Goal: Task Accomplishment & Management: Use online tool/utility

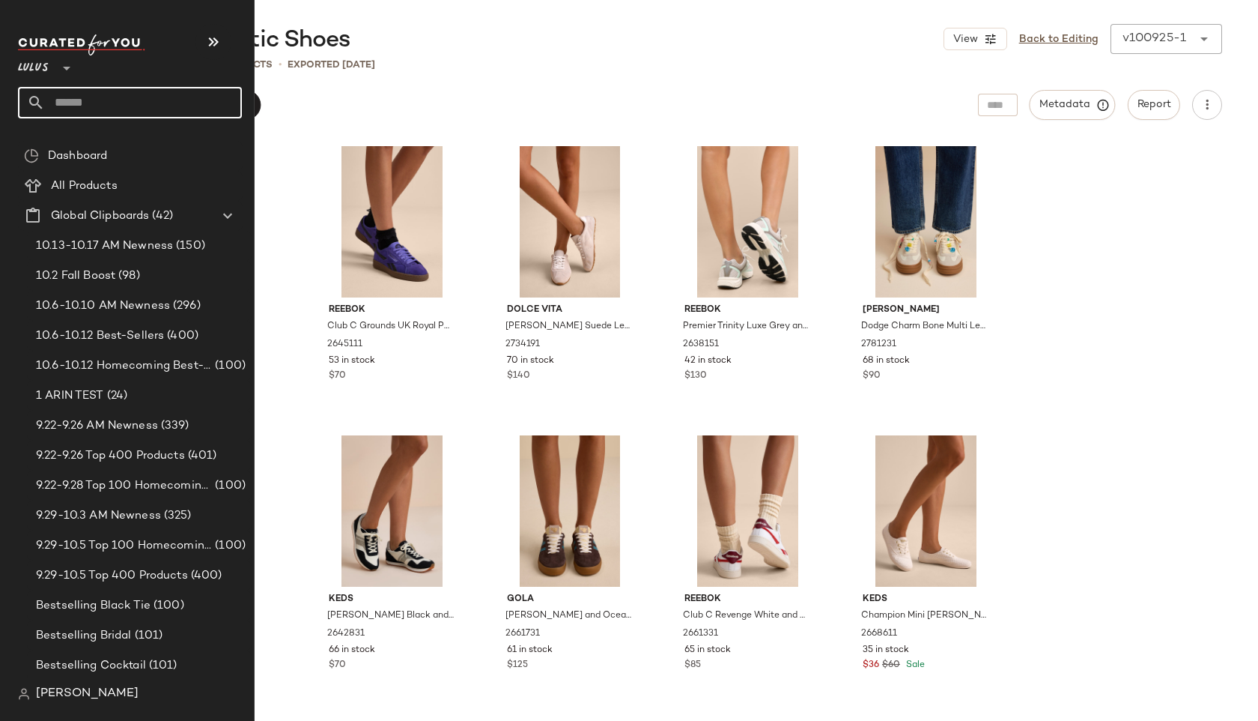
click at [51, 108] on input "text" at bounding box center [143, 102] width 197 height 31
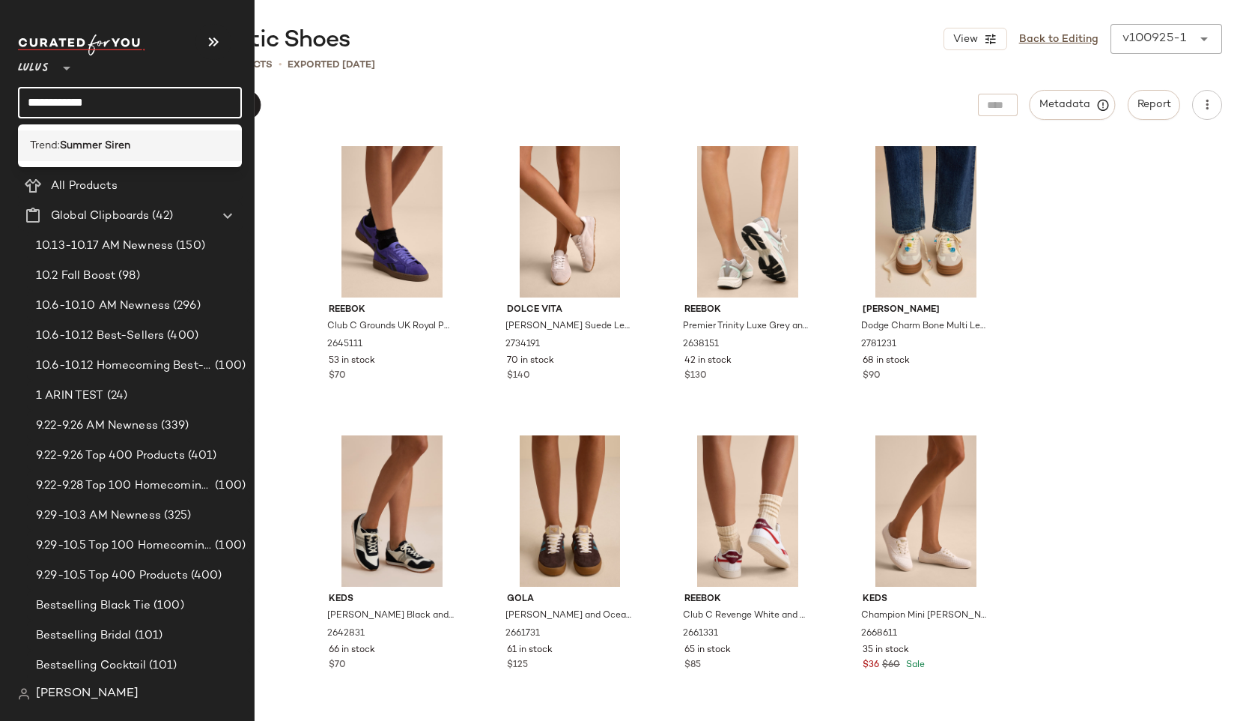
type input "**********"
click at [58, 145] on span "Trend:" at bounding box center [45, 146] width 30 height 16
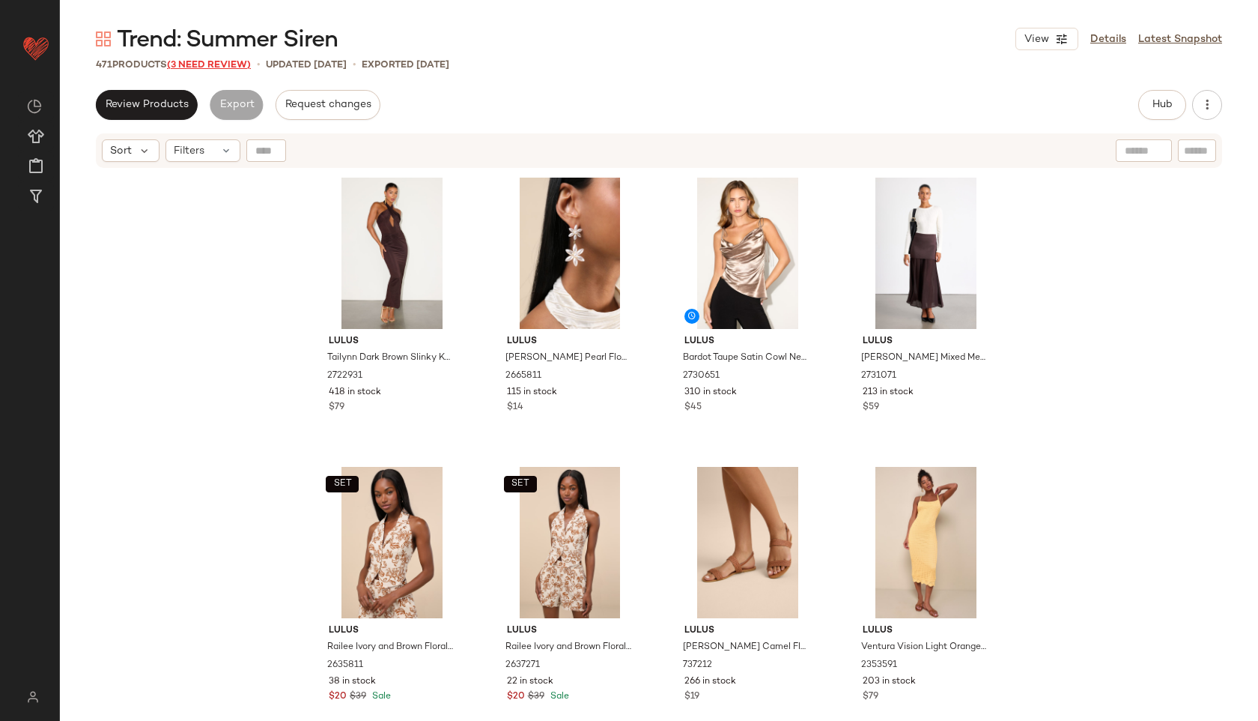
click at [200, 66] on span "(3 Need Review)" at bounding box center [209, 65] width 84 height 10
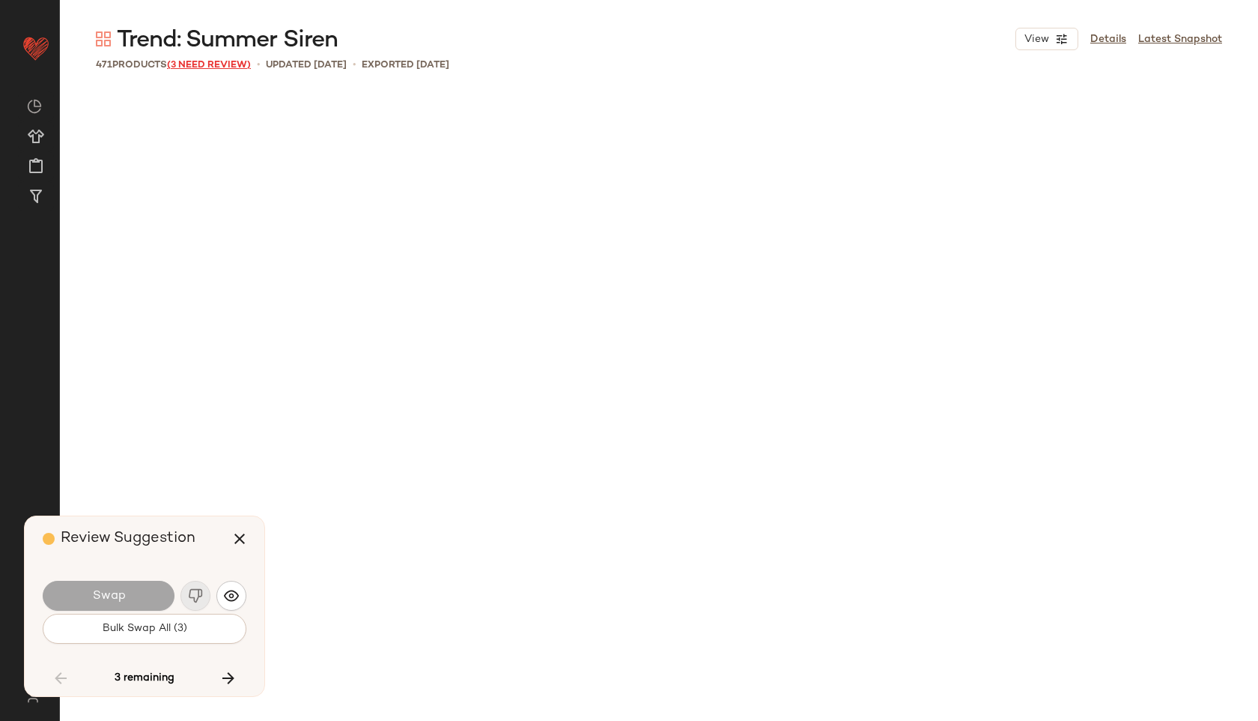
scroll to position [5782, 0]
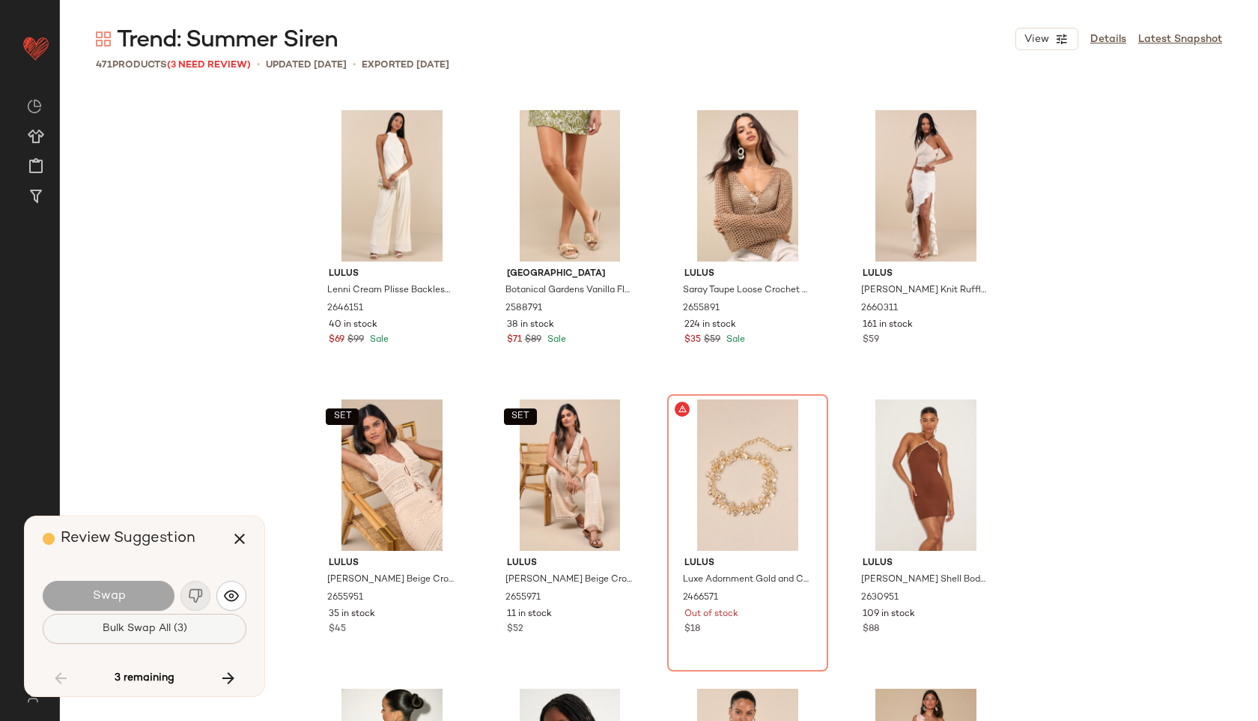
click at [179, 635] on button "Bulk Swap All (3)" at bounding box center [145, 628] width 204 height 30
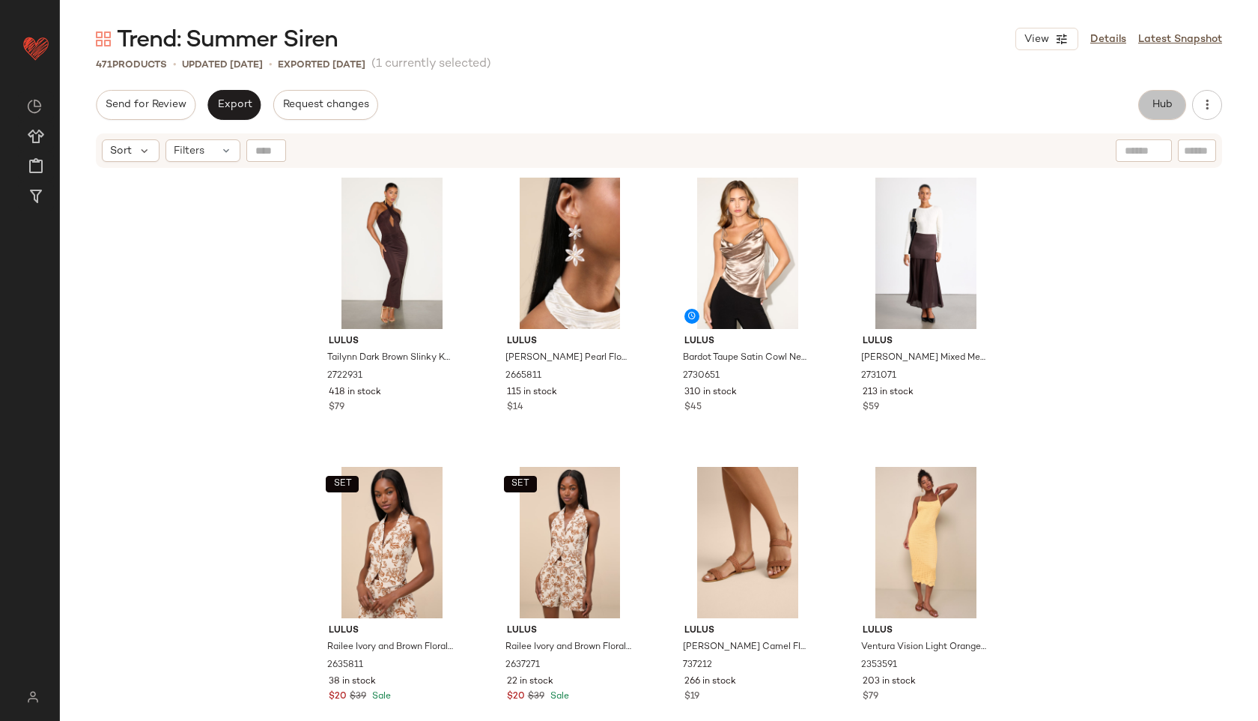
click at [1165, 99] on span "Hub" at bounding box center [1162, 105] width 21 height 12
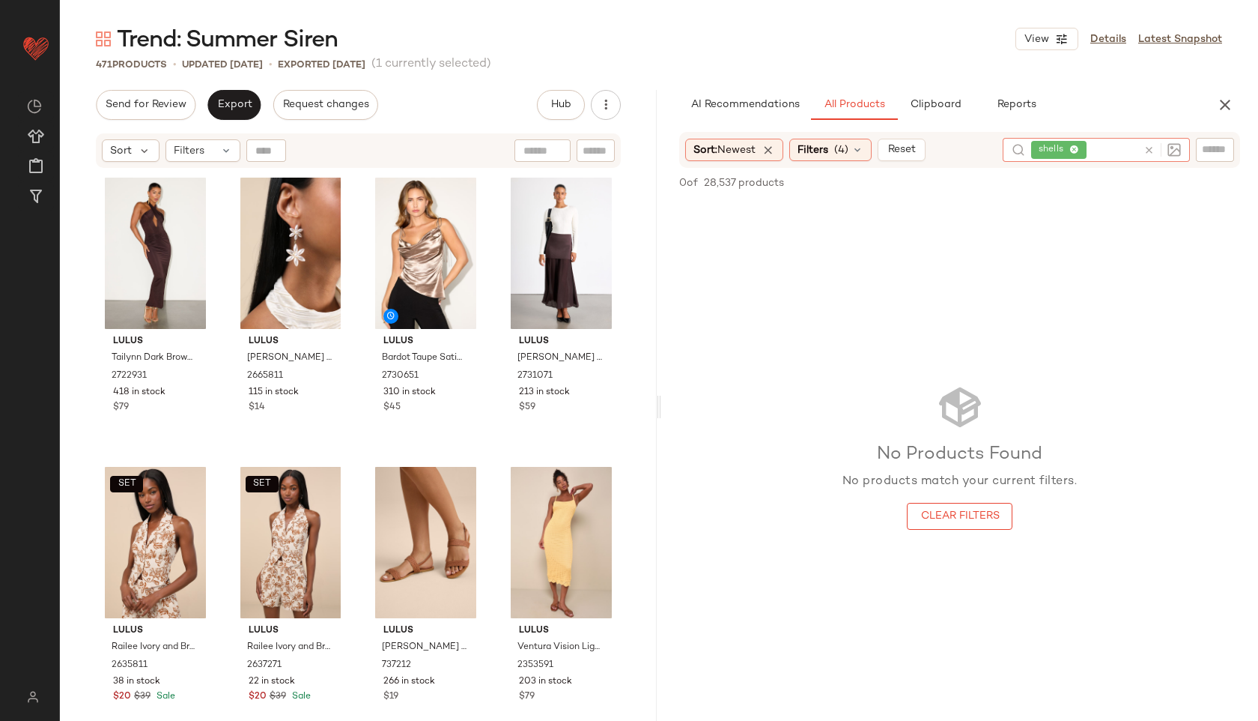
click at [1147, 149] on icon at bounding box center [1149, 150] width 11 height 11
click at [840, 148] on span "(4)" at bounding box center [841, 150] width 14 height 16
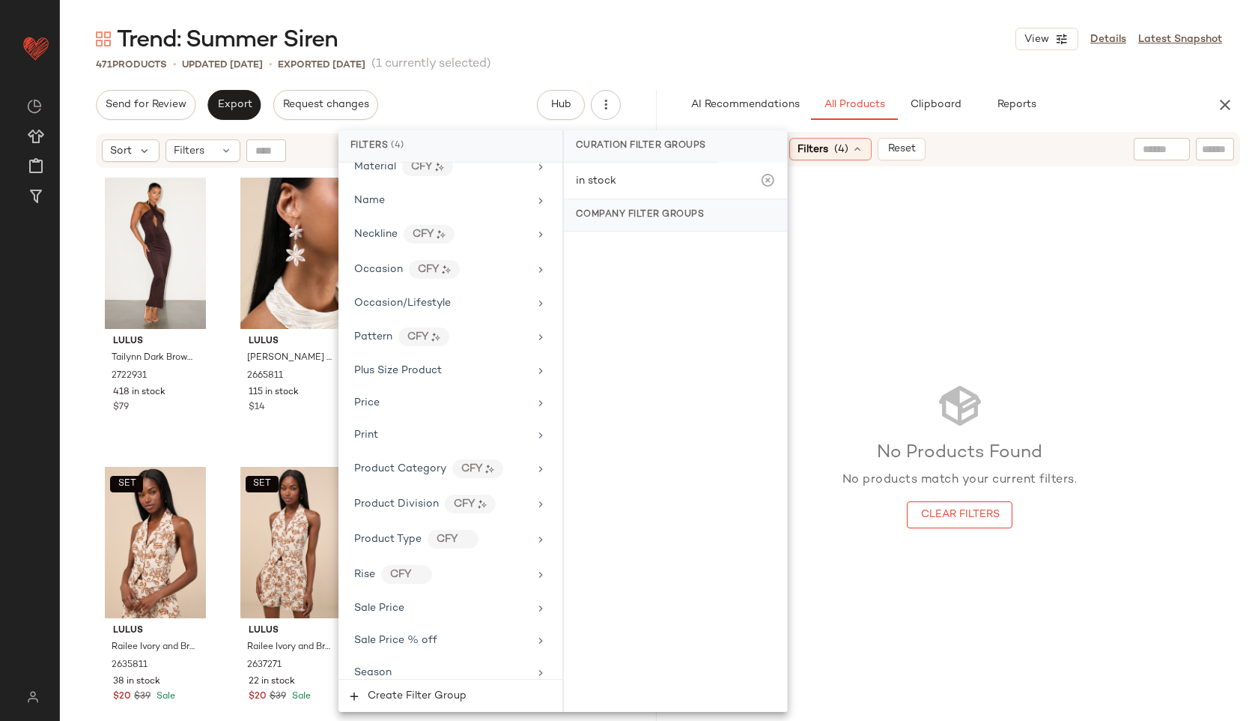
scroll to position [1144, 0]
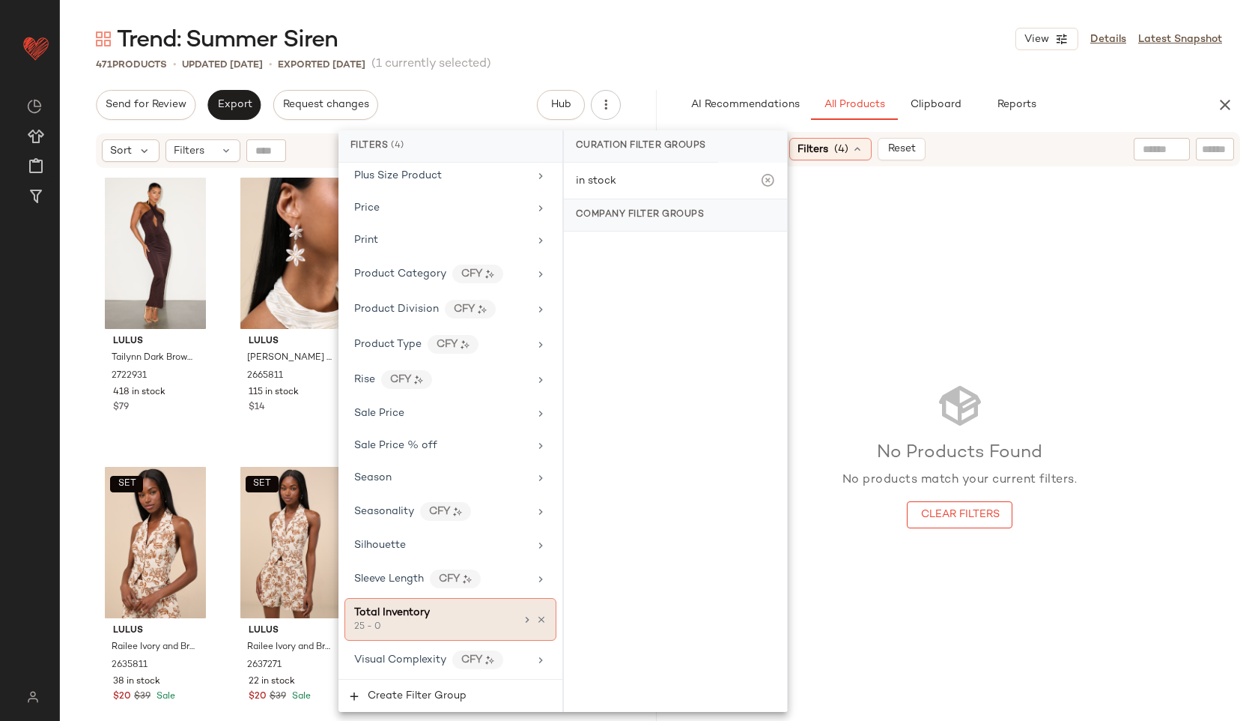
click at [422, 626] on div "25 - 0" at bounding box center [429, 626] width 150 height 13
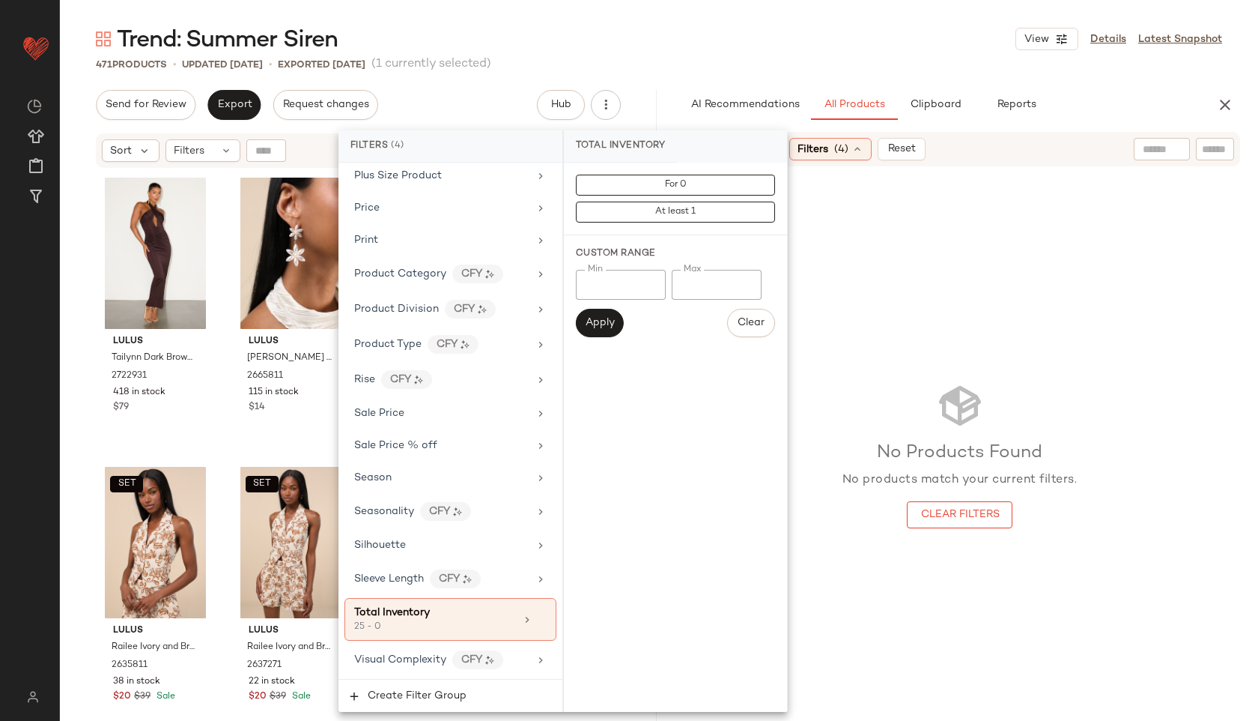
click at [696, 281] on input "*" at bounding box center [717, 285] width 90 height 30
click at [595, 326] on span "Apply" at bounding box center [600, 323] width 30 height 12
click at [765, 9] on main "Trend: Summer Siren View Details Latest Snapshot 471 Products • updated [DATE] …" at bounding box center [629, 360] width 1258 height 721
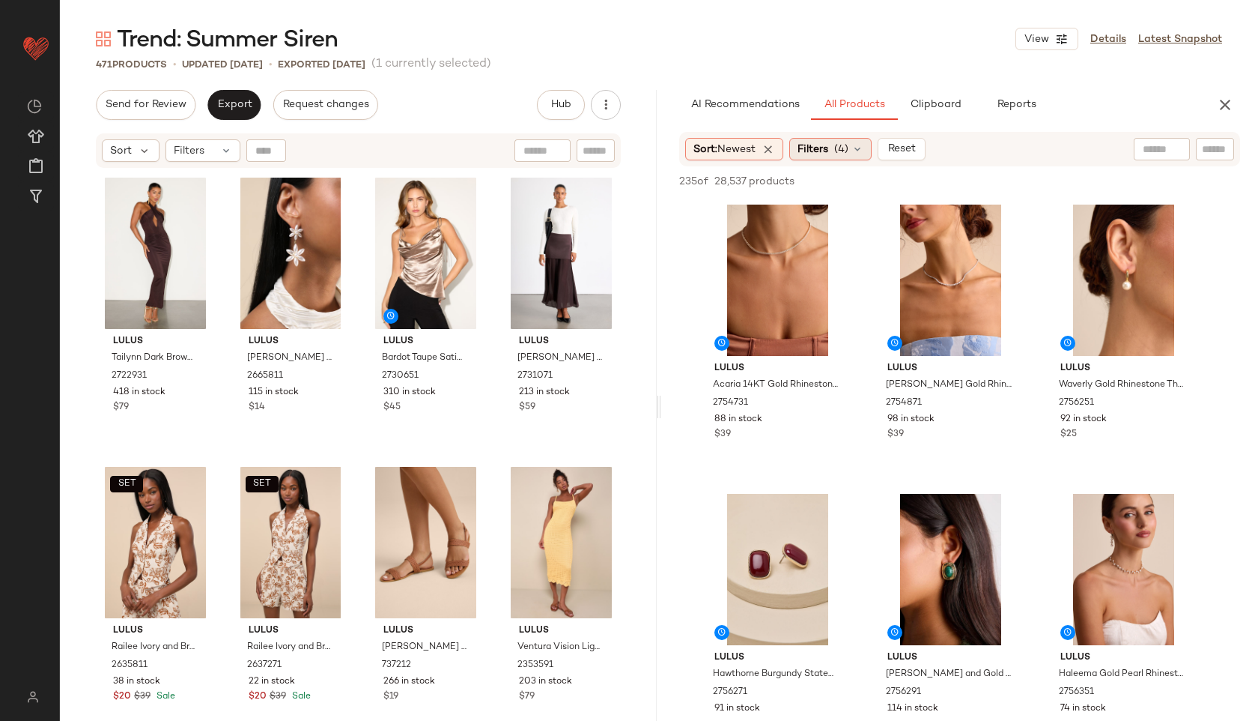
click at [825, 151] on span "Filters" at bounding box center [813, 150] width 31 height 16
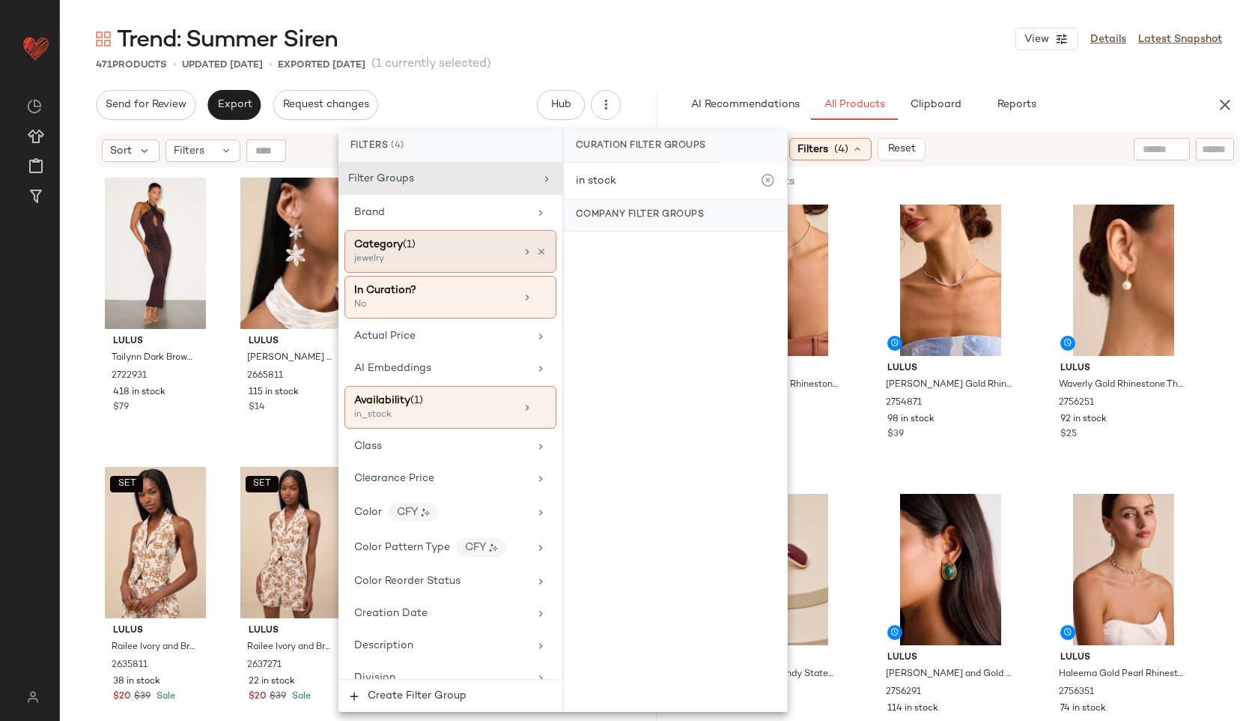
click at [458, 253] on div "jewelry" at bounding box center [429, 258] width 150 height 13
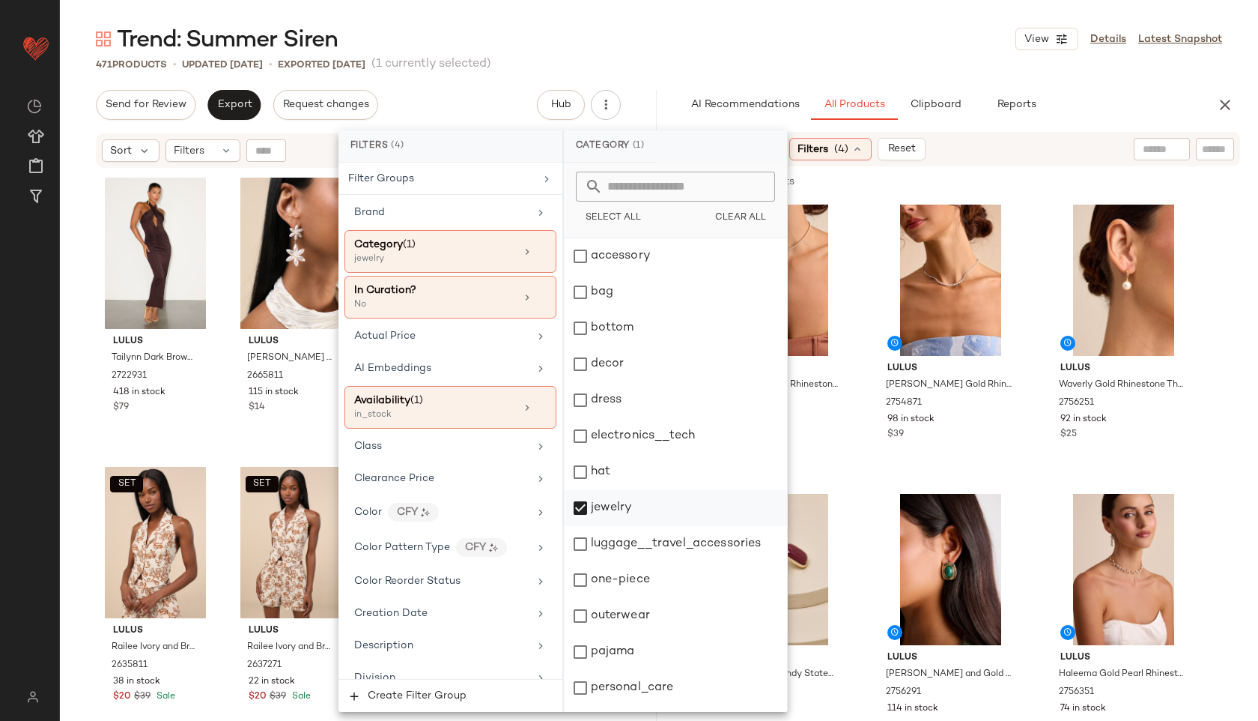
click at [607, 516] on div "jewelry" at bounding box center [675, 508] width 223 height 36
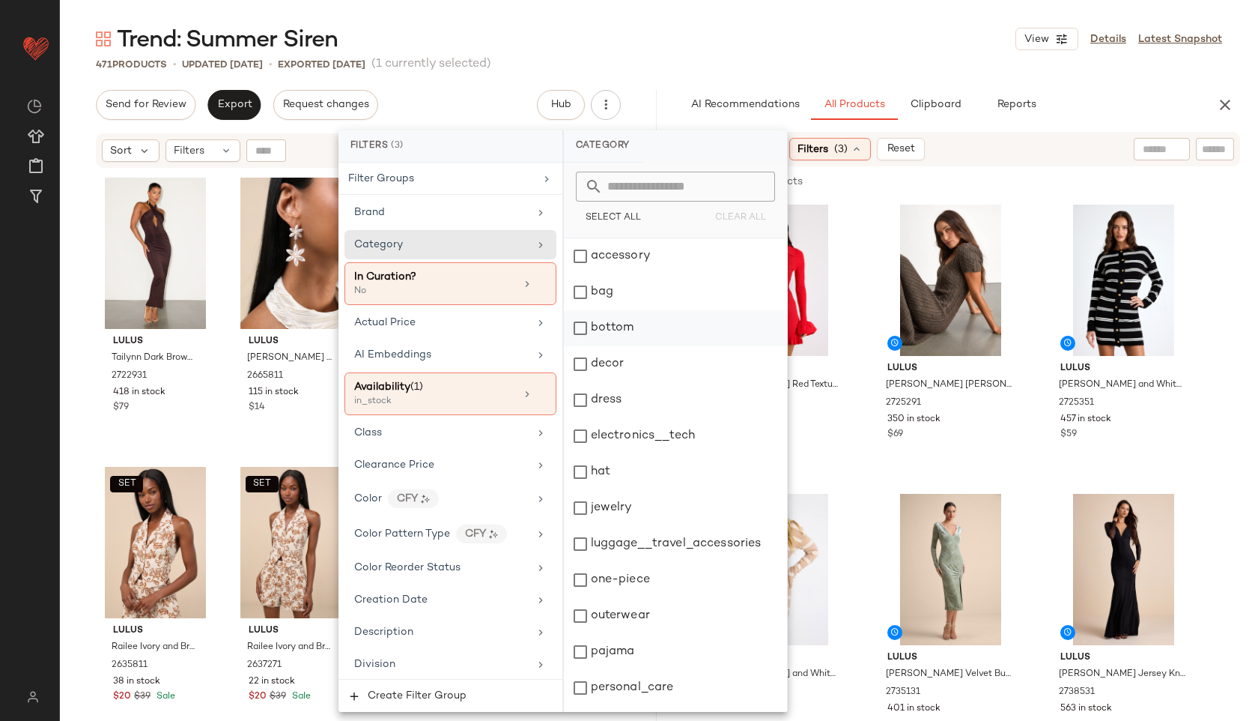
click at [621, 331] on div "bottom" at bounding box center [675, 328] width 223 height 36
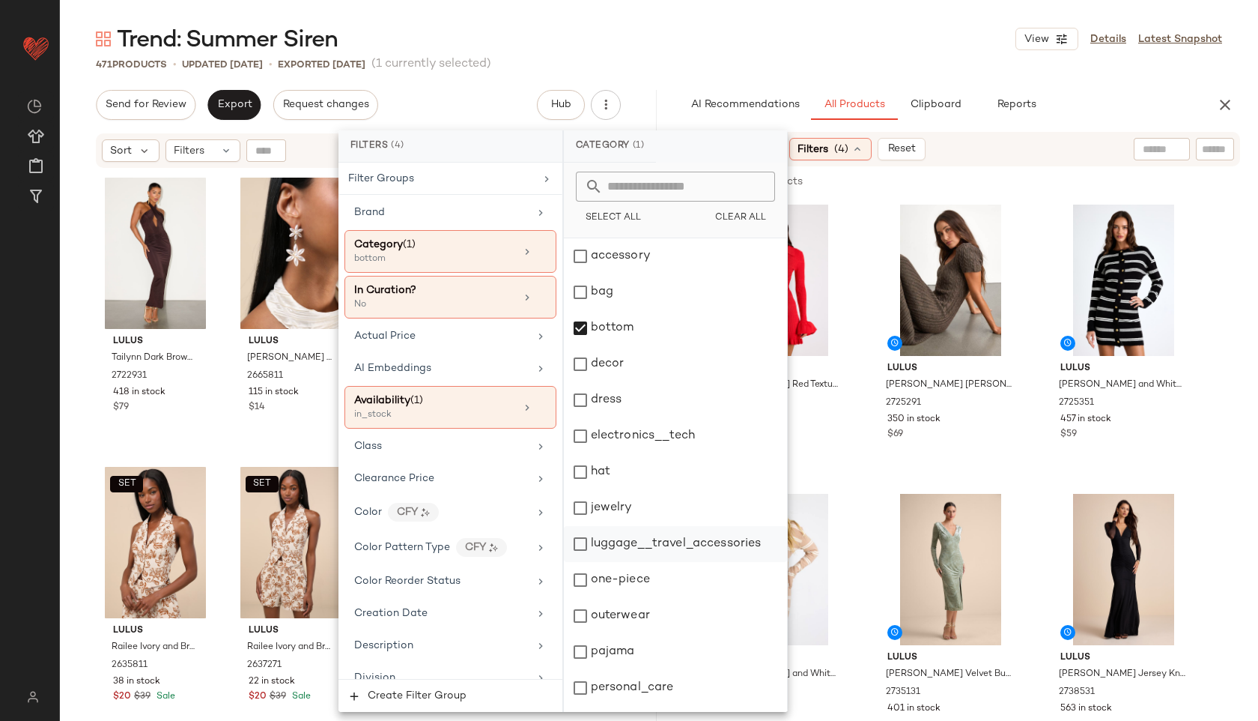
scroll to position [138, 0]
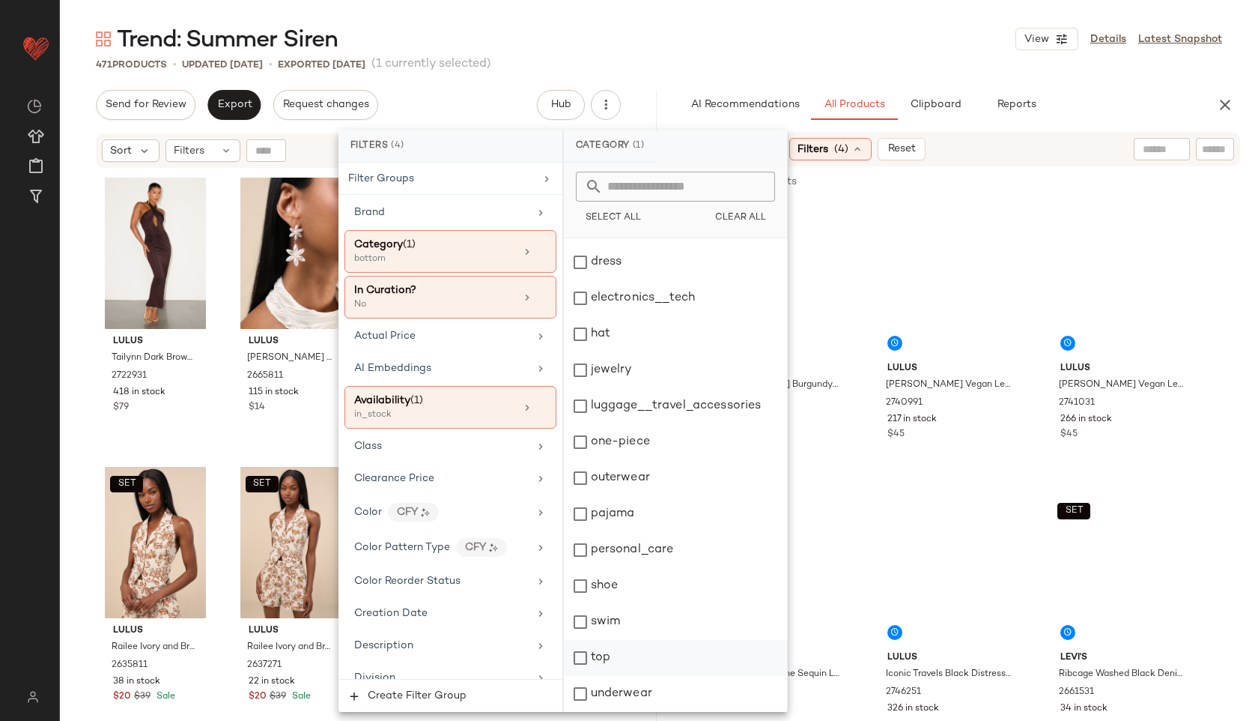
click at [587, 654] on div "top" at bounding box center [675, 658] width 223 height 36
click at [750, 40] on div "Trend: Summer Siren View Details Latest Snapshot" at bounding box center [659, 39] width 1198 height 30
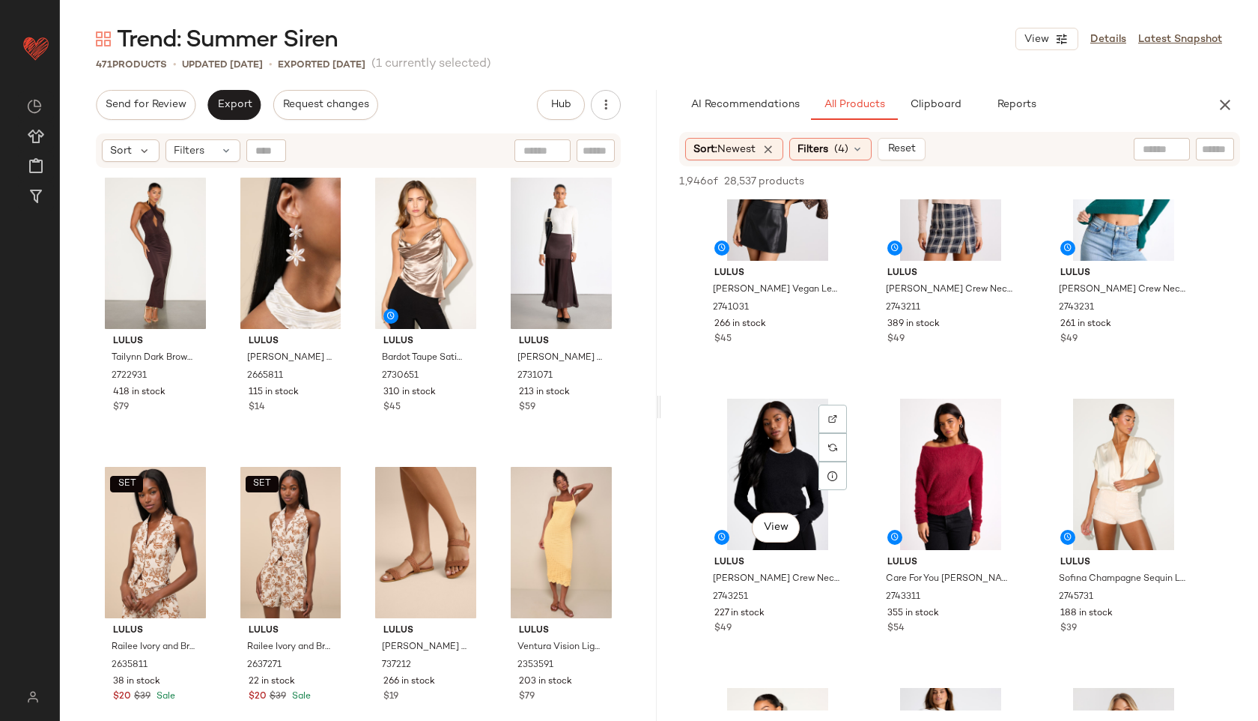
scroll to position [574, 0]
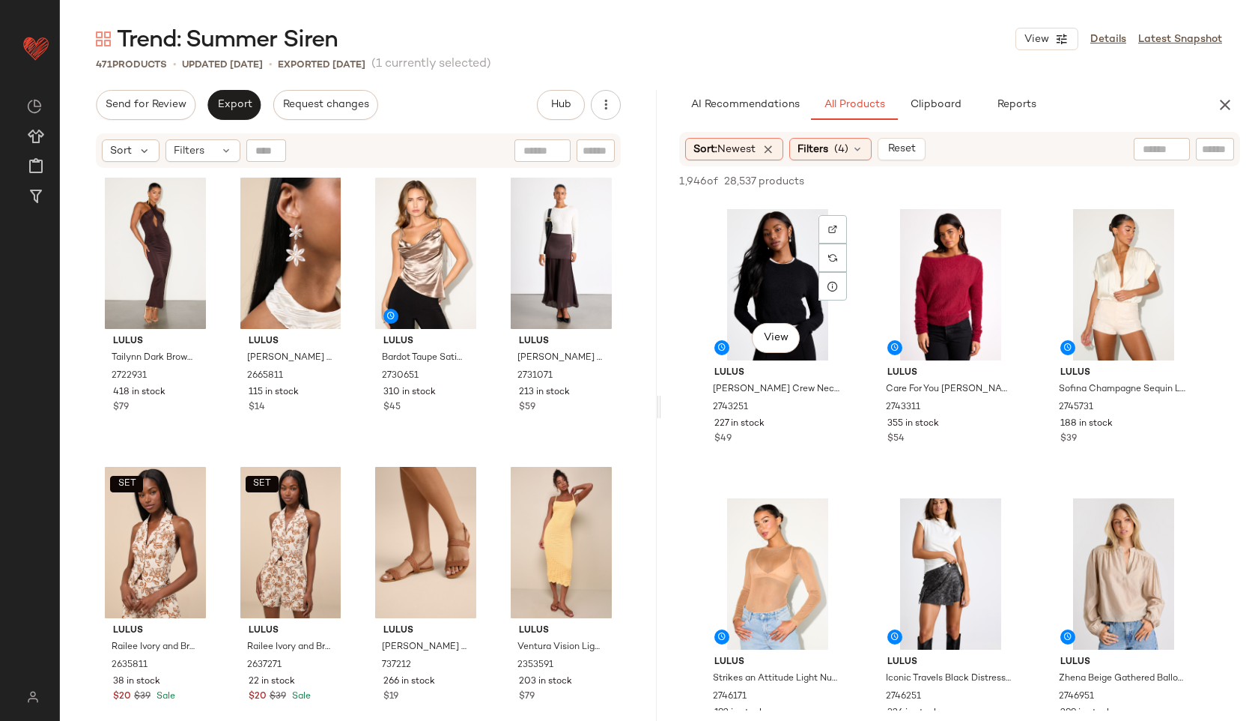
click at [1166, 150] on div at bounding box center [1162, 149] width 56 height 22
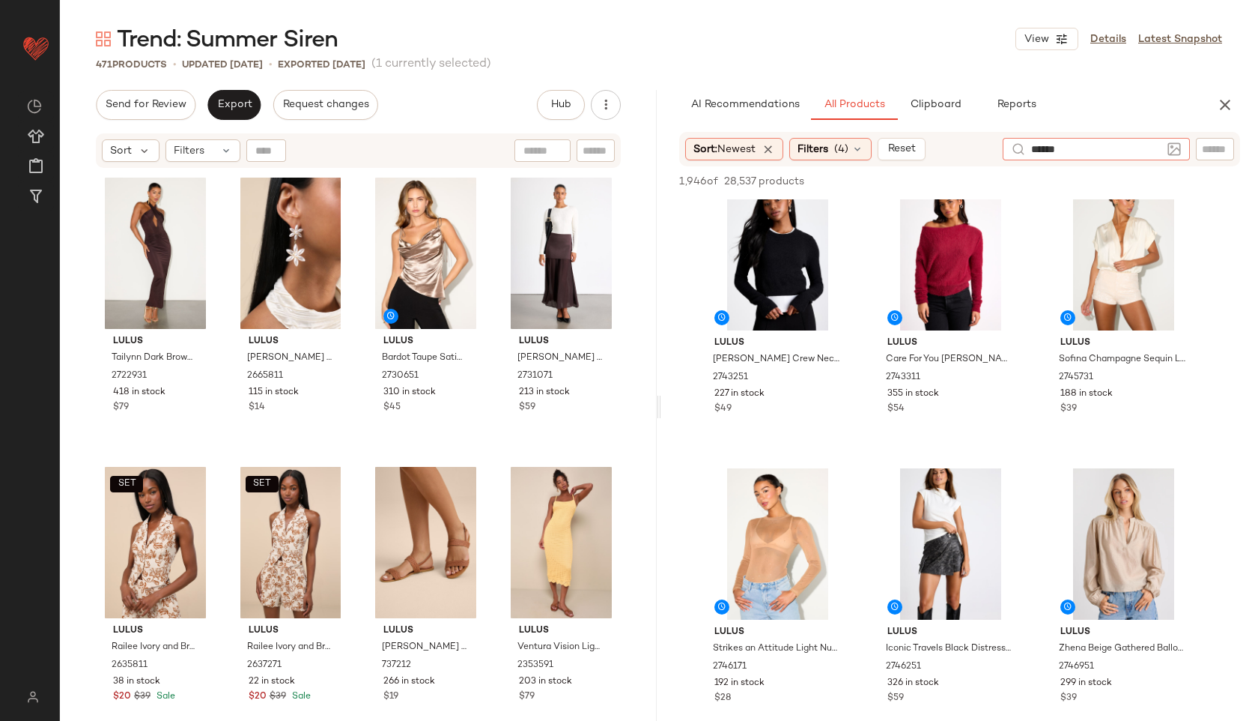
type input "*******"
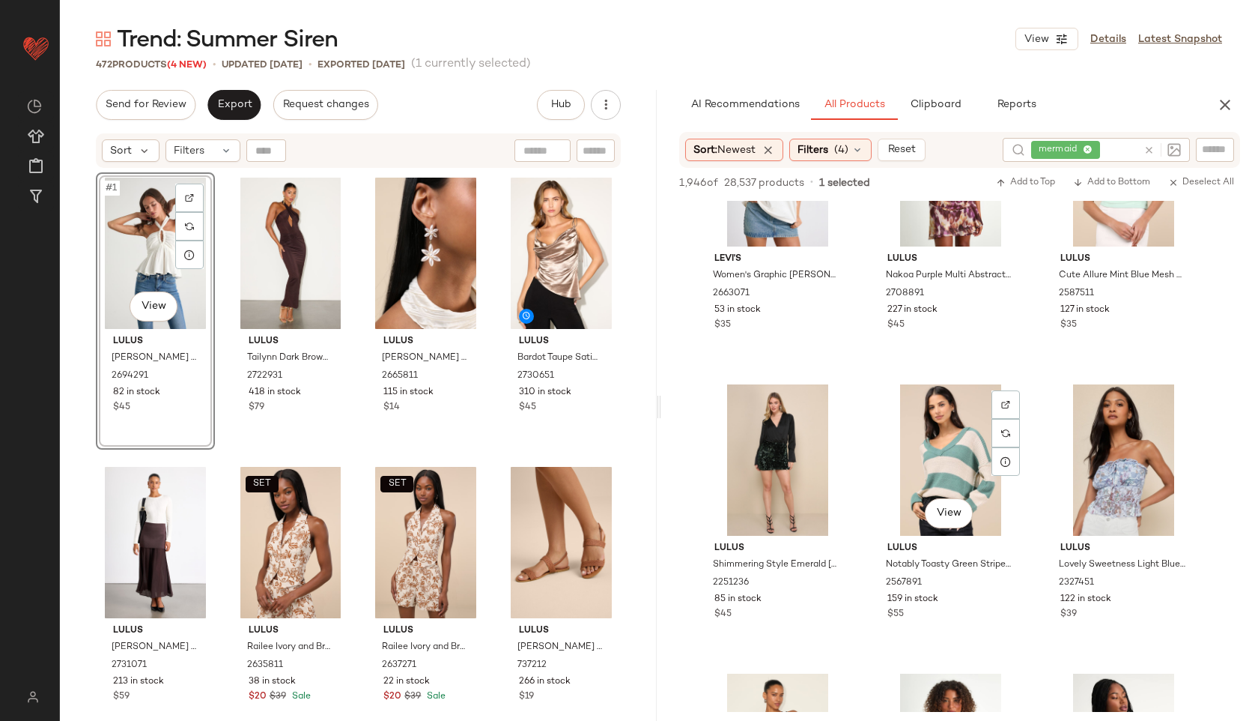
scroll to position [7918, 0]
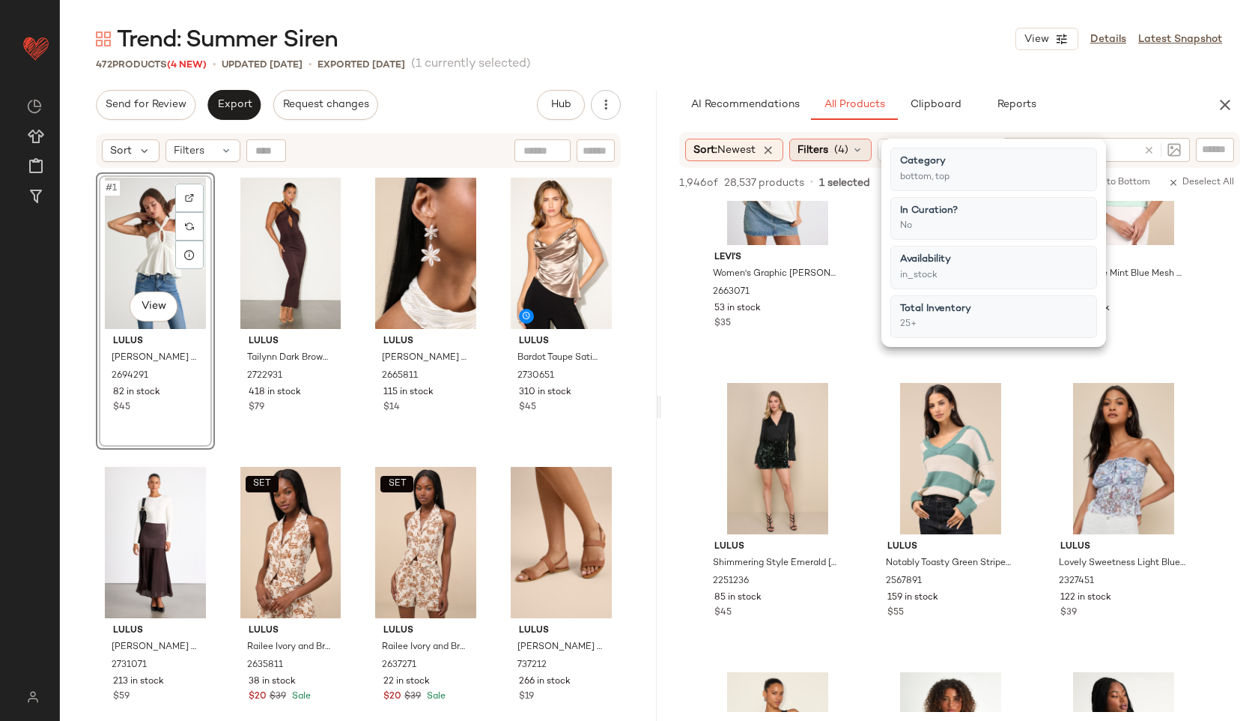
click at [846, 144] on span "(4)" at bounding box center [841, 150] width 14 height 16
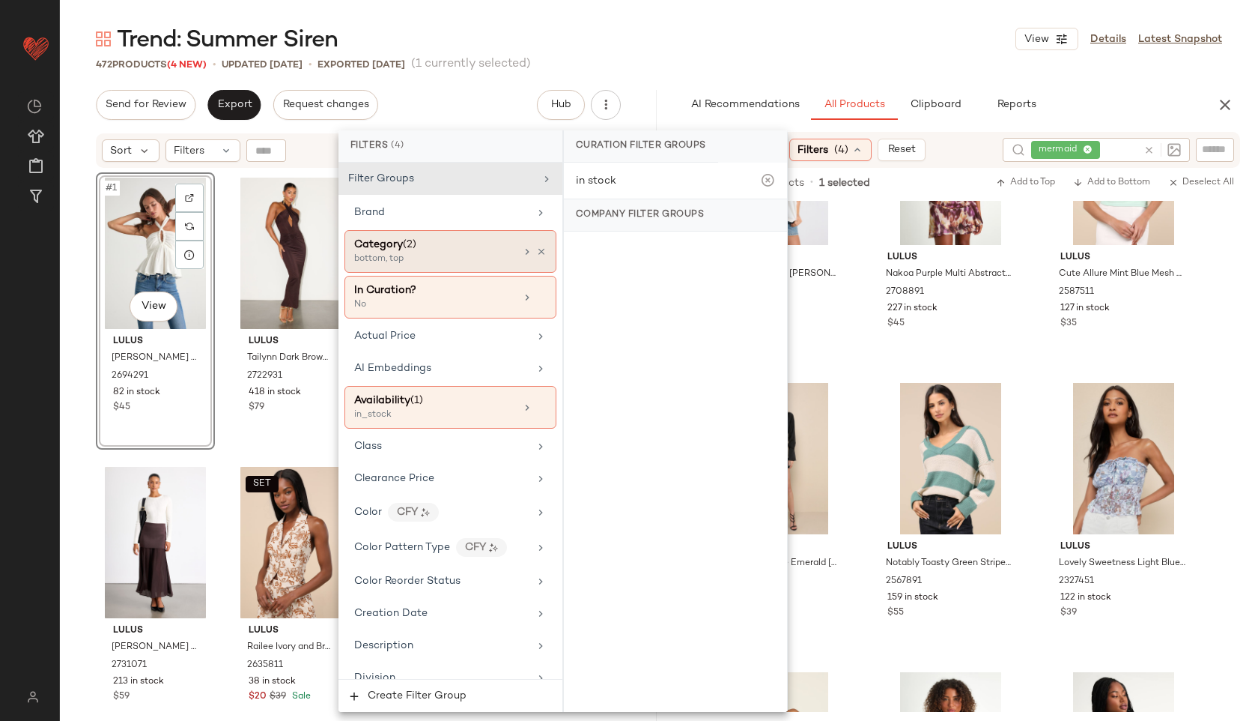
click at [491, 257] on div "bottom, top" at bounding box center [429, 258] width 150 height 13
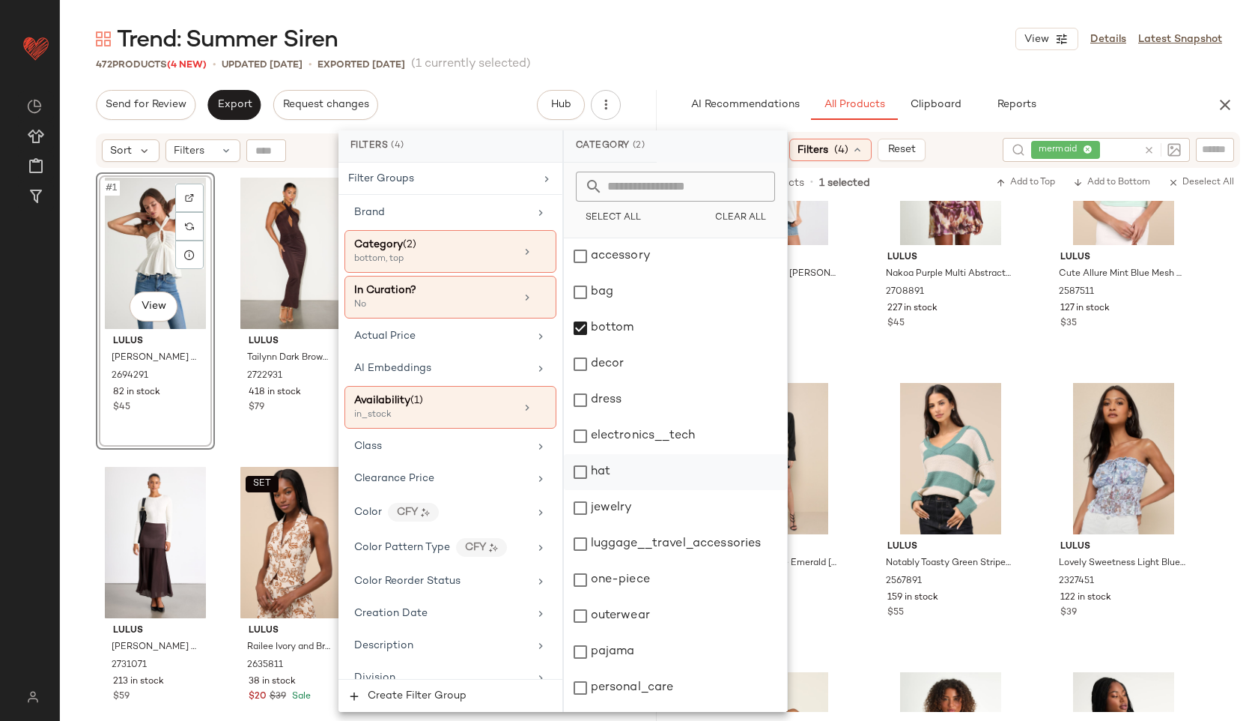
scroll to position [138, 0]
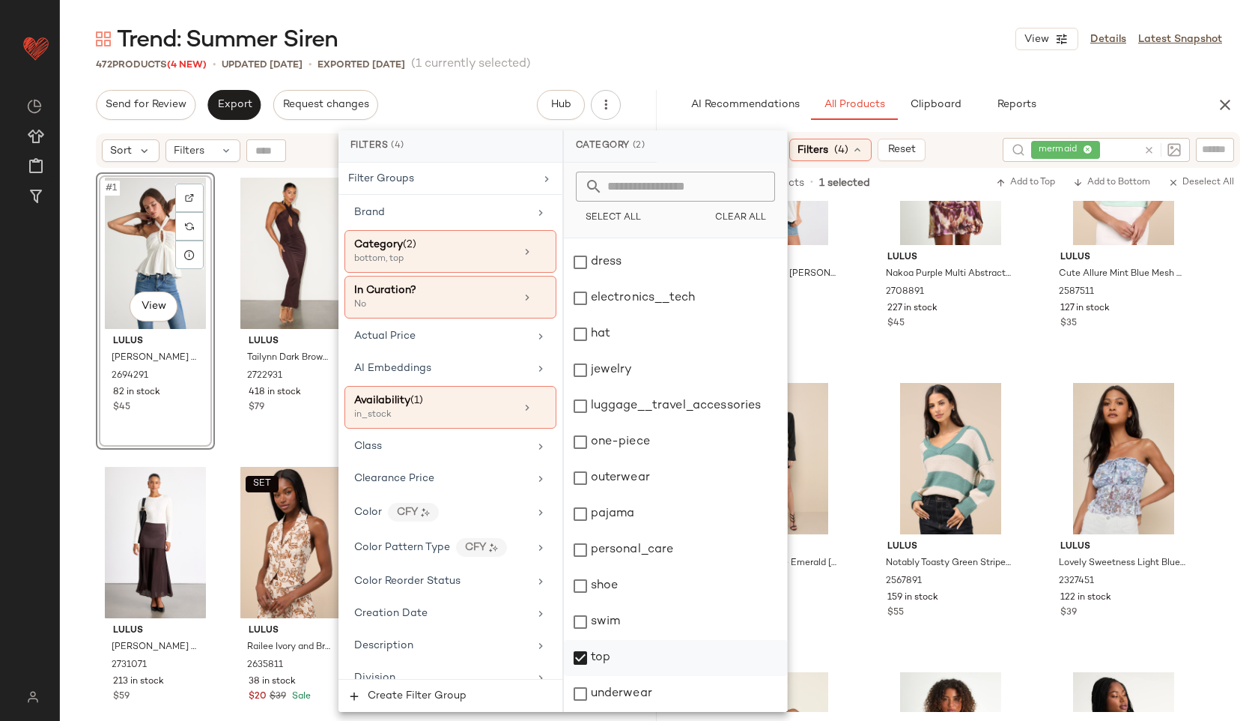
click at [622, 655] on div "top" at bounding box center [675, 658] width 223 height 36
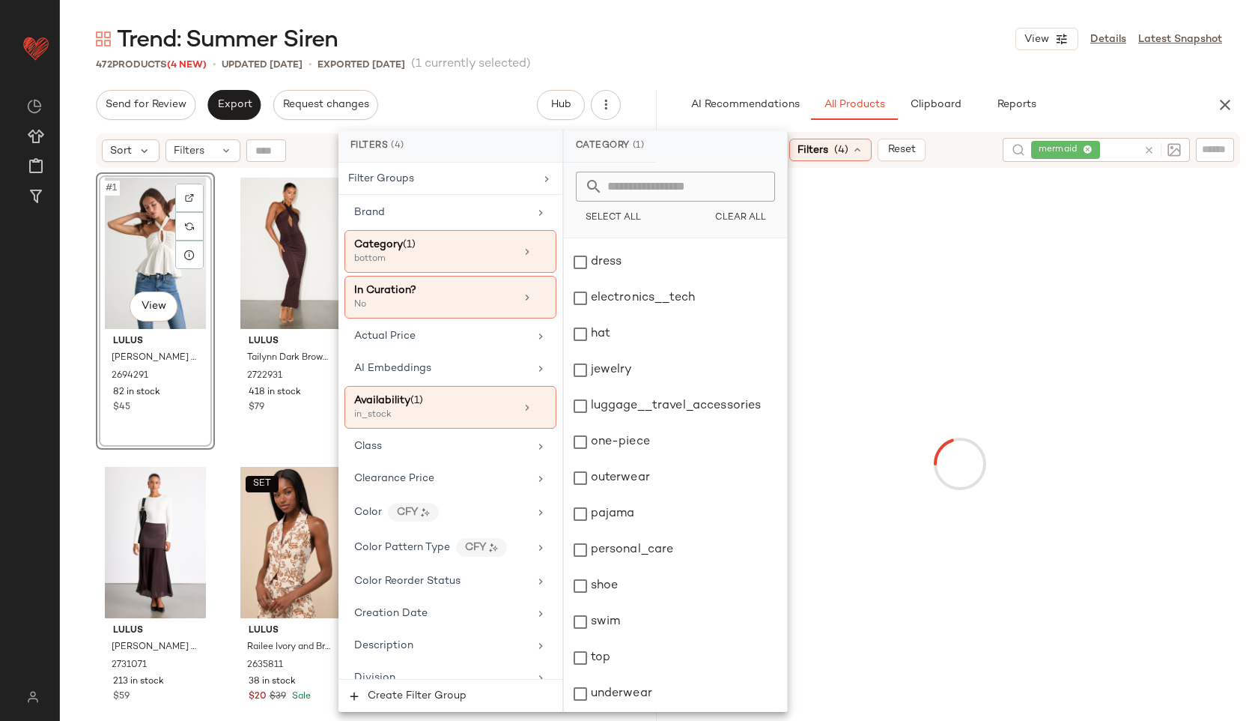
click at [804, 51] on div "Trend: Summer Siren View Details Latest Snapshot" at bounding box center [659, 39] width 1198 height 30
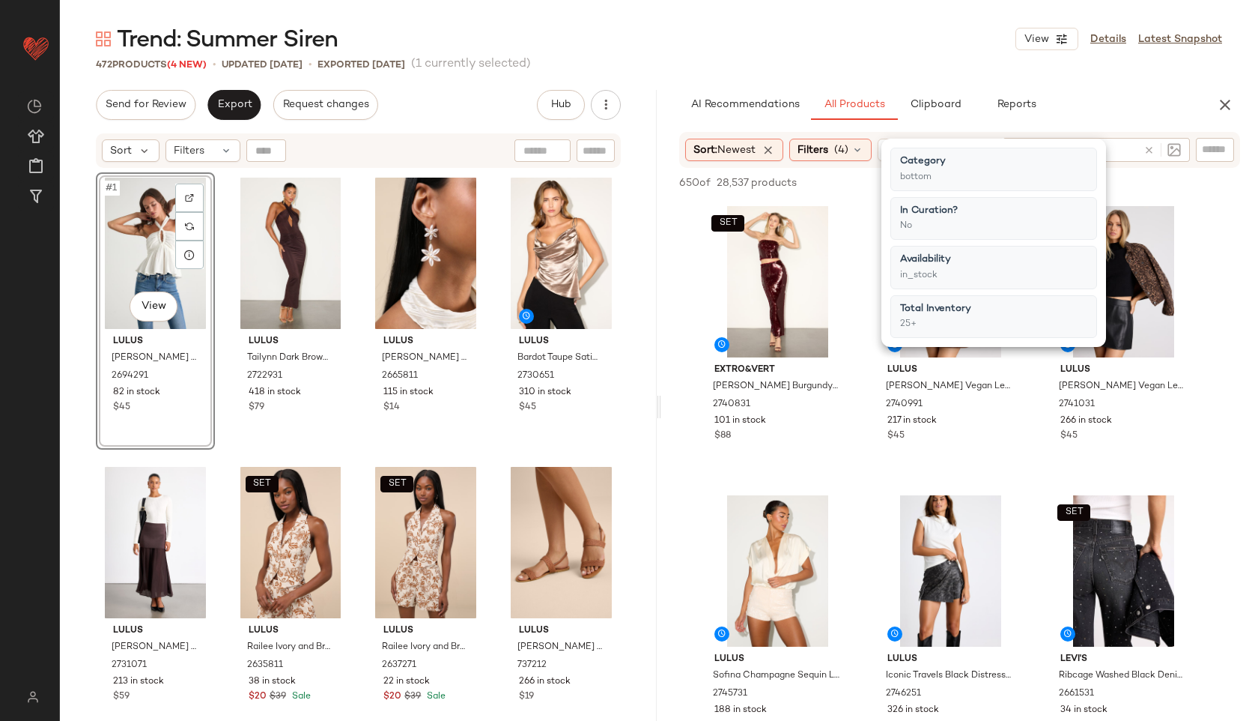
click at [888, 49] on div "Trend: Summer Siren View Details Latest Snapshot" at bounding box center [659, 39] width 1198 height 30
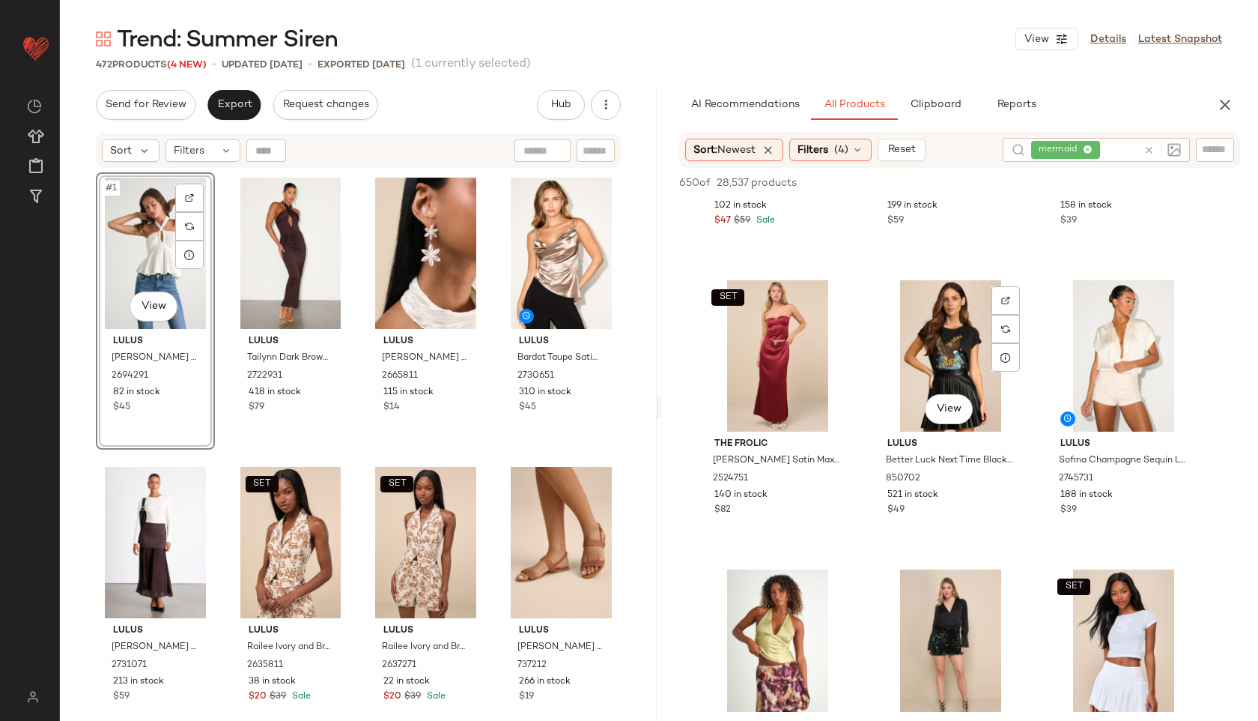
scroll to position [2553, 0]
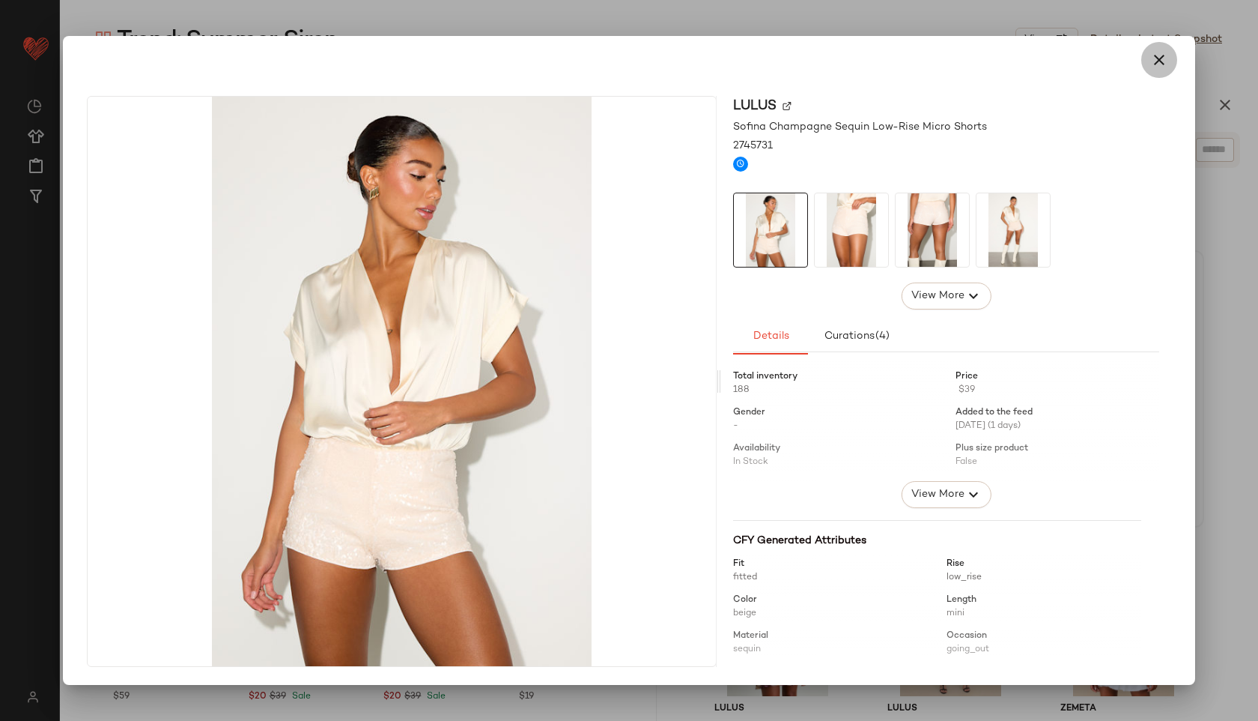
click at [1150, 64] on icon "button" at bounding box center [1159, 60] width 18 height 18
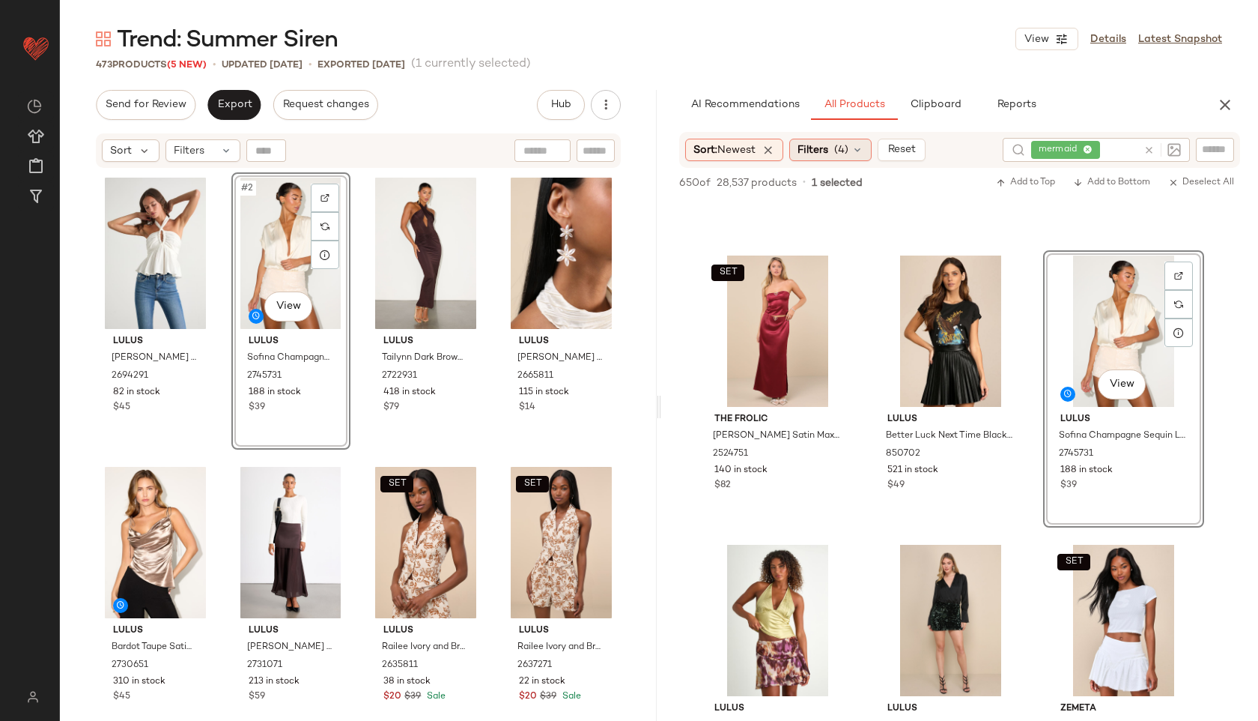
click at [843, 145] on span "(4)" at bounding box center [841, 150] width 14 height 16
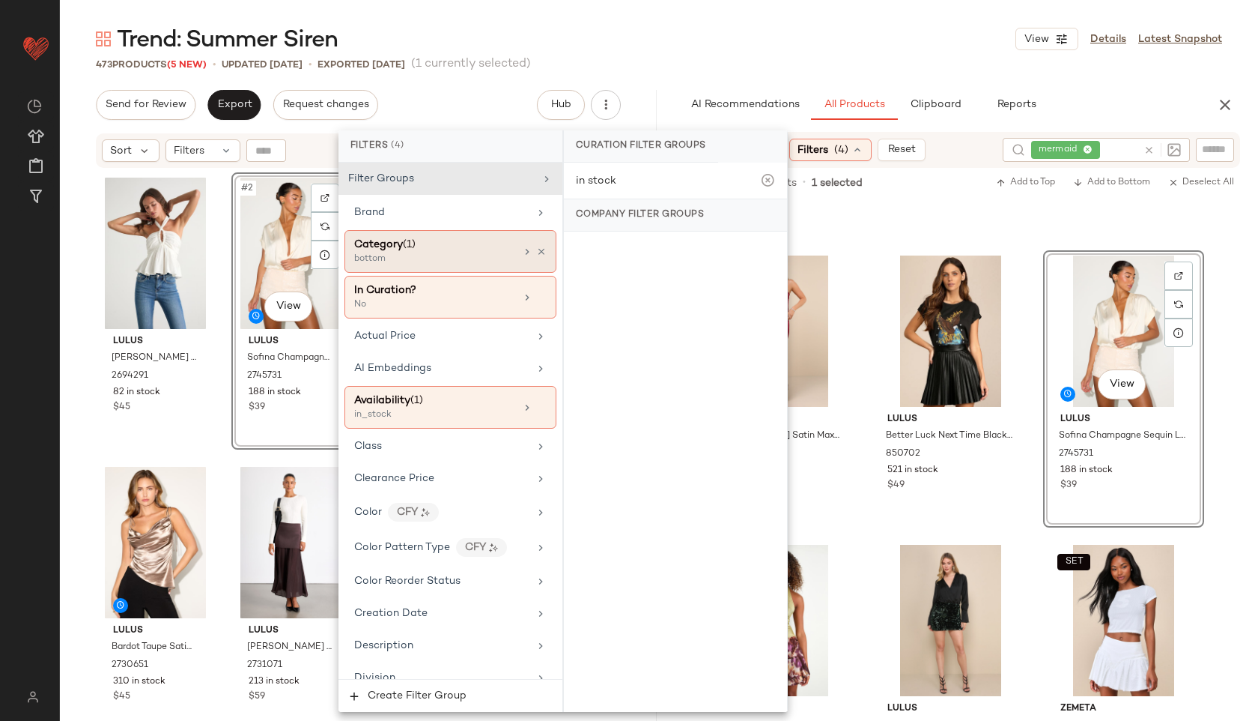
click at [484, 243] on div "Category (1)" at bounding box center [434, 245] width 161 height 16
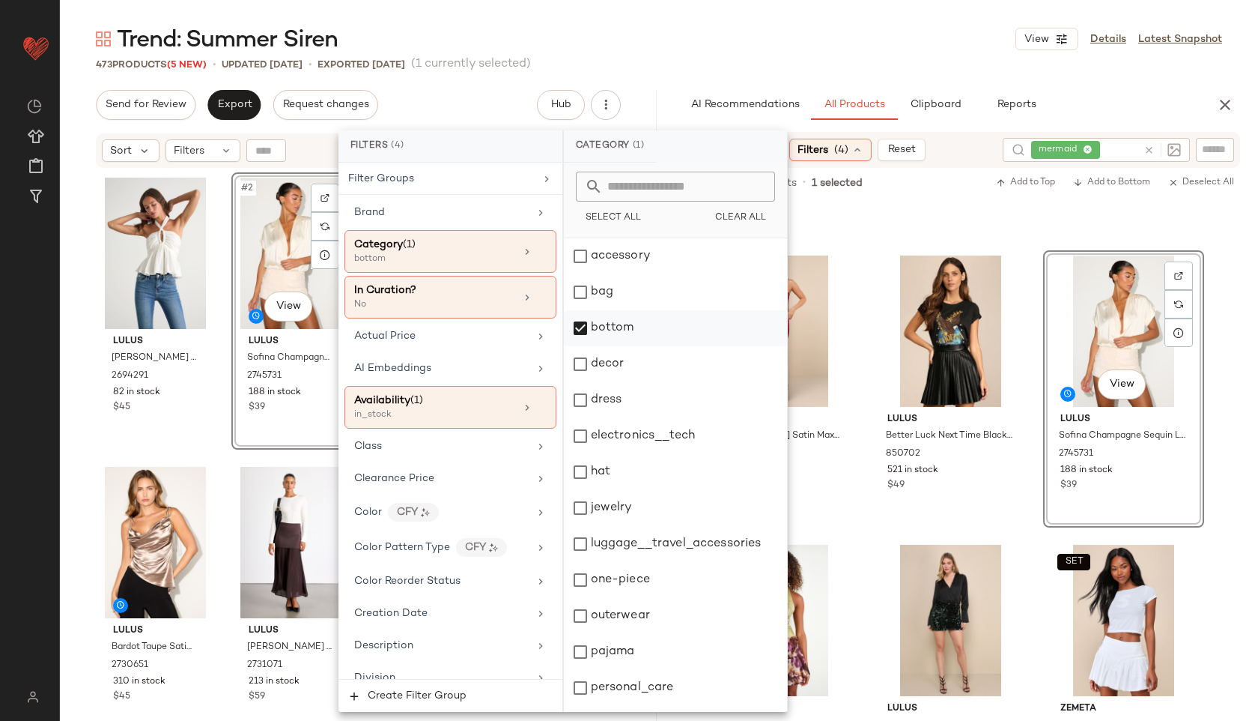
click at [609, 327] on div "bottom" at bounding box center [675, 328] width 223 height 36
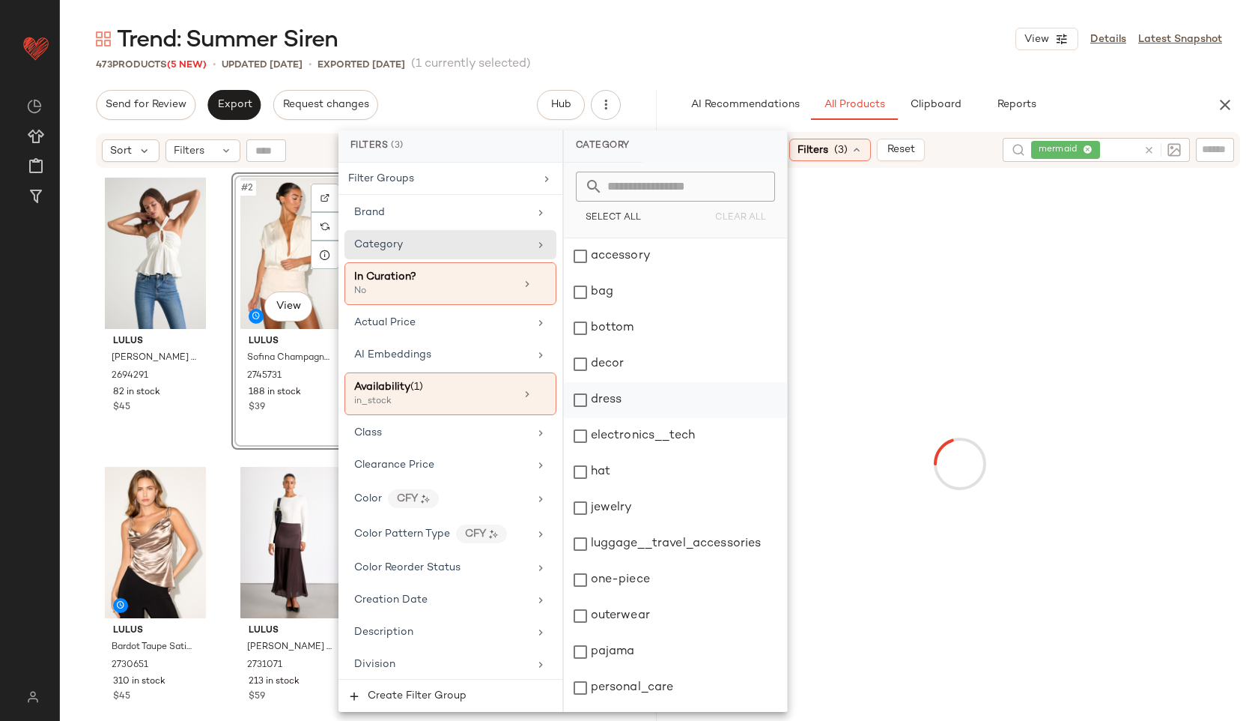
click at [624, 387] on div "dress" at bounding box center [675, 400] width 223 height 36
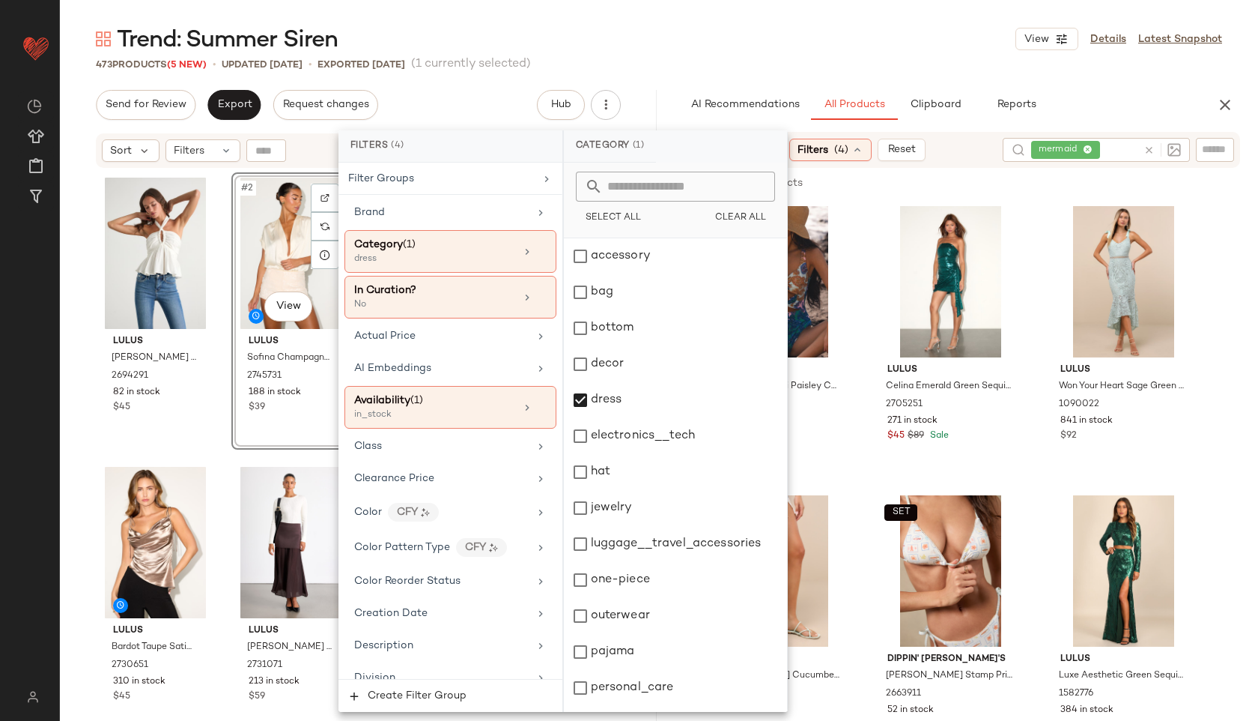
click at [768, 33] on div "Trend: Summer Siren View Details Latest Snapshot" at bounding box center [659, 39] width 1198 height 30
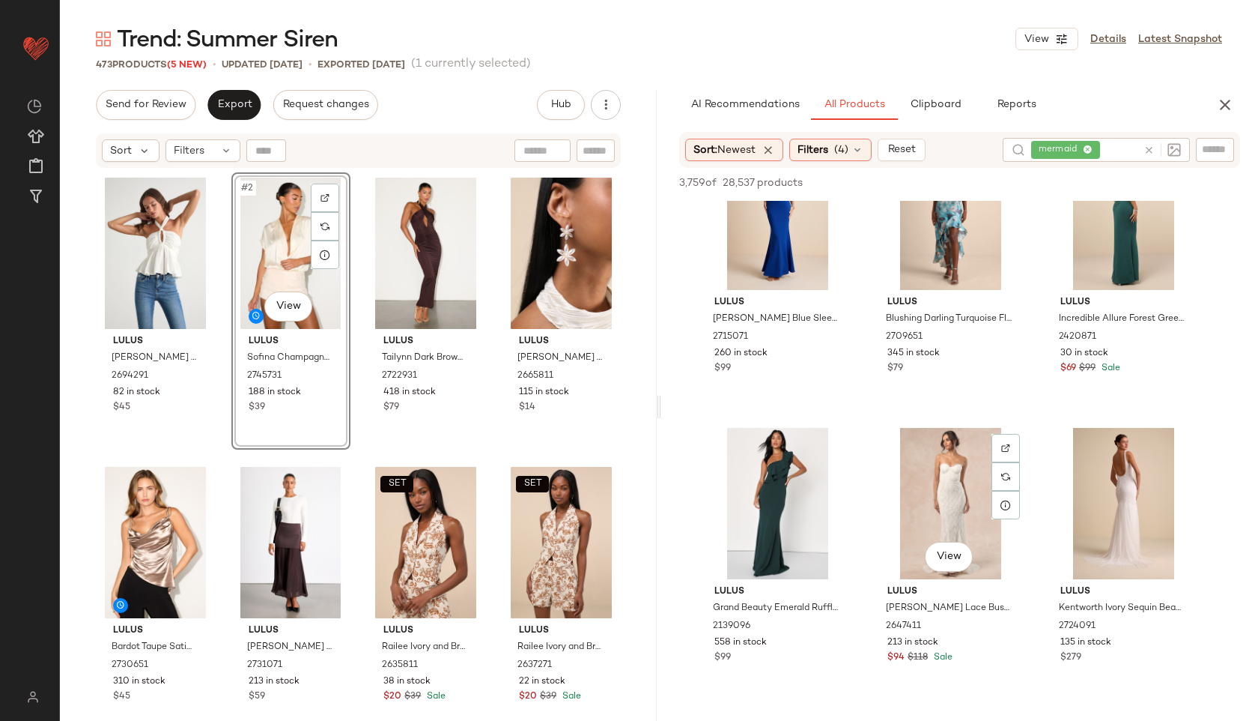
scroll to position [4896, 0]
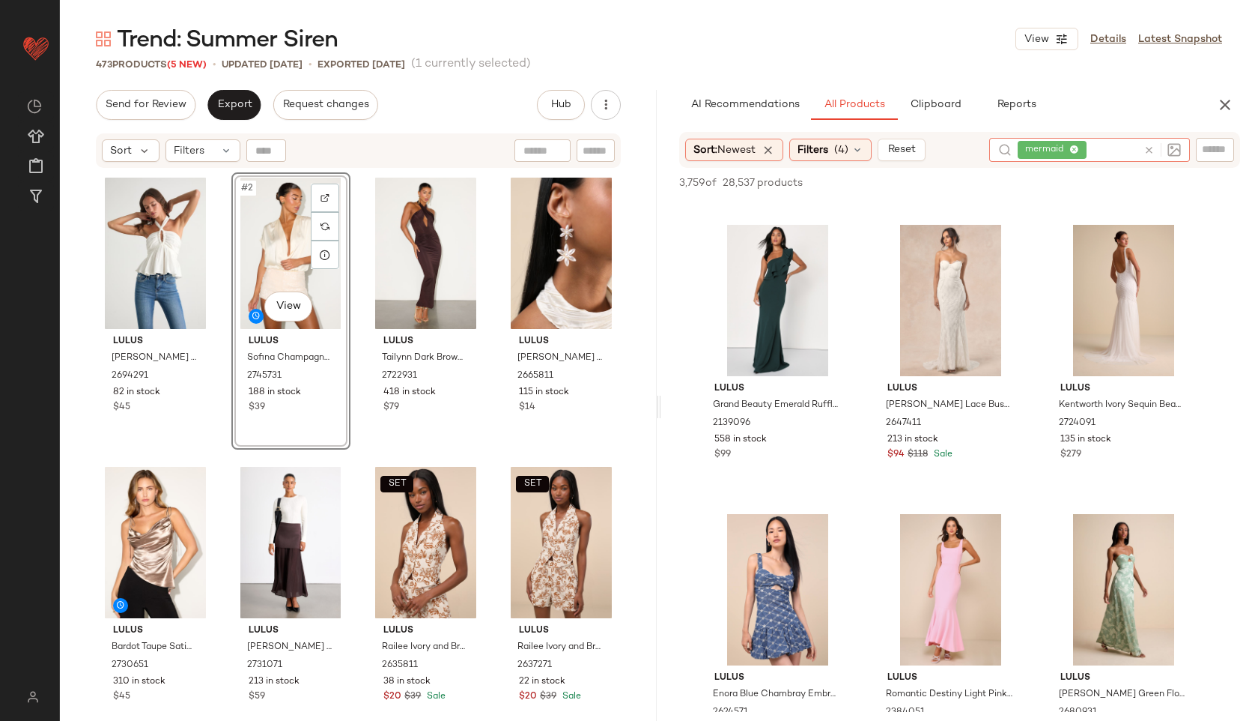
click at [1150, 154] on icon at bounding box center [1149, 150] width 11 height 11
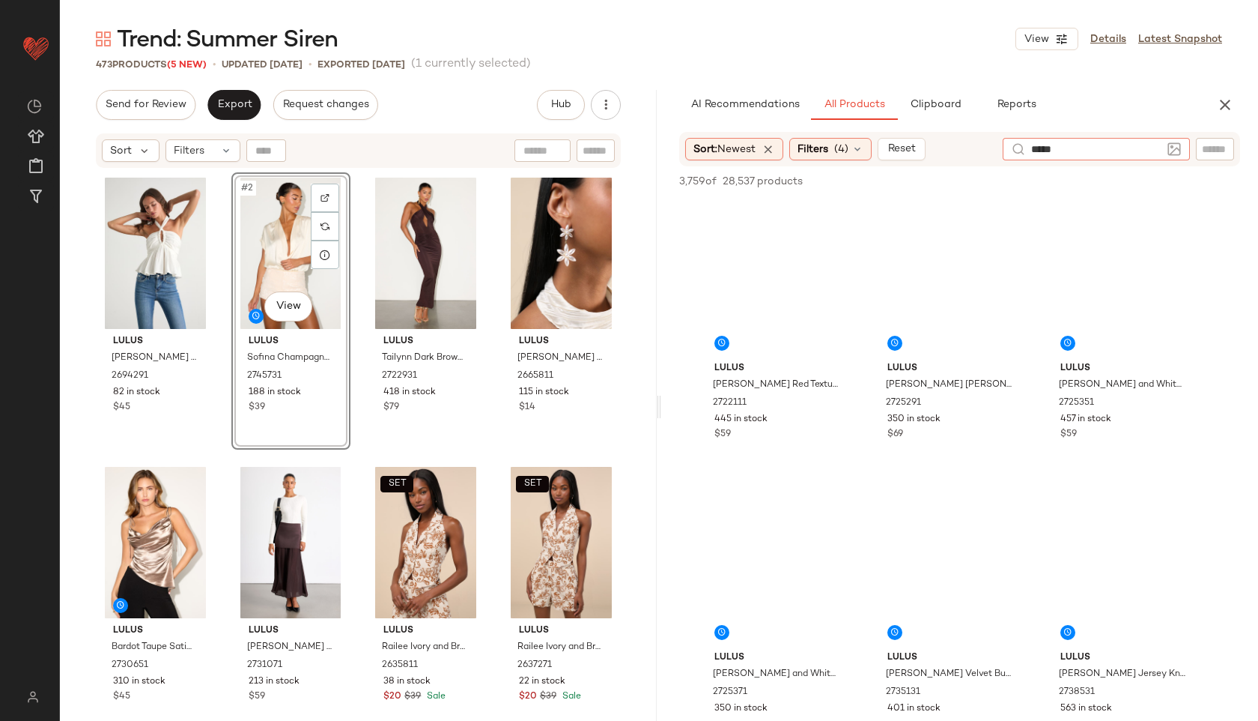
type input "******"
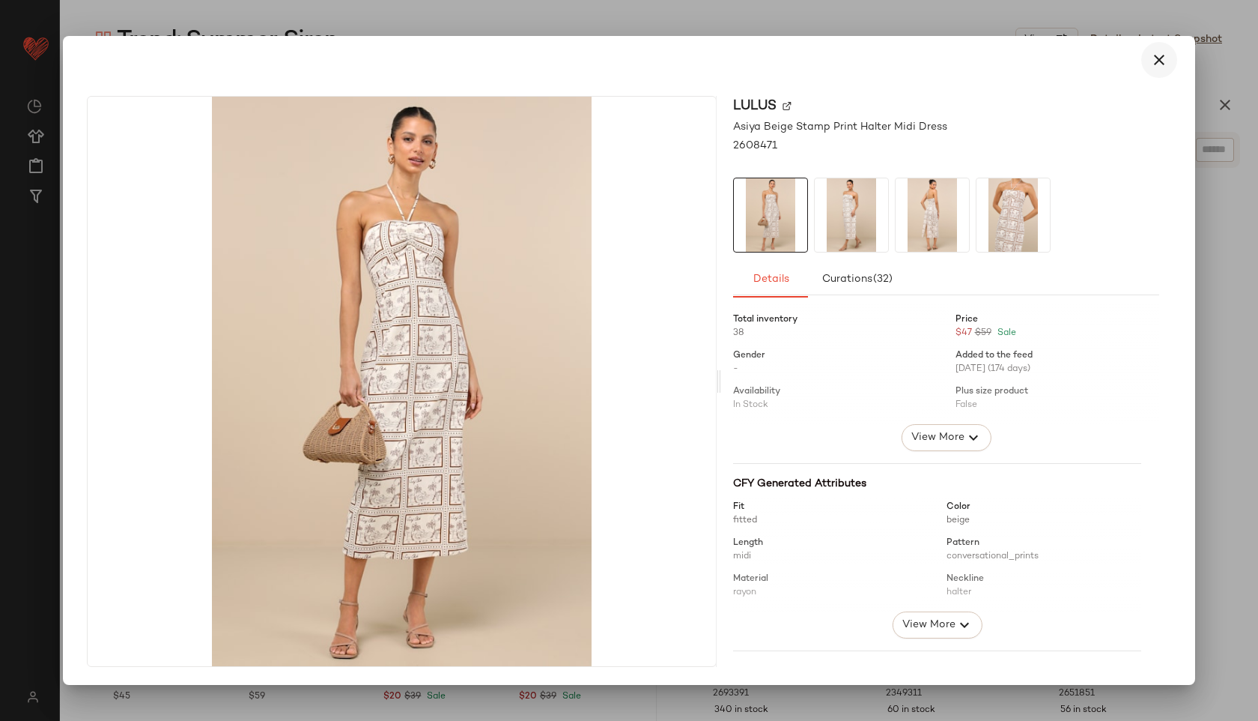
click at [1159, 52] on icon "button" at bounding box center [1159, 60] width 18 height 18
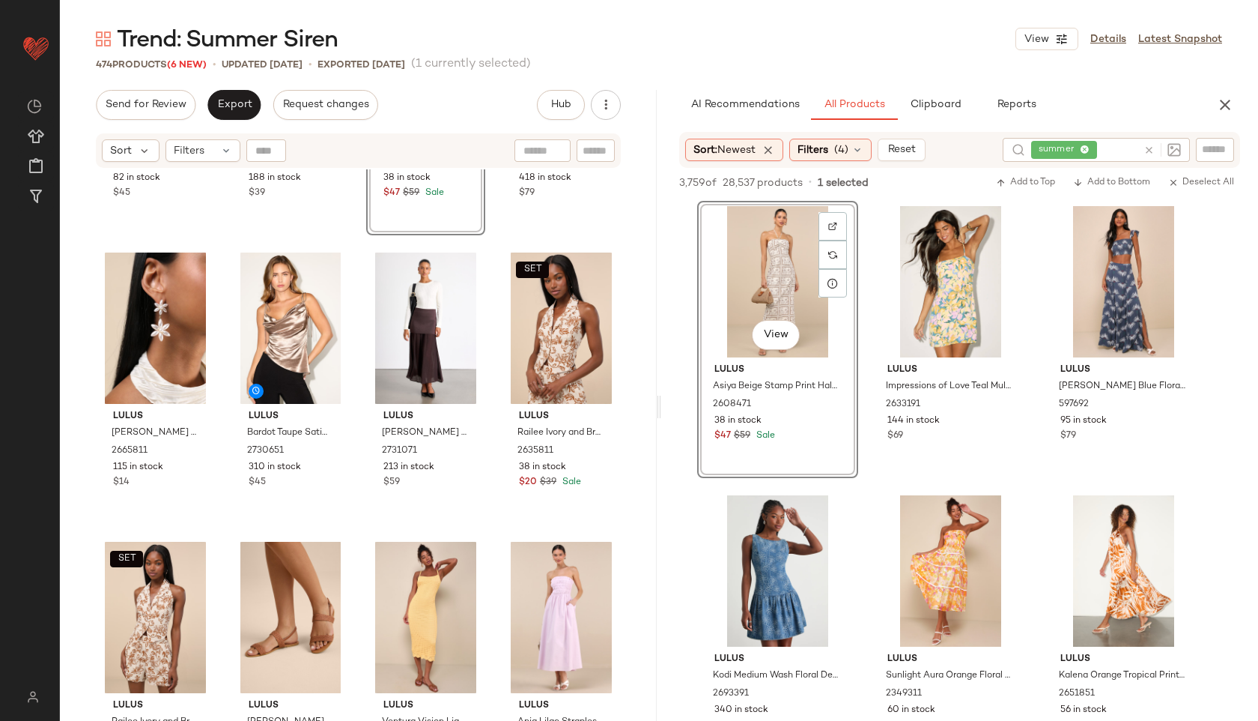
scroll to position [0, 0]
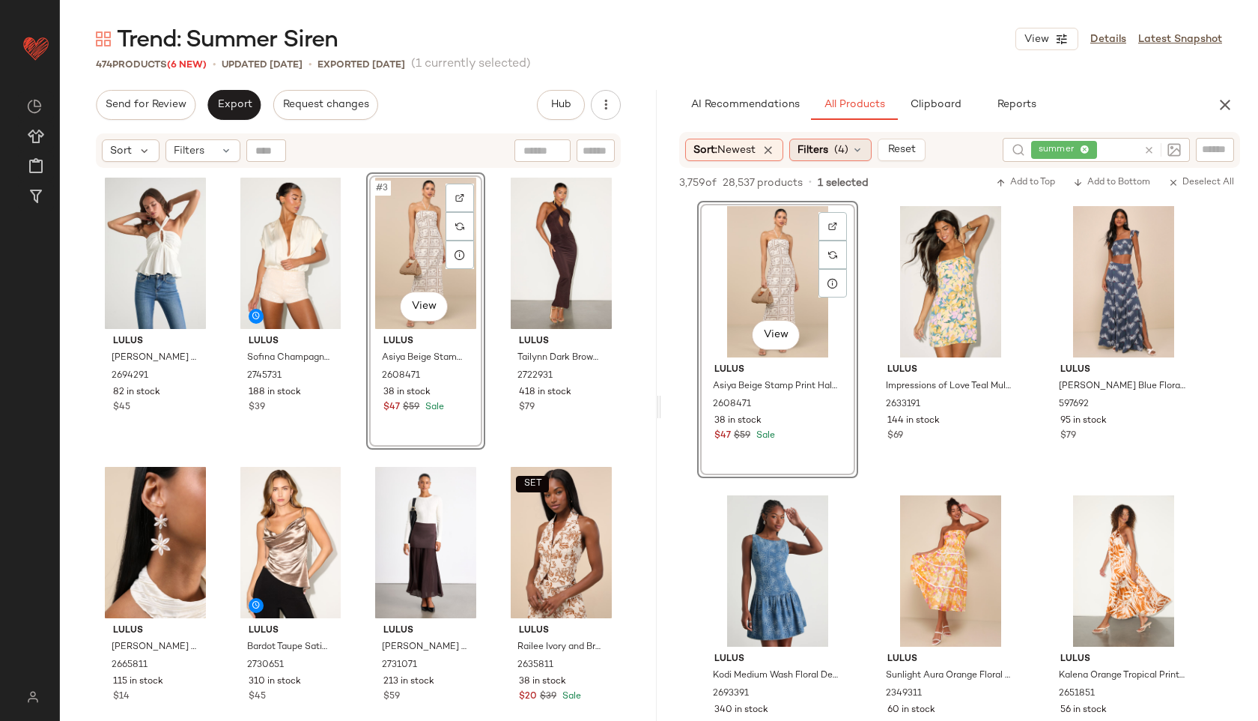
click at [847, 146] on span "(4)" at bounding box center [841, 150] width 14 height 16
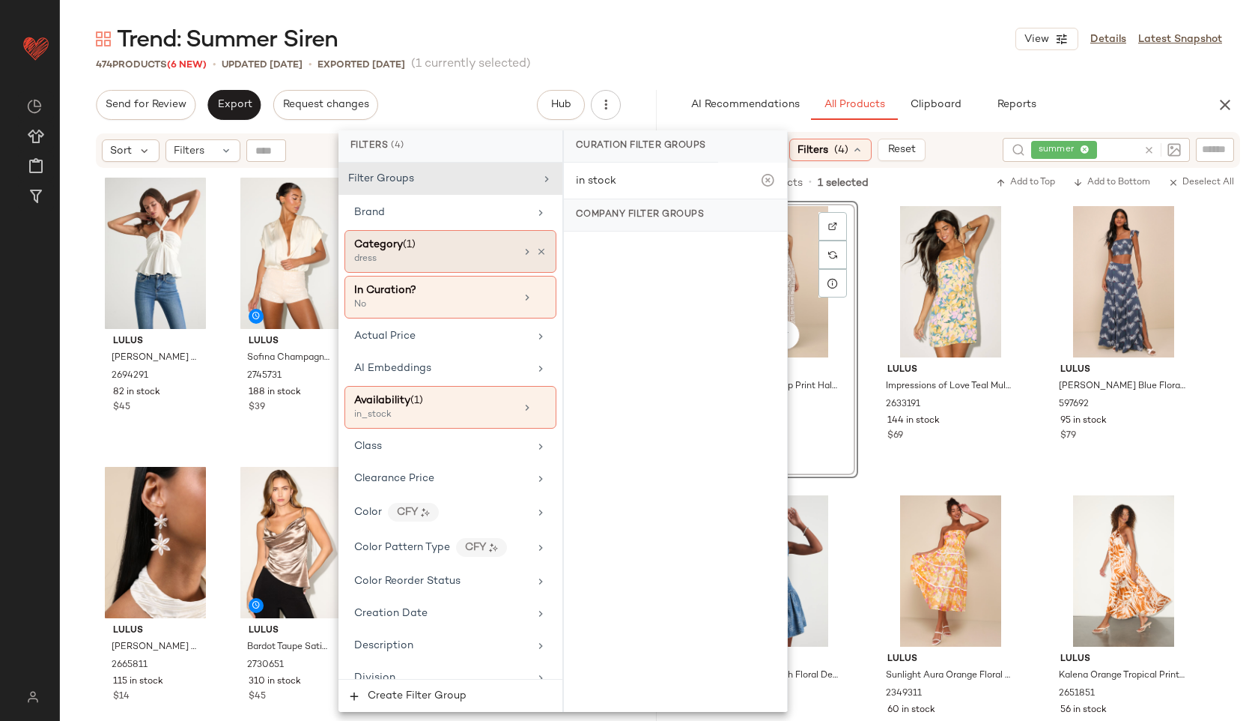
click at [426, 251] on div "Category (1)" at bounding box center [434, 245] width 161 height 16
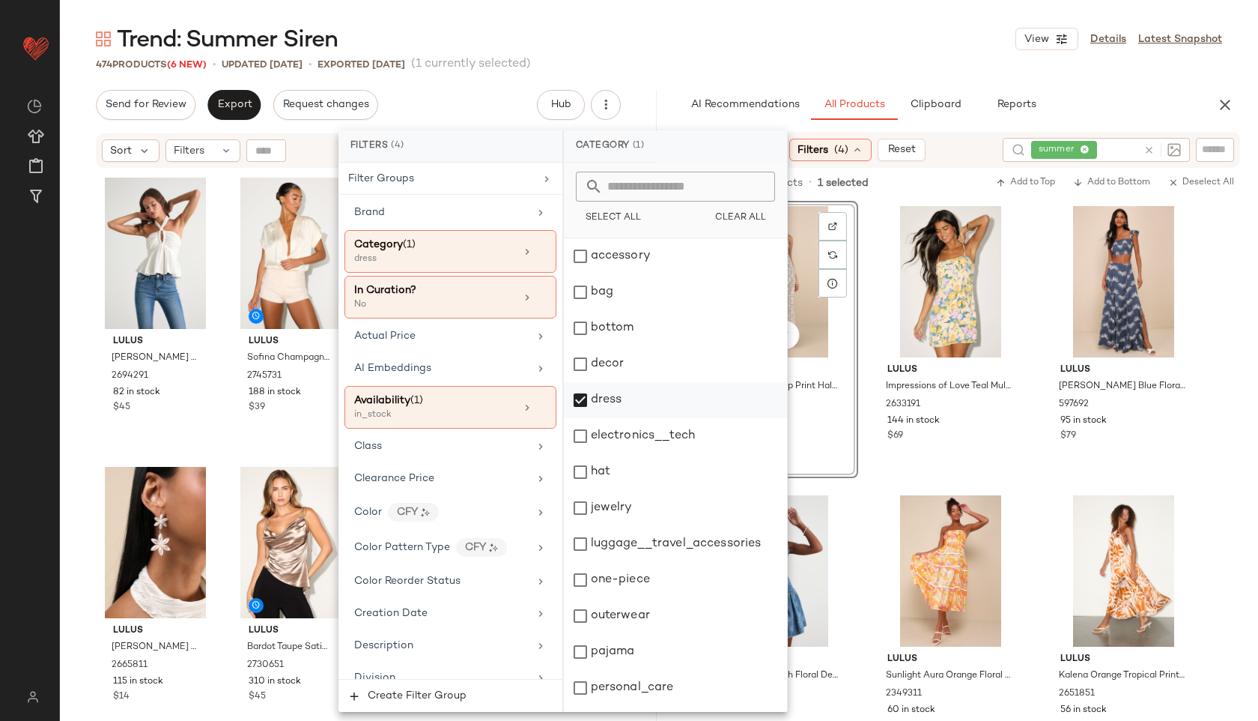
click at [615, 400] on div "dress" at bounding box center [675, 400] width 223 height 36
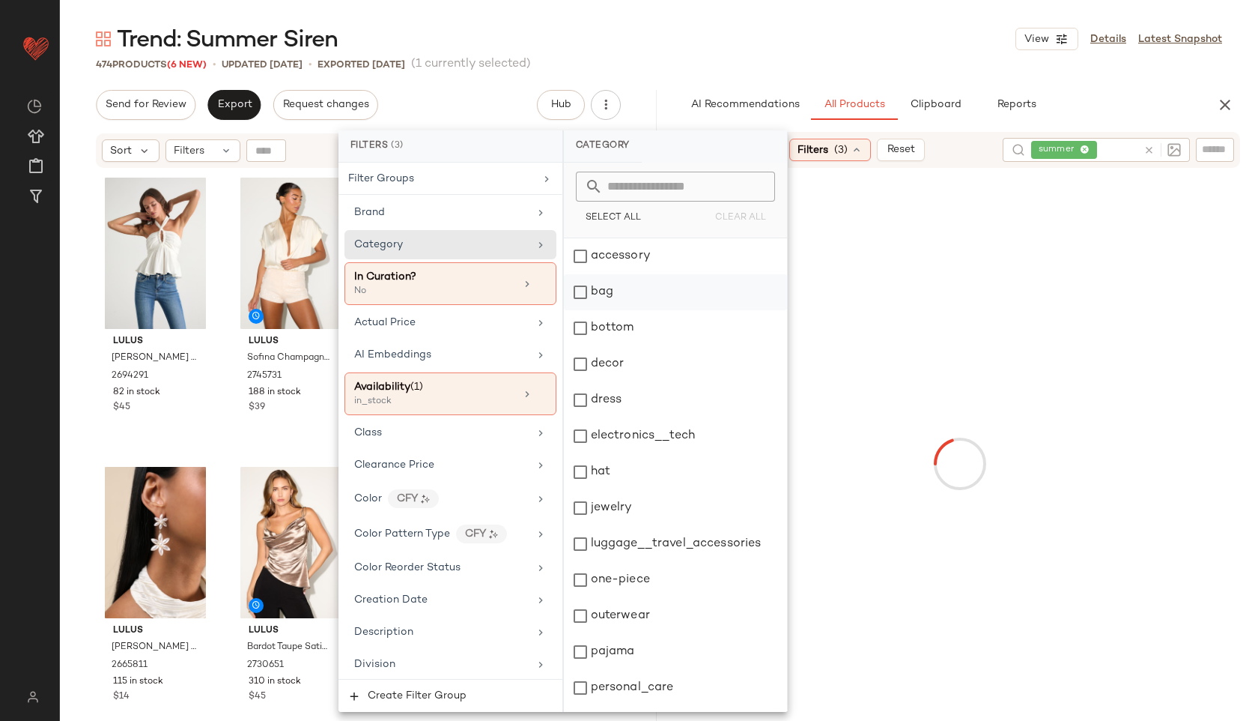
click at [625, 288] on div "bag" at bounding box center [675, 292] width 223 height 36
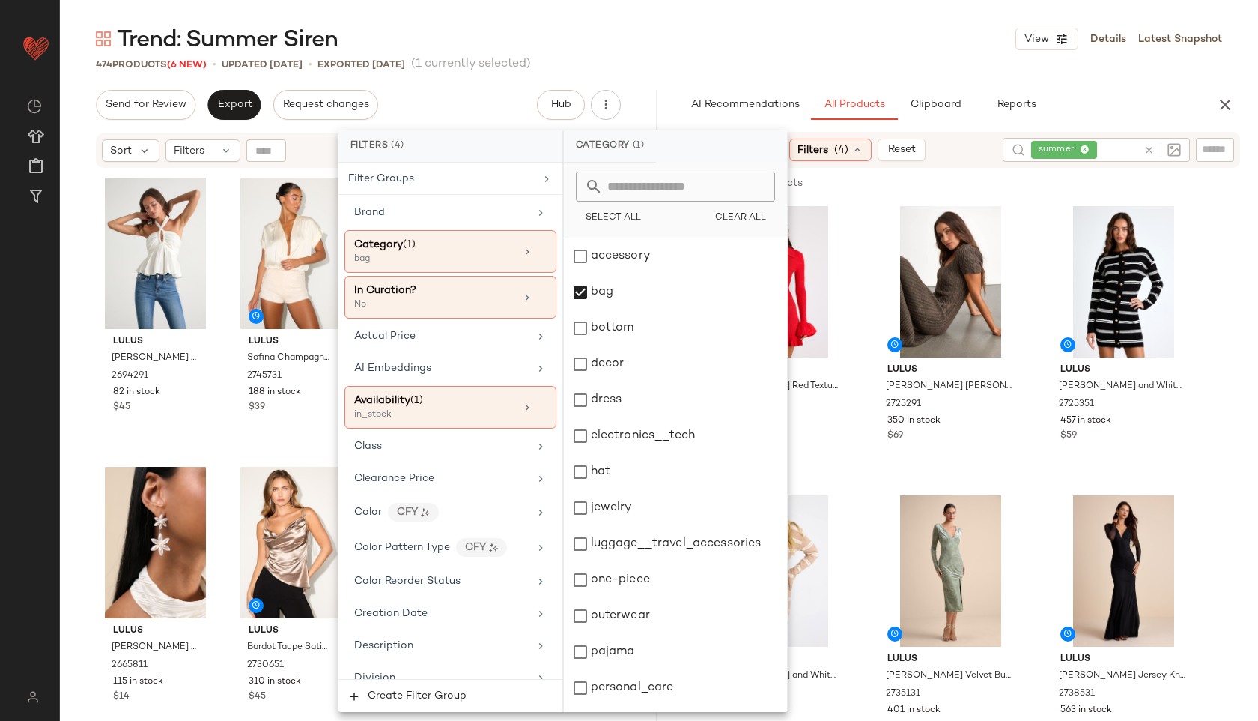
click at [711, 73] on div "Trend: Summer Siren View Details Latest Snapshot 474 Products (6 New) • updated…" at bounding box center [659, 372] width 1198 height 697
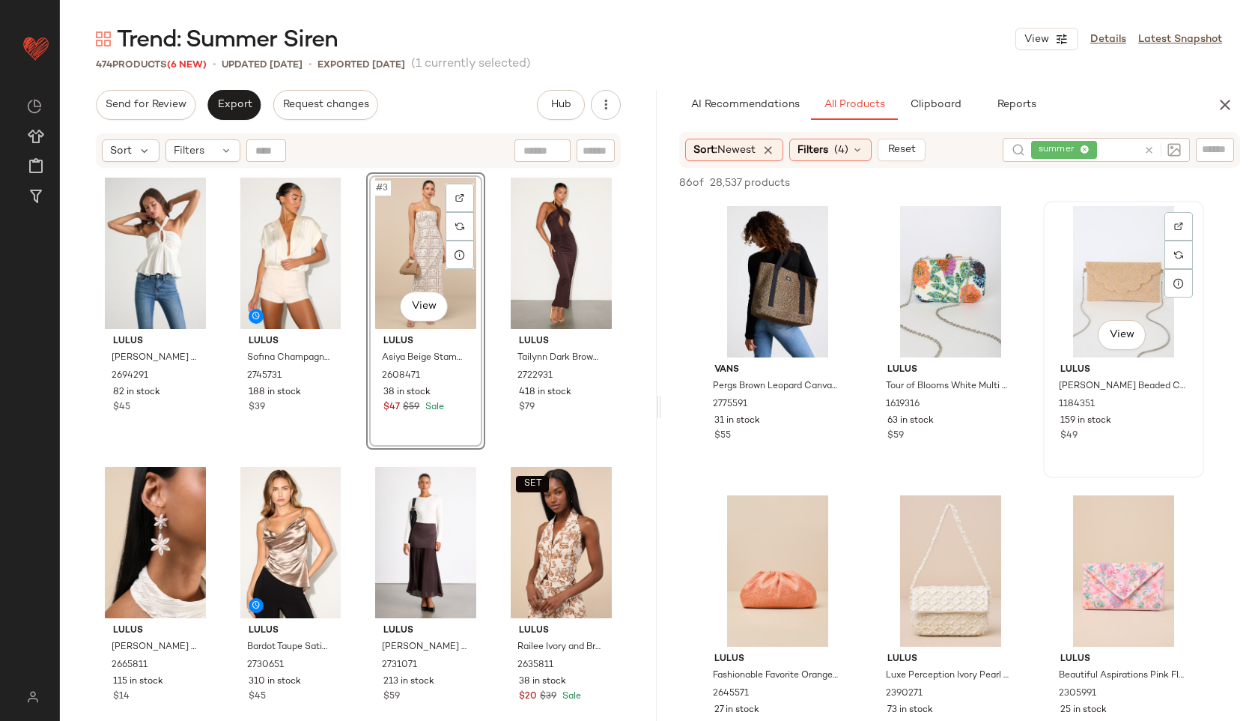
click at [1132, 277] on div "View" at bounding box center [1124, 281] width 151 height 151
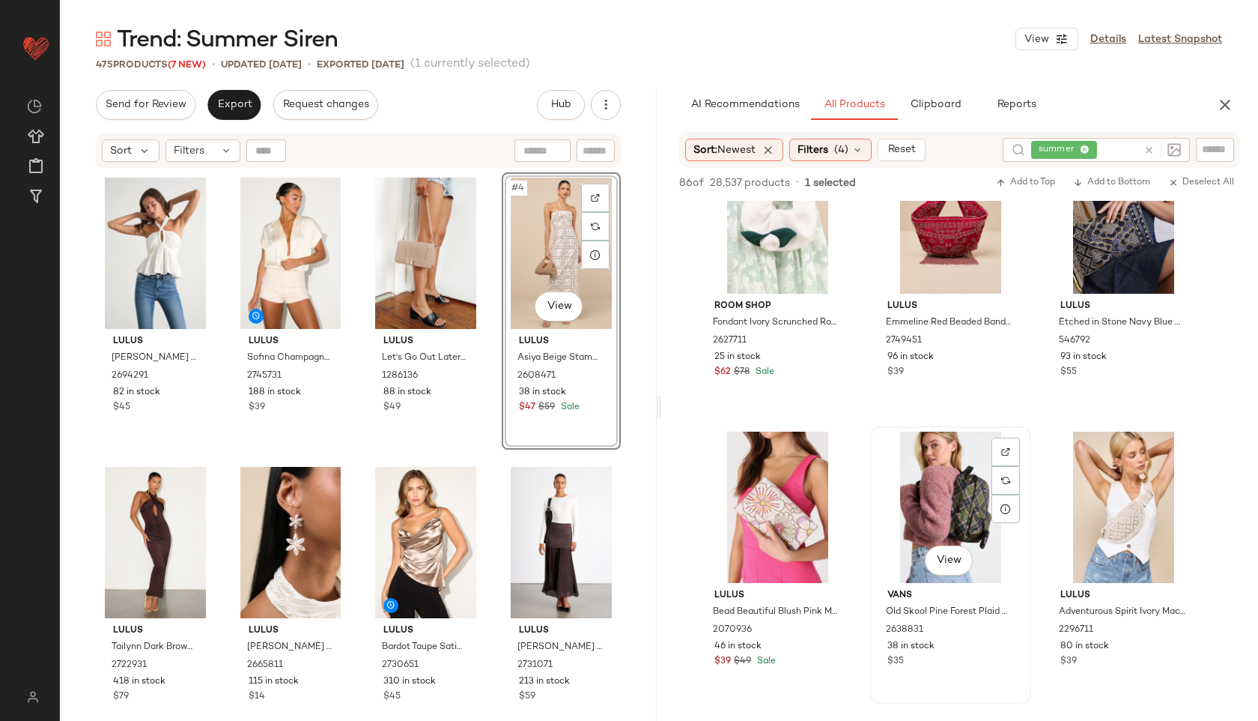
scroll to position [588, 0]
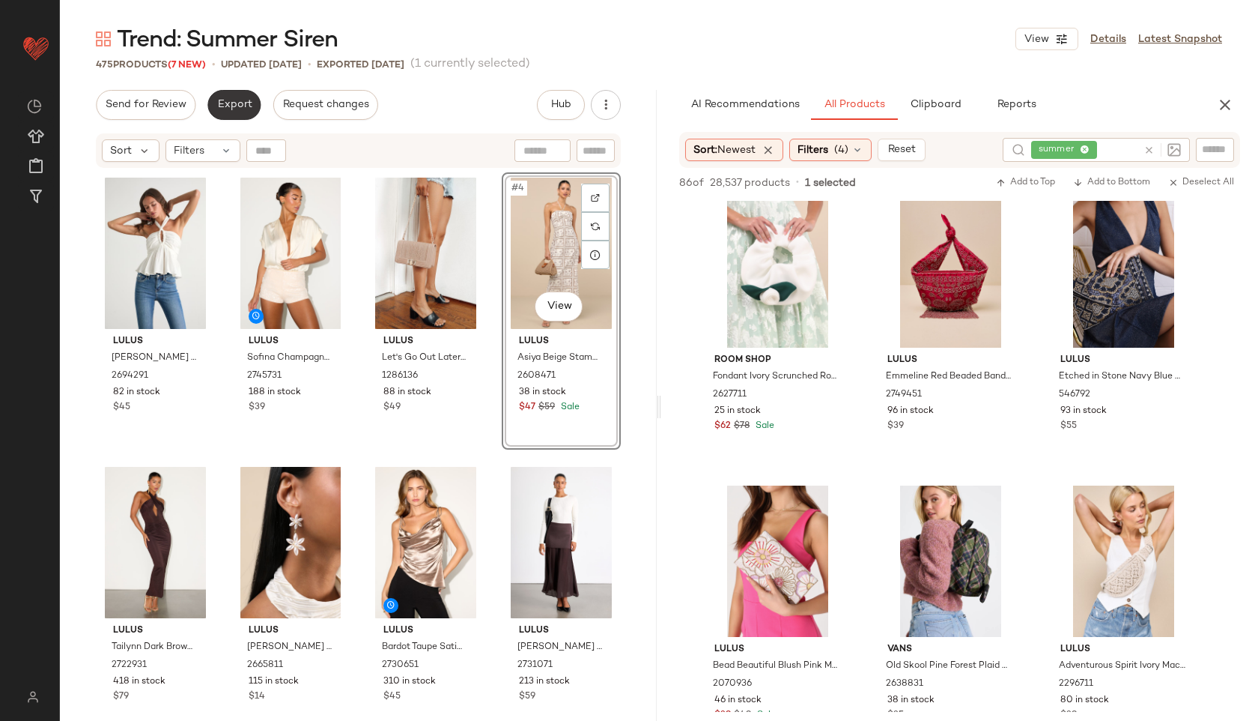
click at [237, 107] on span "Export" at bounding box center [233, 105] width 35 height 12
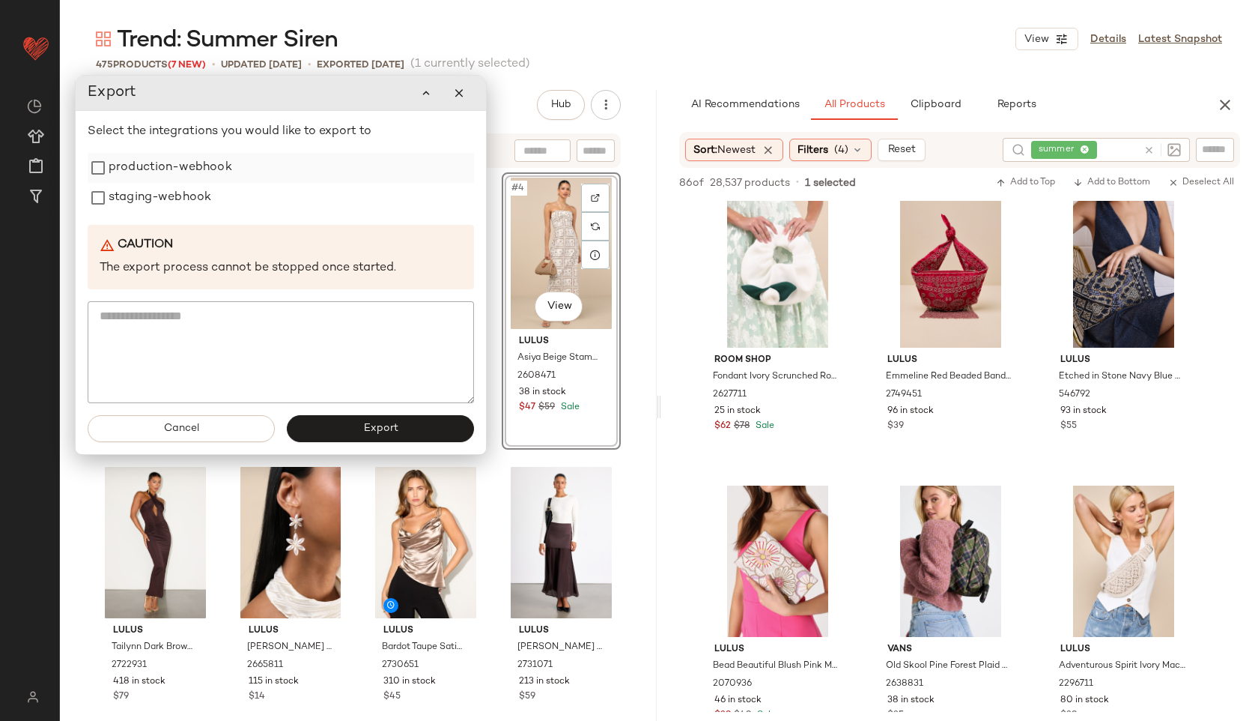
click at [189, 173] on label "production-webhook" at bounding box center [171, 168] width 124 height 30
click at [189, 195] on label "staging-webhook" at bounding box center [160, 198] width 103 height 30
click at [353, 419] on button "Export" at bounding box center [380, 428] width 187 height 27
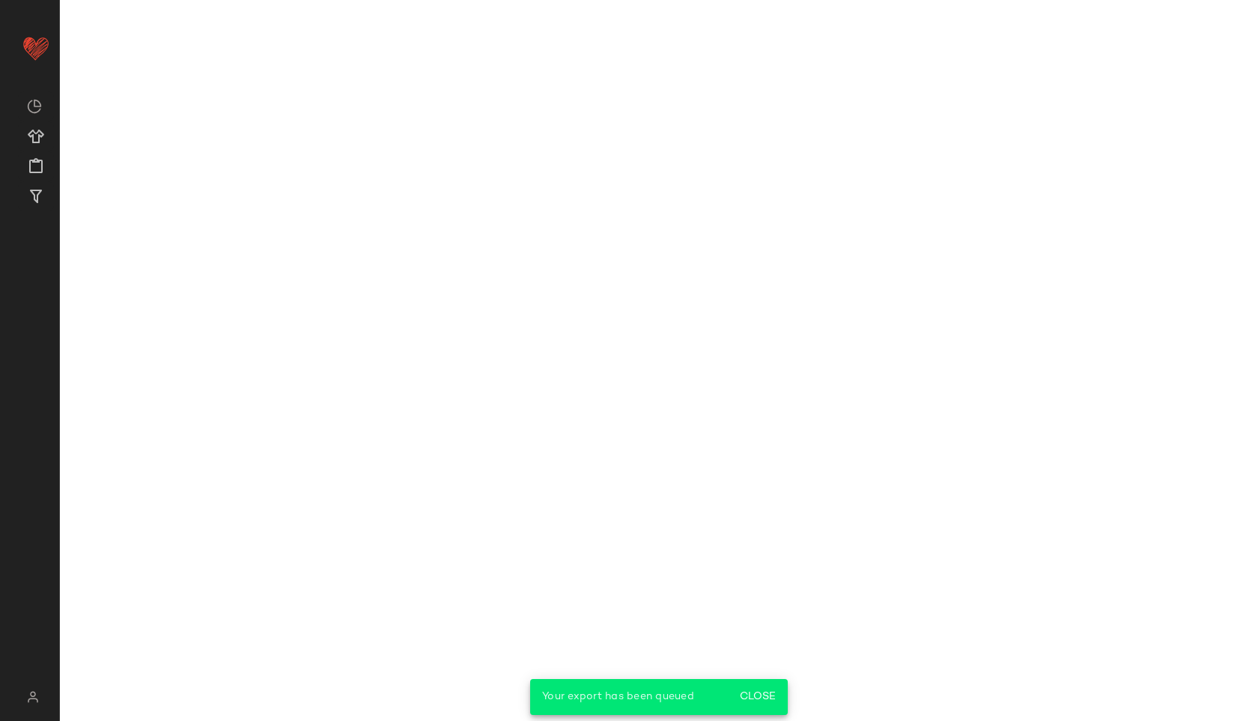
scroll to position [877, 0]
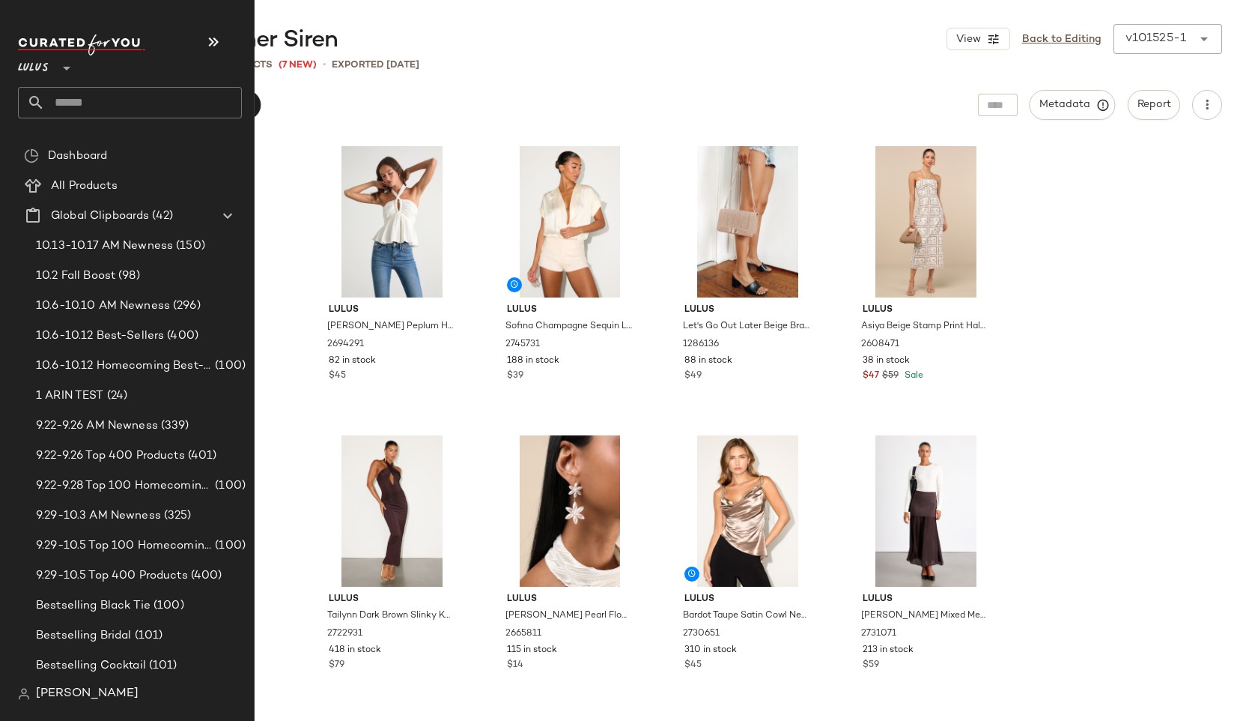
click at [75, 96] on input "text" at bounding box center [143, 102] width 197 height 31
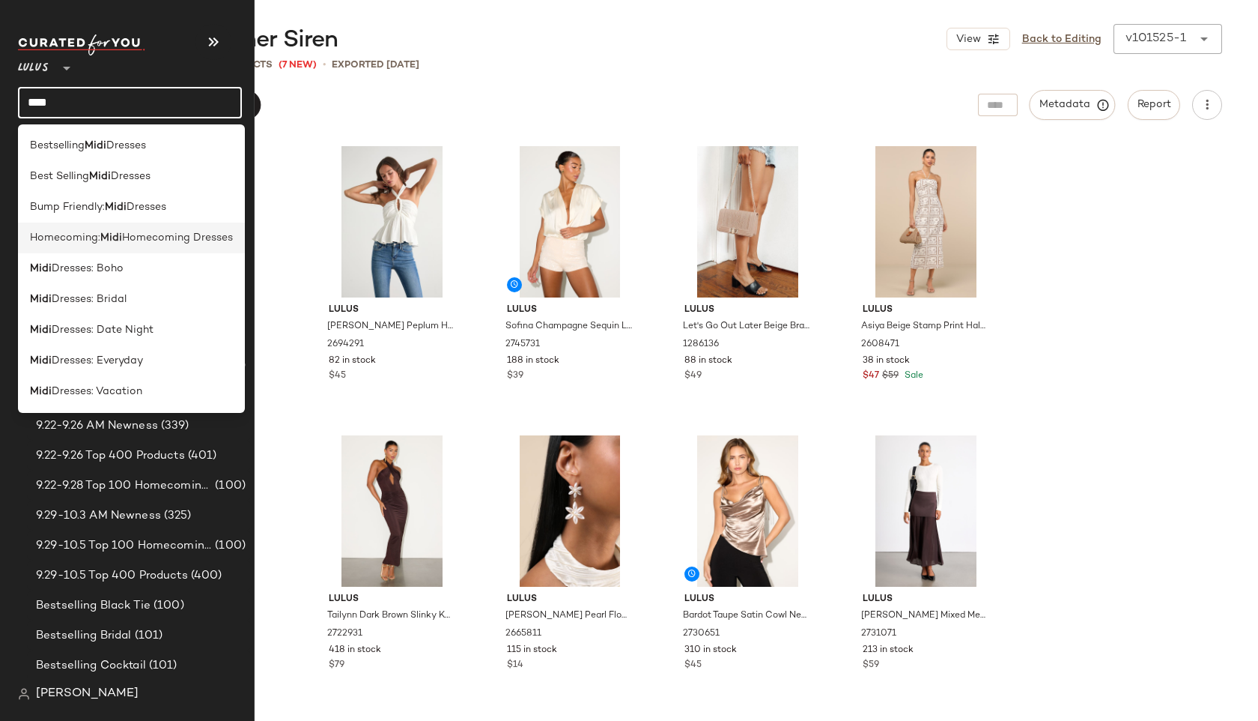
type input "****"
click at [122, 238] on span "Homecoming Dresses" at bounding box center [177, 238] width 111 height 16
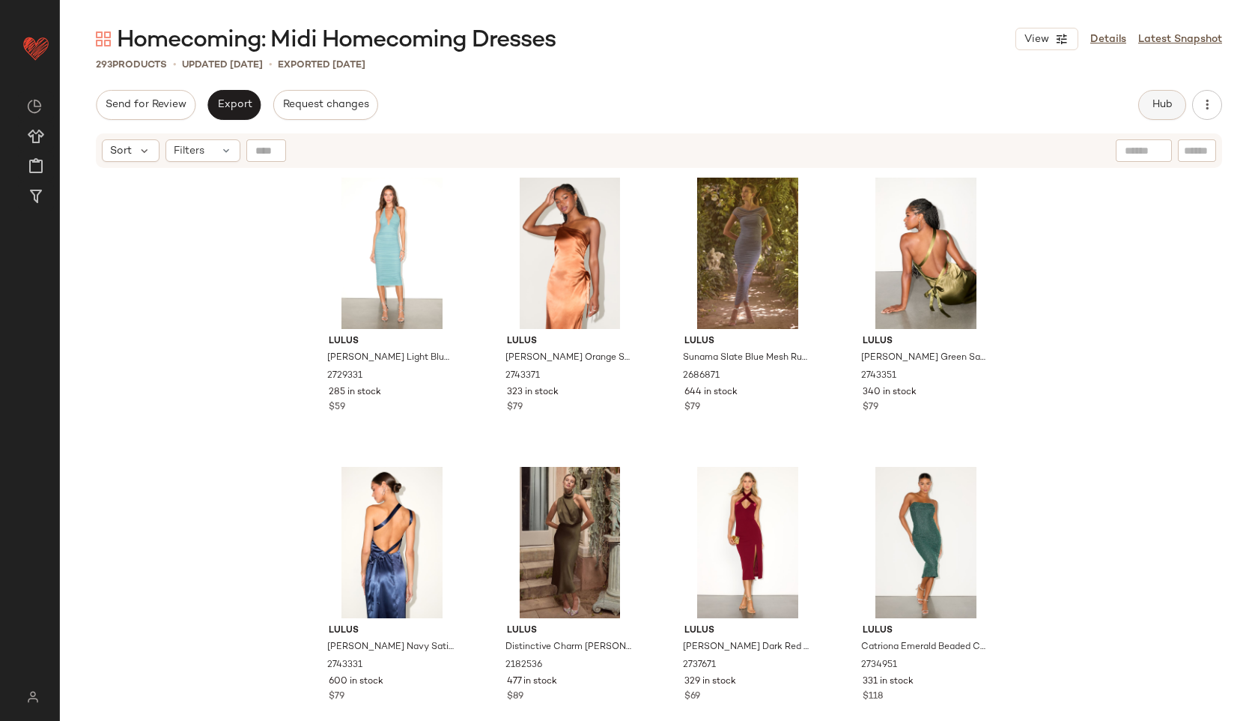
click at [1159, 103] on span "Hub" at bounding box center [1162, 105] width 21 height 12
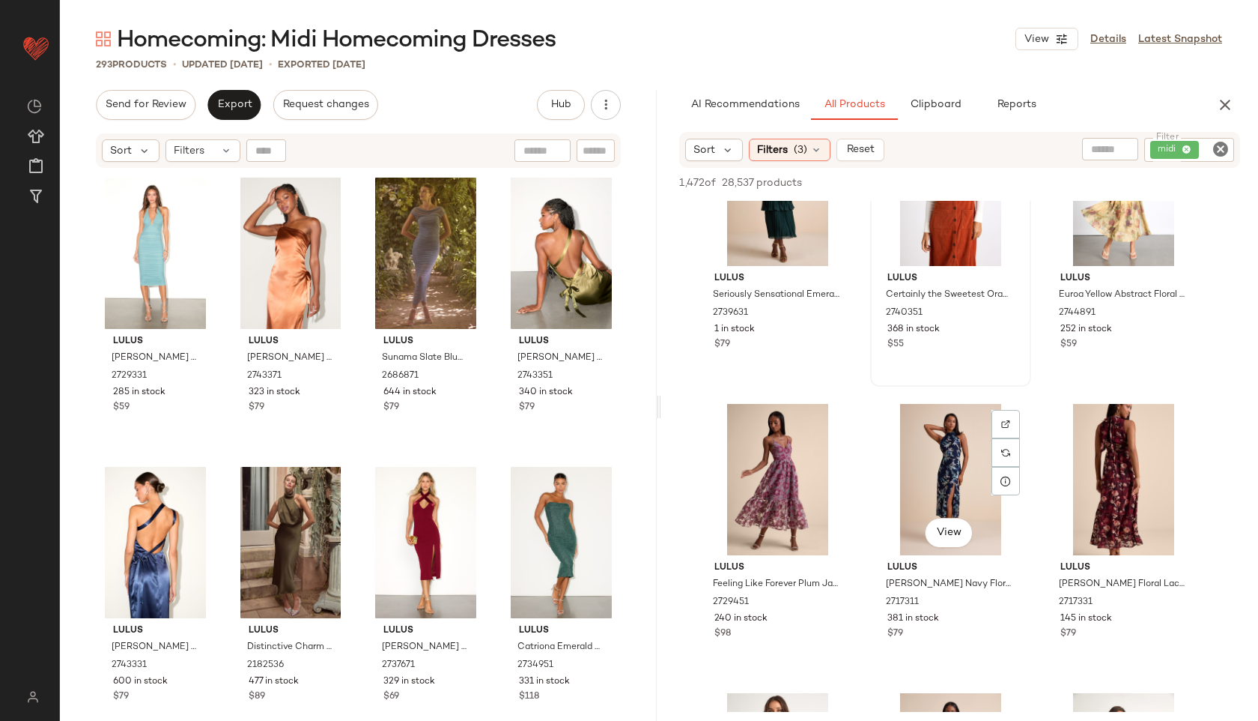
scroll to position [3851, 0]
click at [802, 149] on span "(3)" at bounding box center [800, 150] width 13 height 16
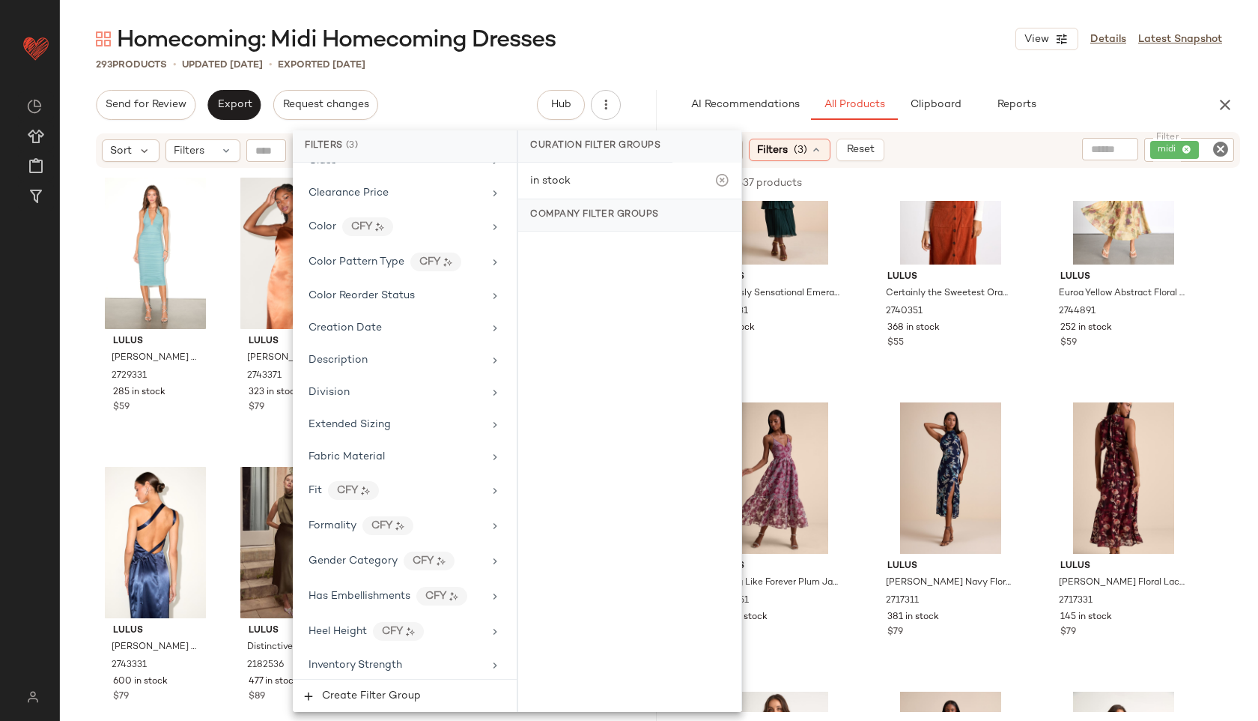
scroll to position [286, 0]
click at [346, 533] on div "Formality CFY" at bounding box center [396, 524] width 175 height 19
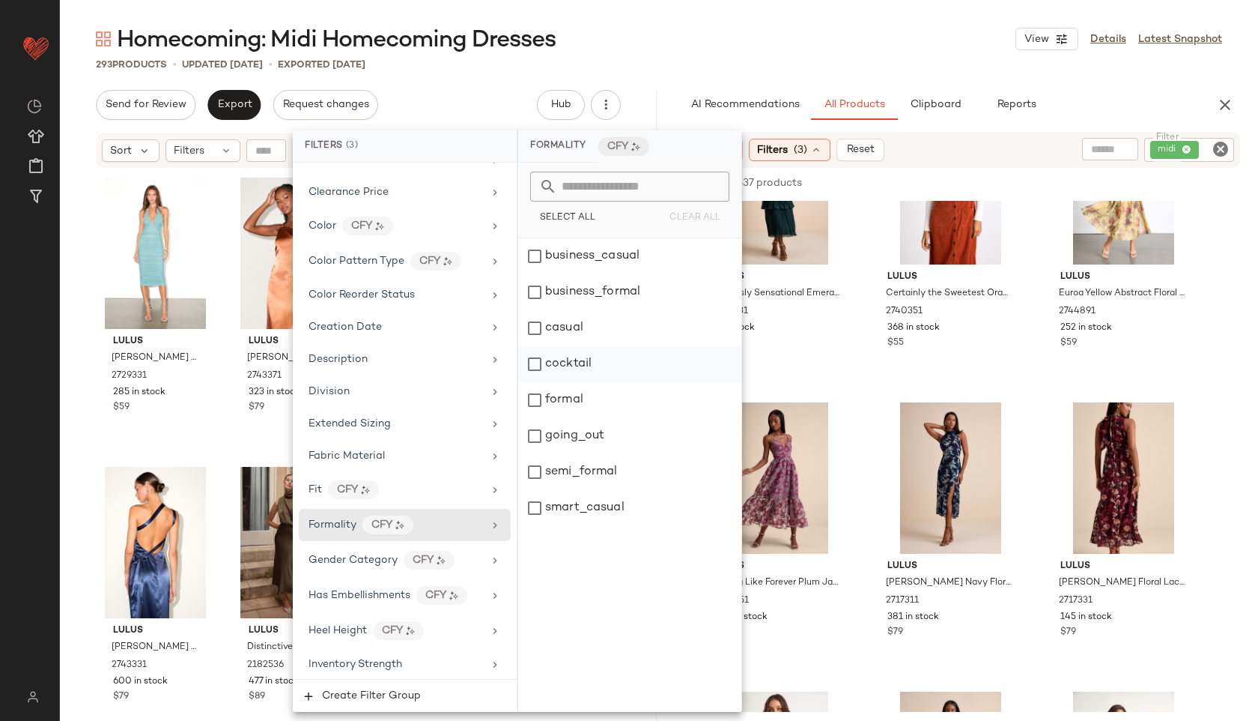
click at [592, 361] on div "cocktail" at bounding box center [629, 364] width 223 height 36
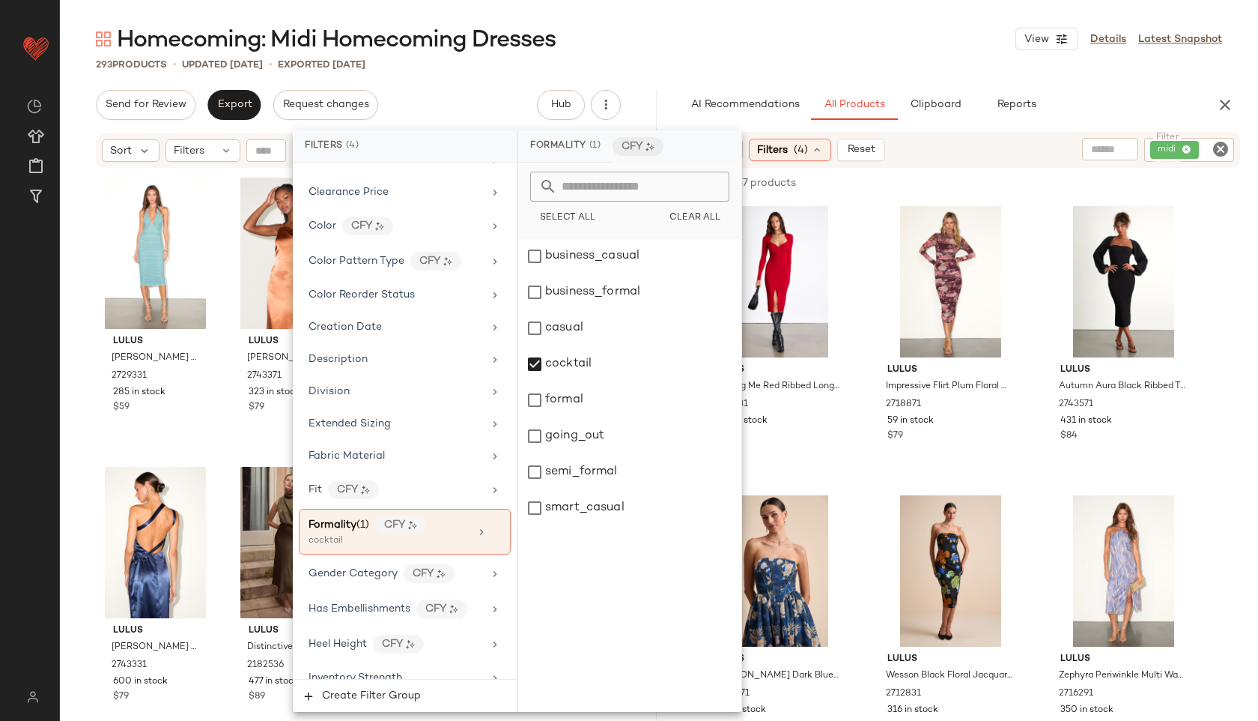
click at [893, 18] on main "Homecoming: Midi Homecoming Dresses View Details Latest Snapshot 293 Products •…" at bounding box center [629, 360] width 1258 height 721
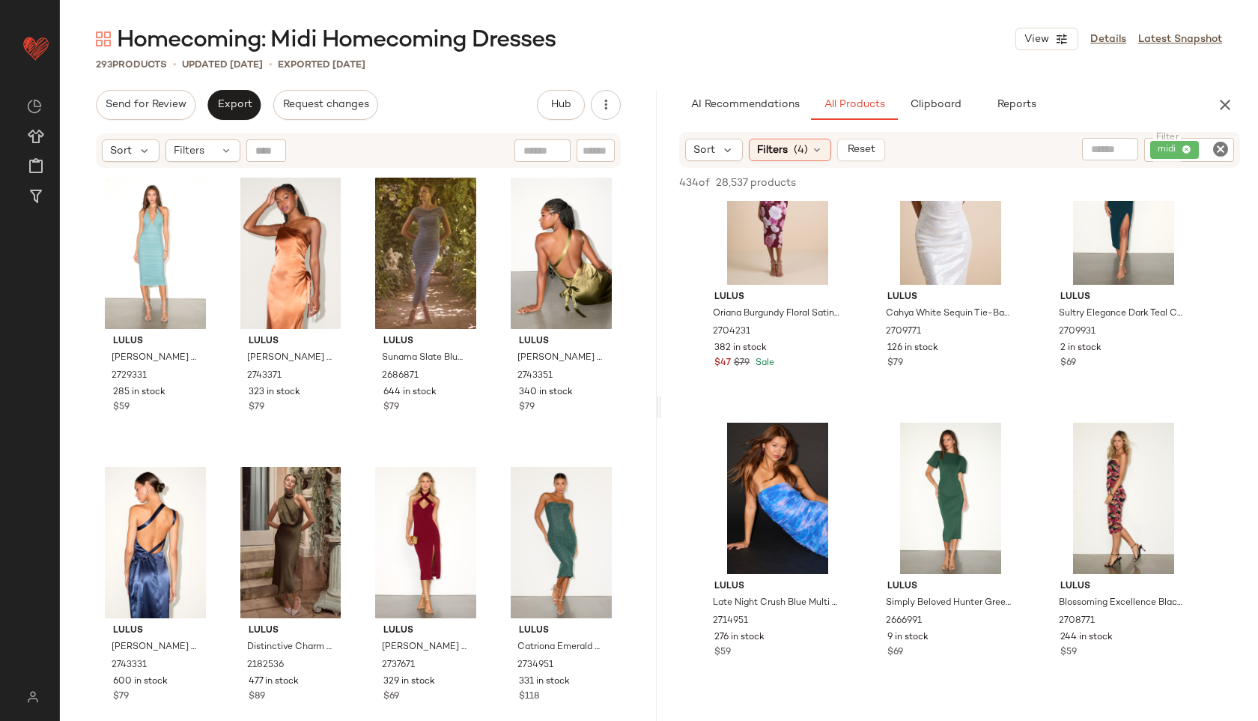
scroll to position [1228, 0]
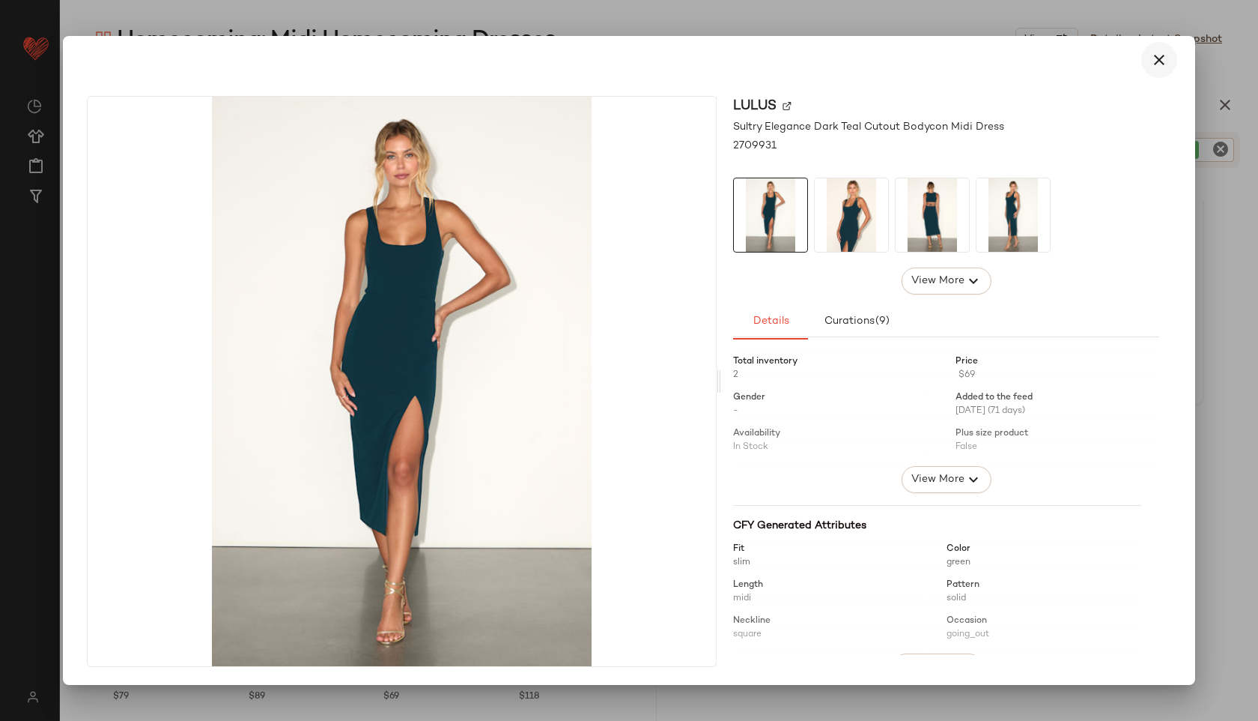
click at [1161, 50] on button "button" at bounding box center [1159, 60] width 36 height 36
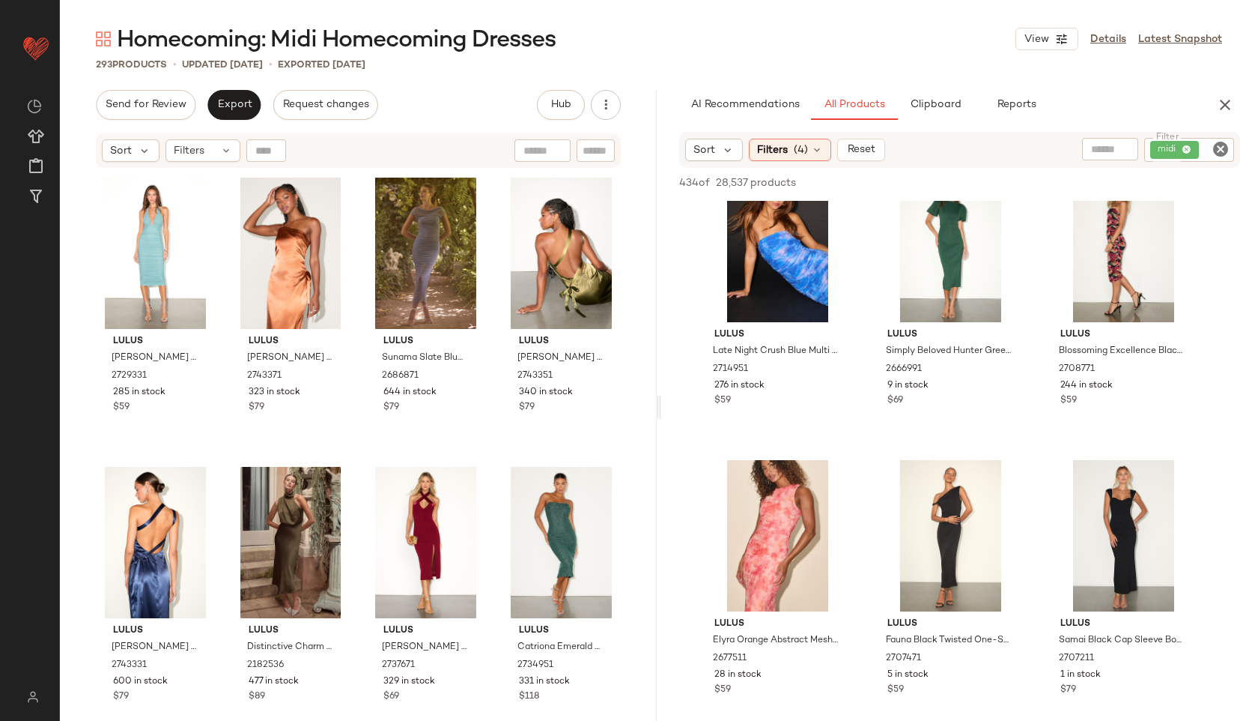
scroll to position [1483, 0]
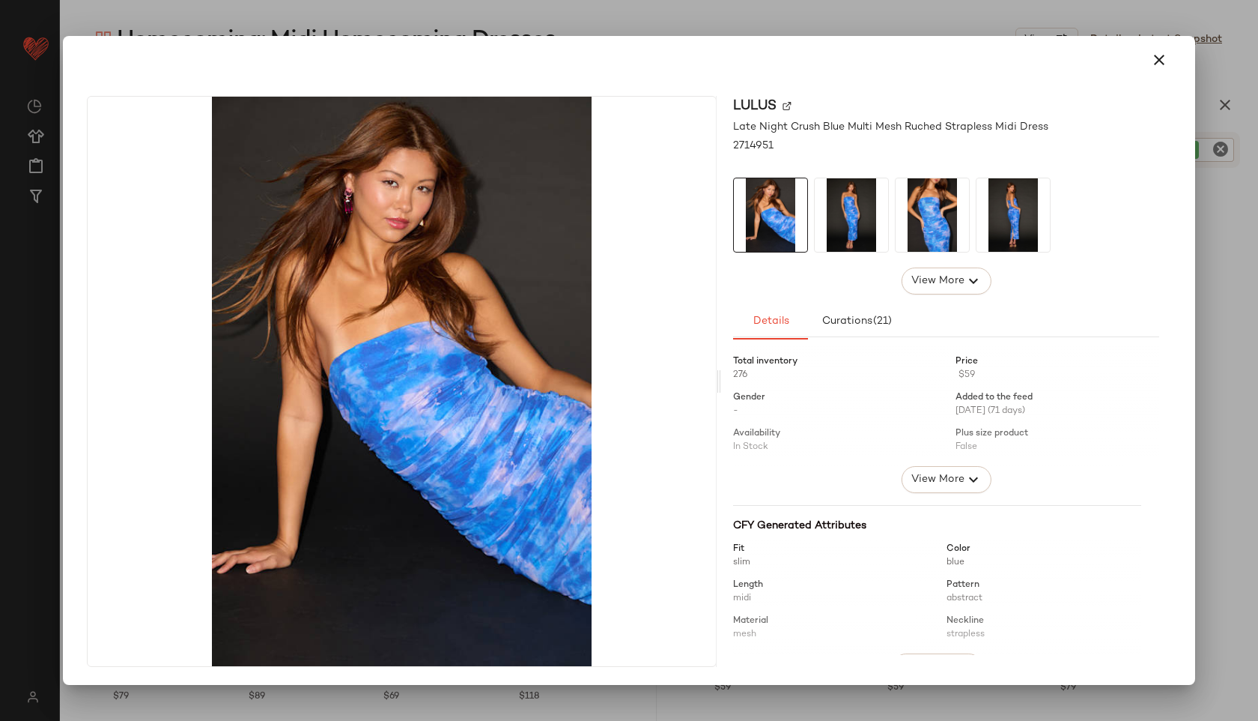
click at [861, 203] on img at bounding box center [851, 214] width 73 height 73
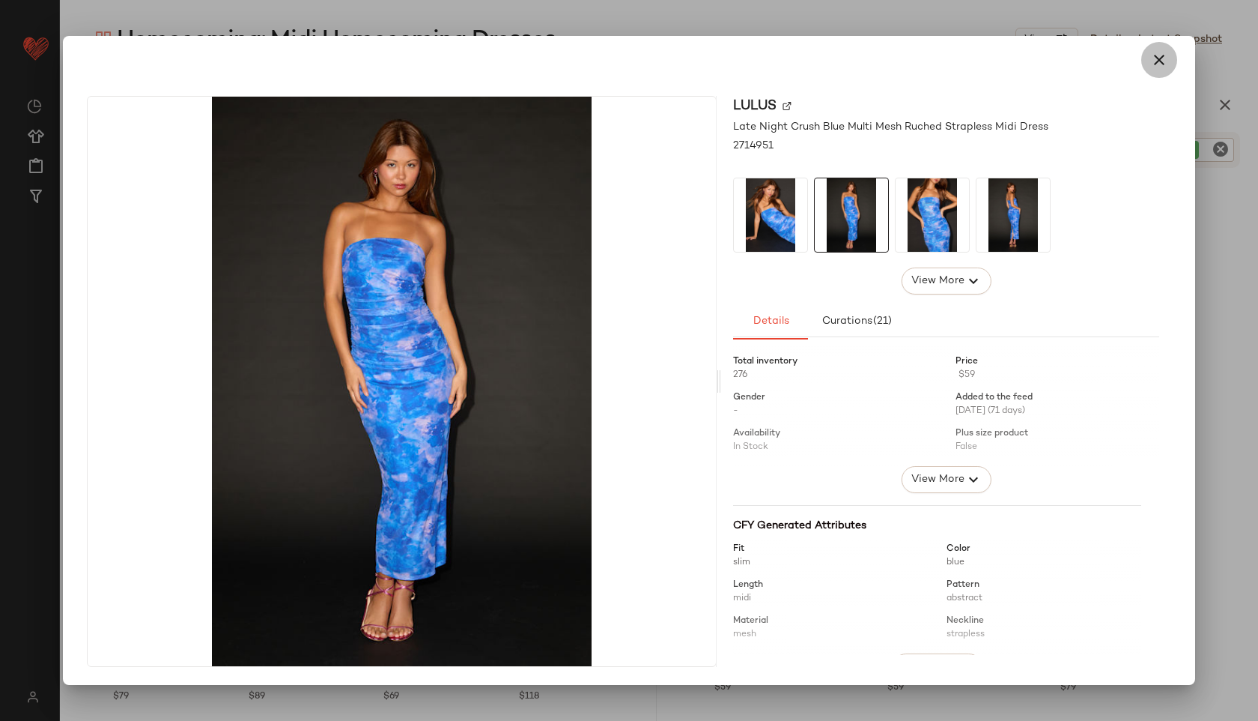
click at [1157, 62] on icon "button" at bounding box center [1159, 60] width 18 height 18
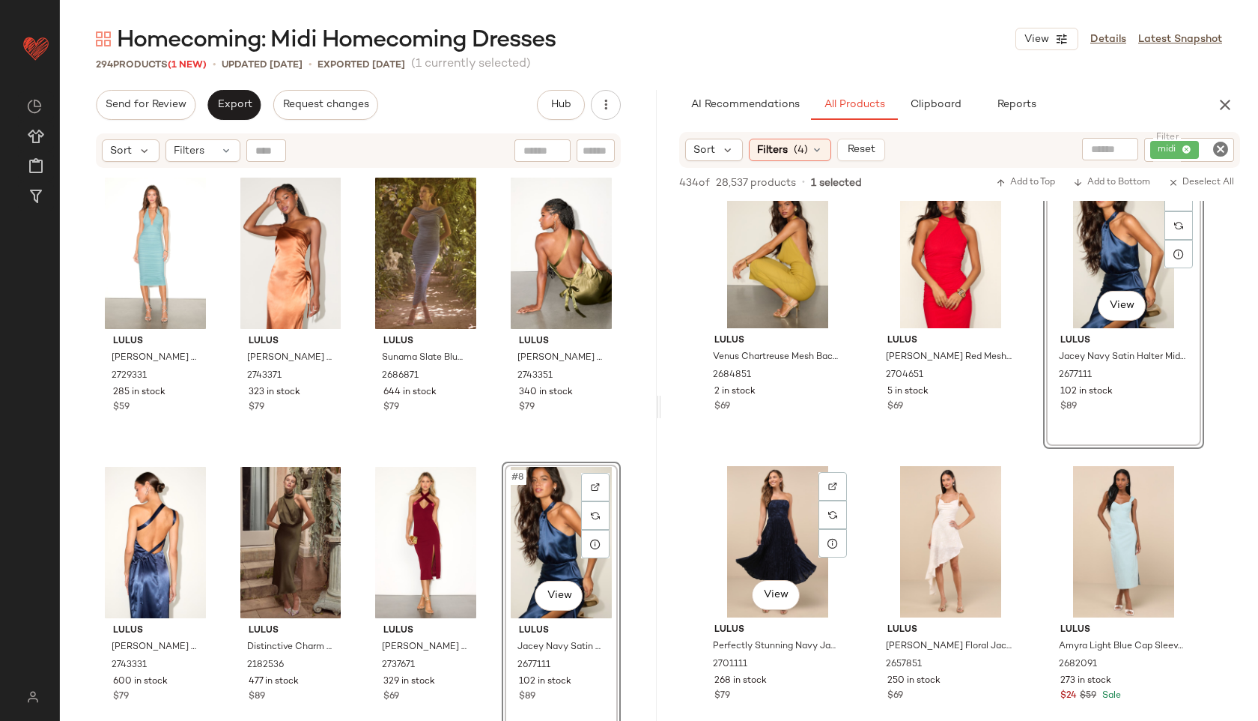
scroll to position [2048, 0]
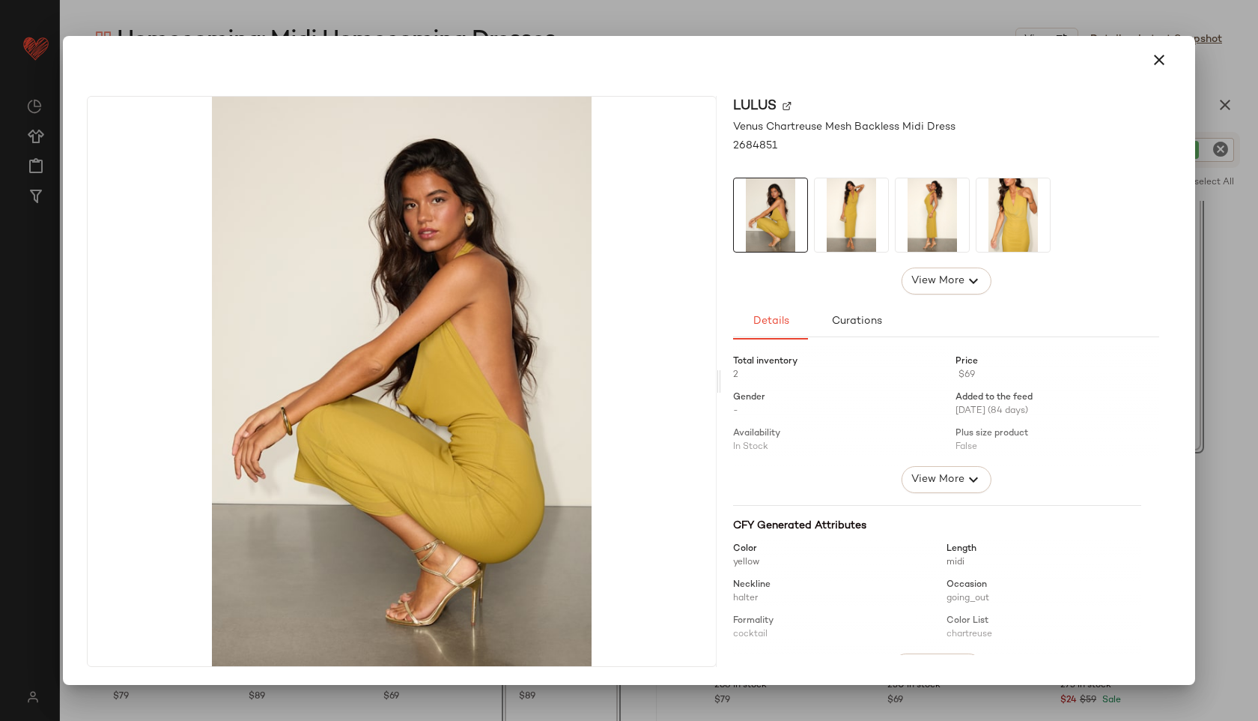
click at [936, 224] on img at bounding box center [932, 214] width 73 height 73
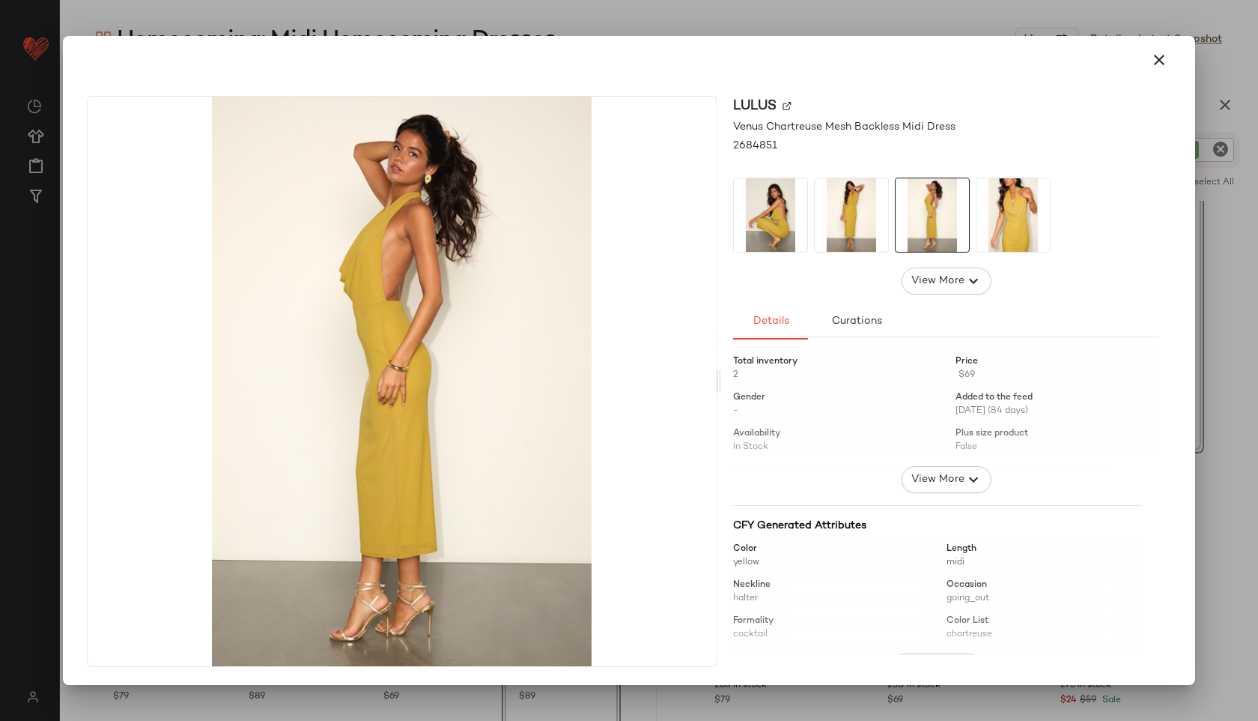
click at [837, 215] on img at bounding box center [851, 214] width 73 height 73
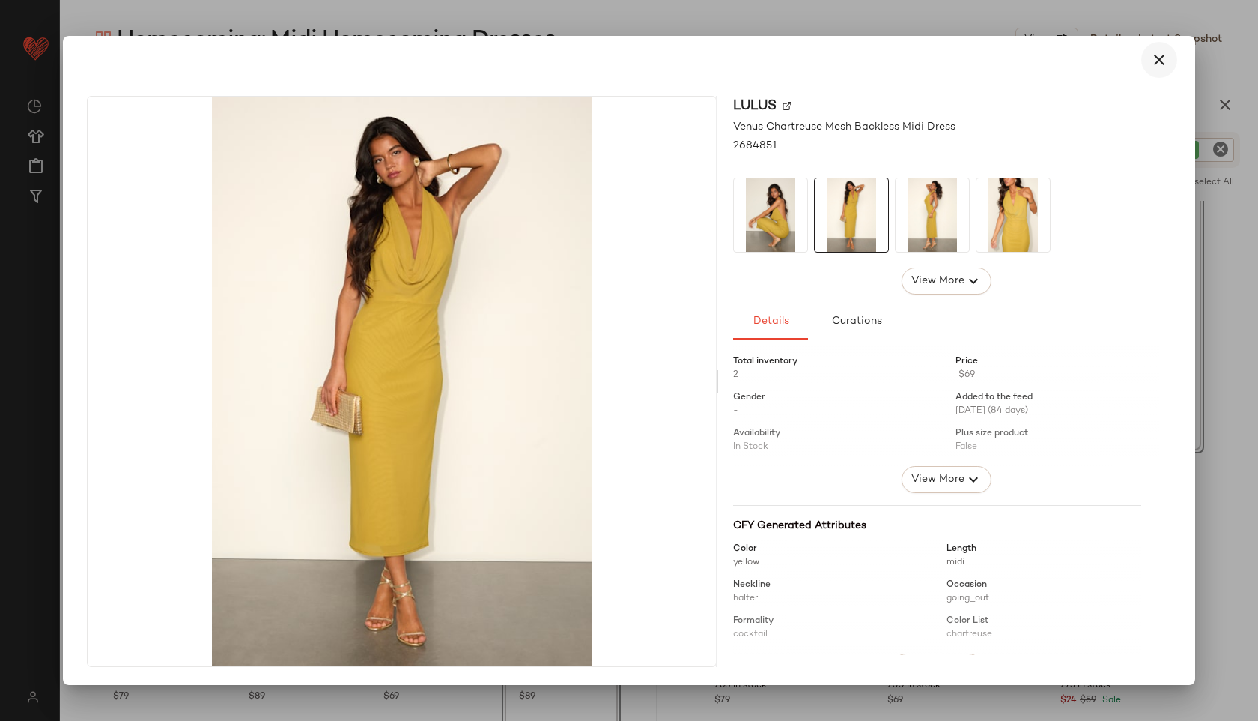
click at [1159, 60] on icon "button" at bounding box center [1159, 60] width 18 height 18
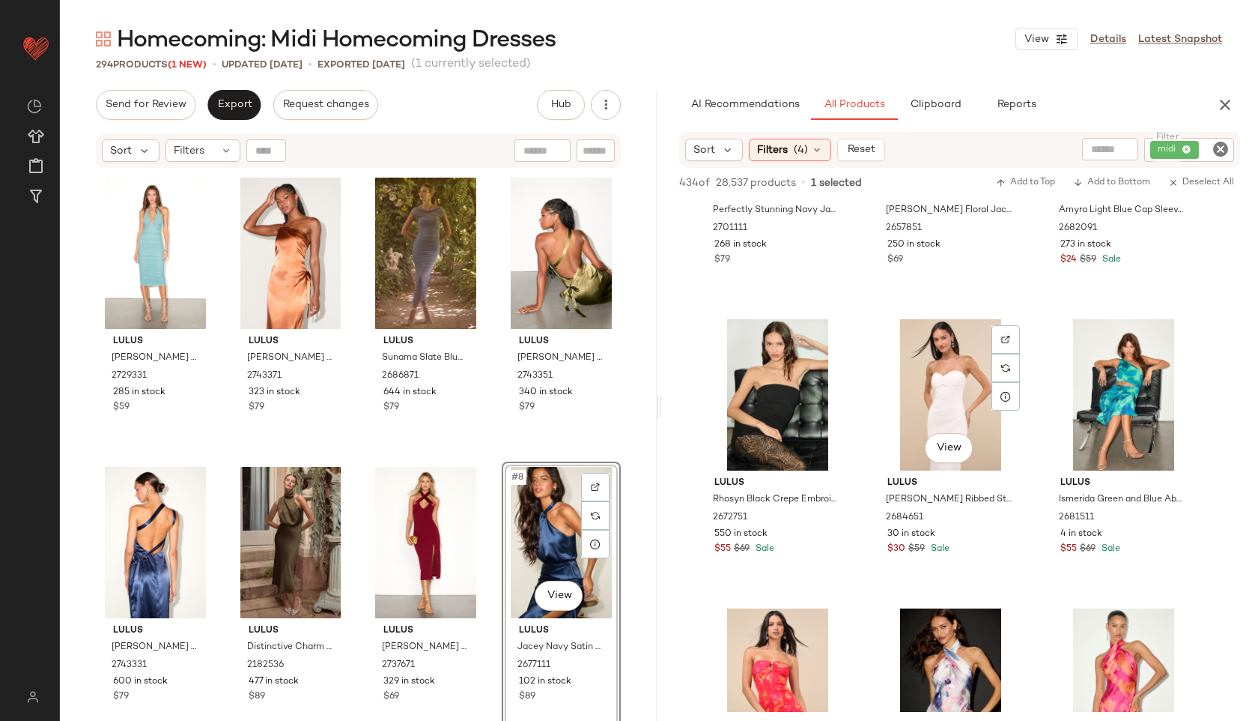
scroll to position [2499, 0]
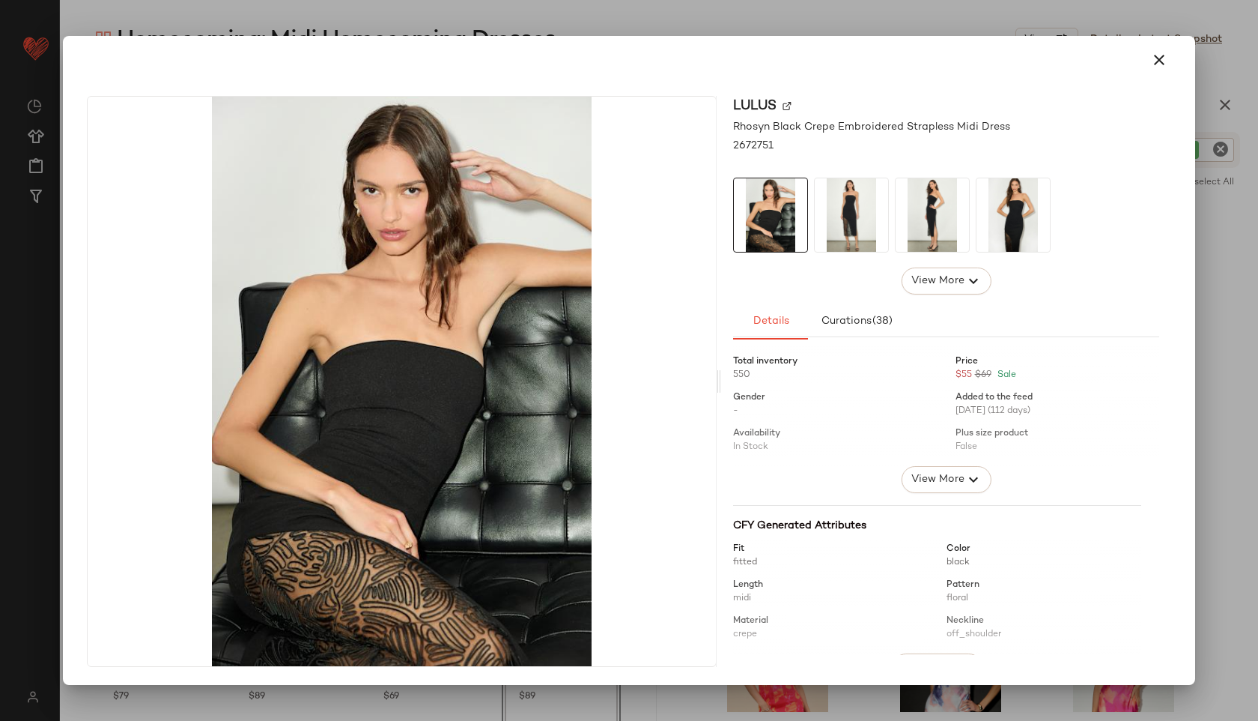
click at [852, 216] on img at bounding box center [851, 214] width 73 height 73
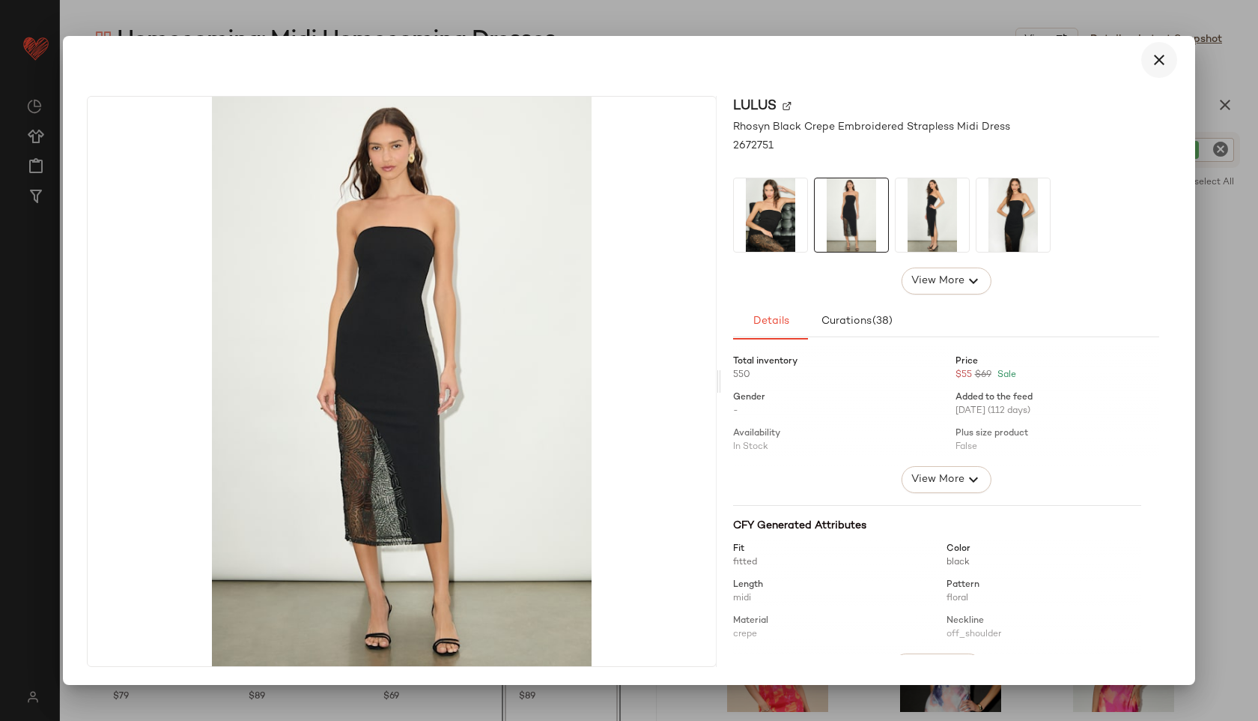
click at [1158, 58] on icon "button" at bounding box center [1159, 60] width 18 height 18
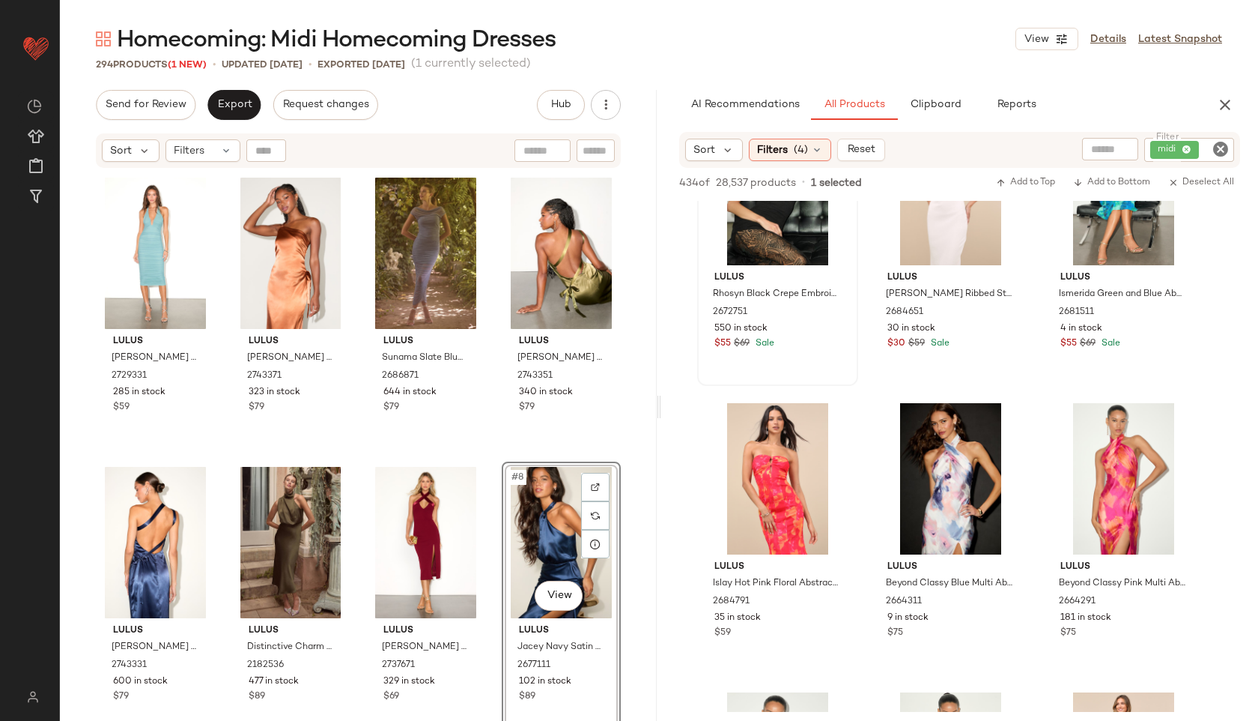
scroll to position [2621, 0]
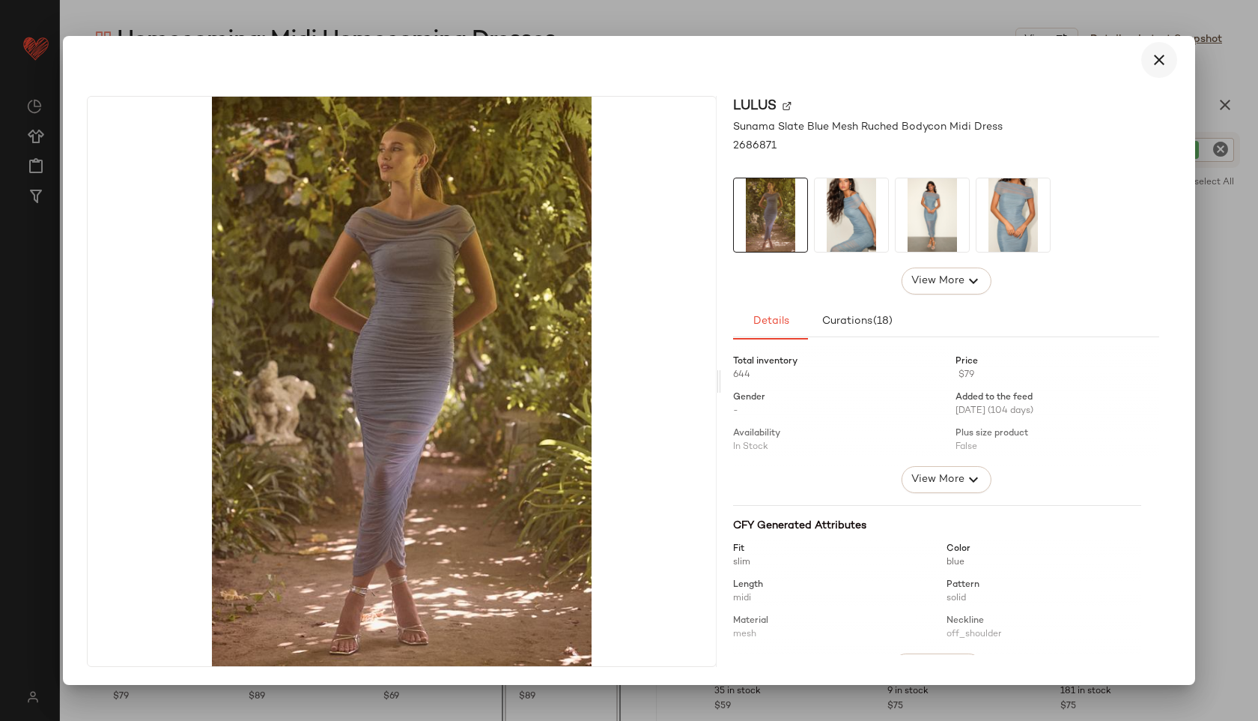
click at [1153, 65] on icon "button" at bounding box center [1159, 60] width 18 height 18
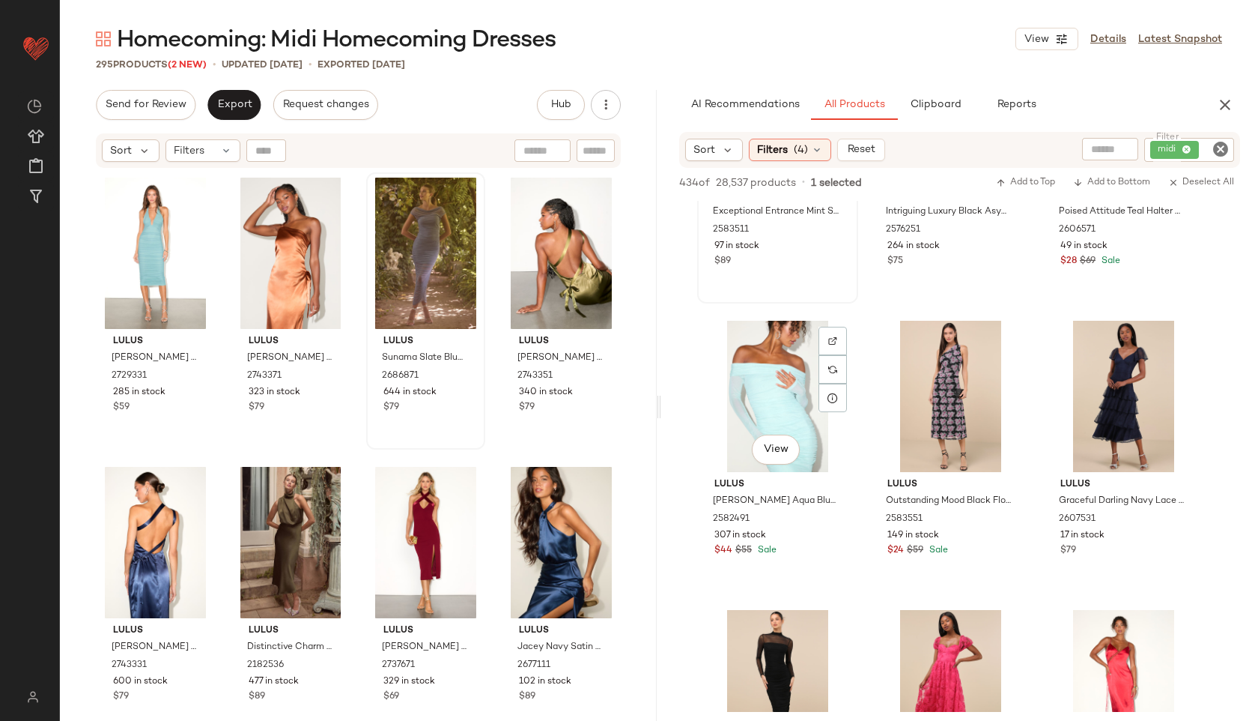
scroll to position [6832, 0]
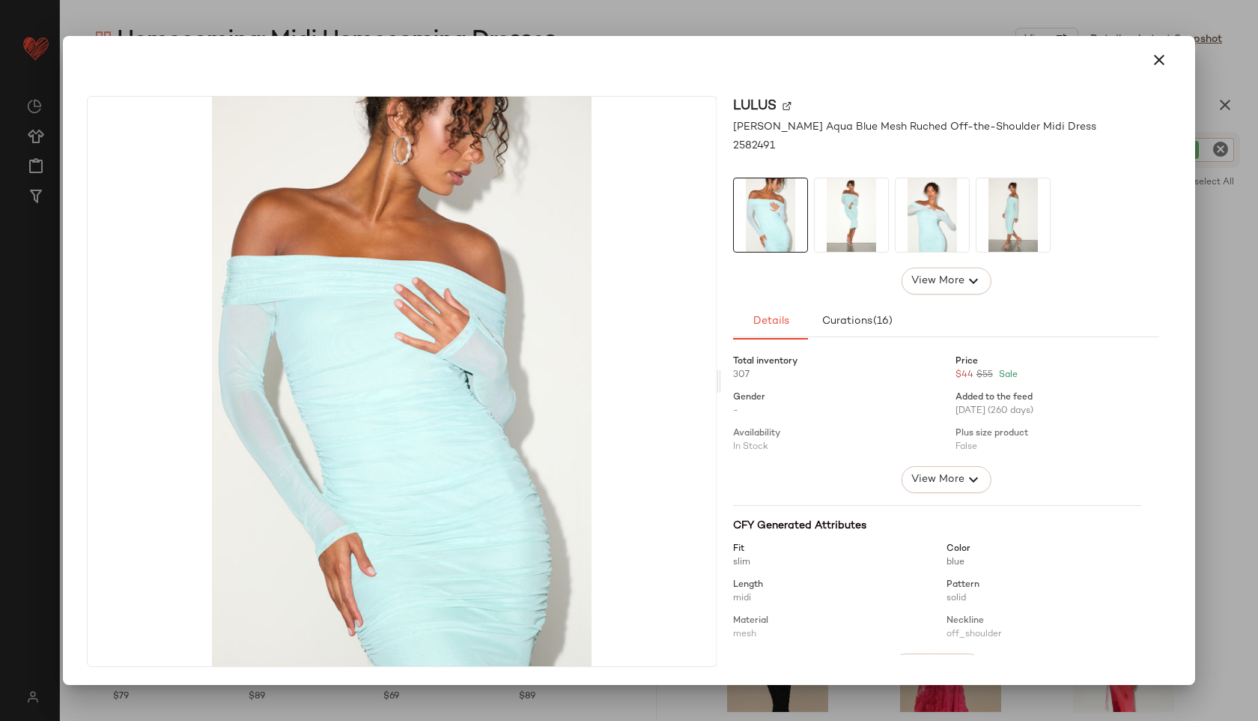
click at [828, 221] on img at bounding box center [851, 214] width 73 height 73
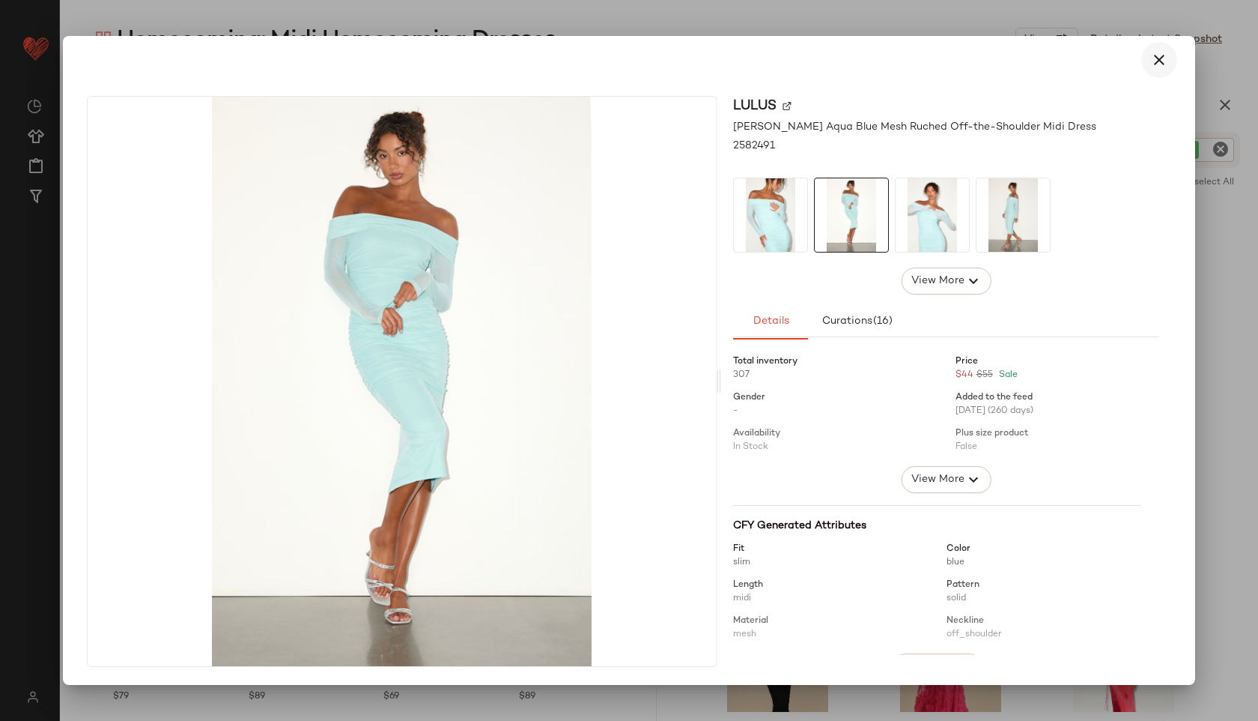
click at [1167, 46] on button "button" at bounding box center [1159, 60] width 36 height 36
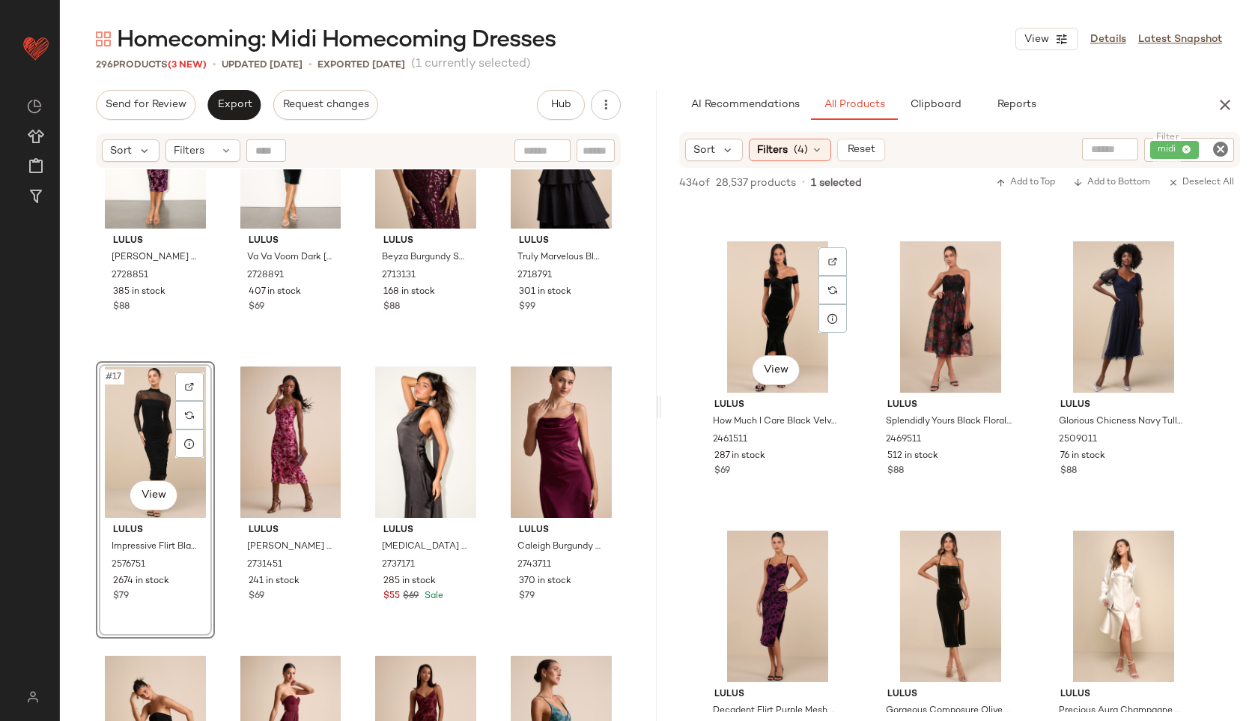
scroll to position [9851, 0]
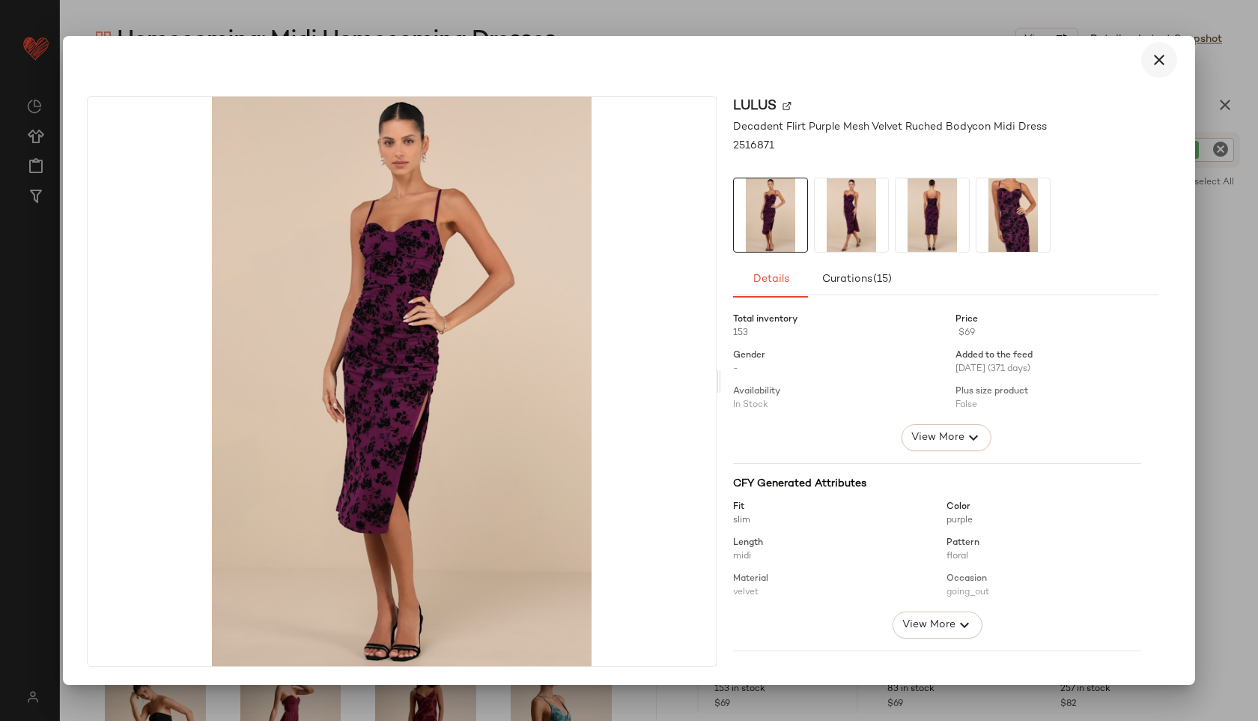
click at [1152, 70] on button "button" at bounding box center [1159, 60] width 36 height 36
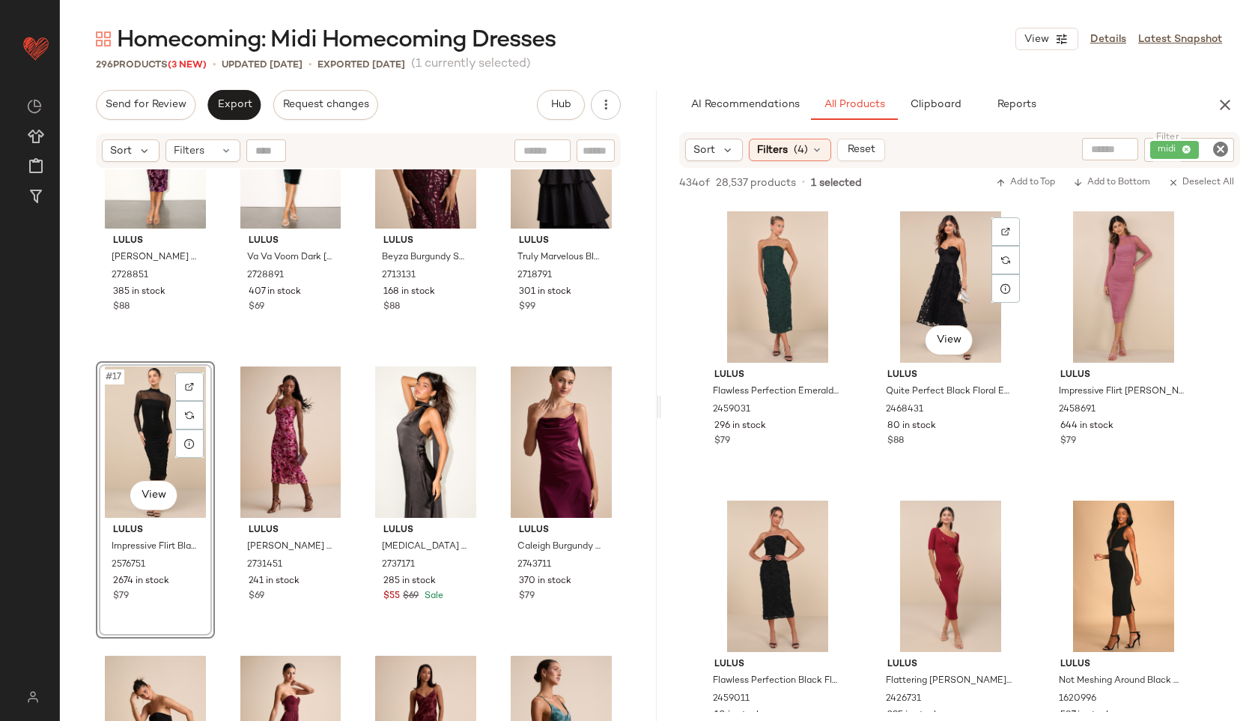
scroll to position [12434, 0]
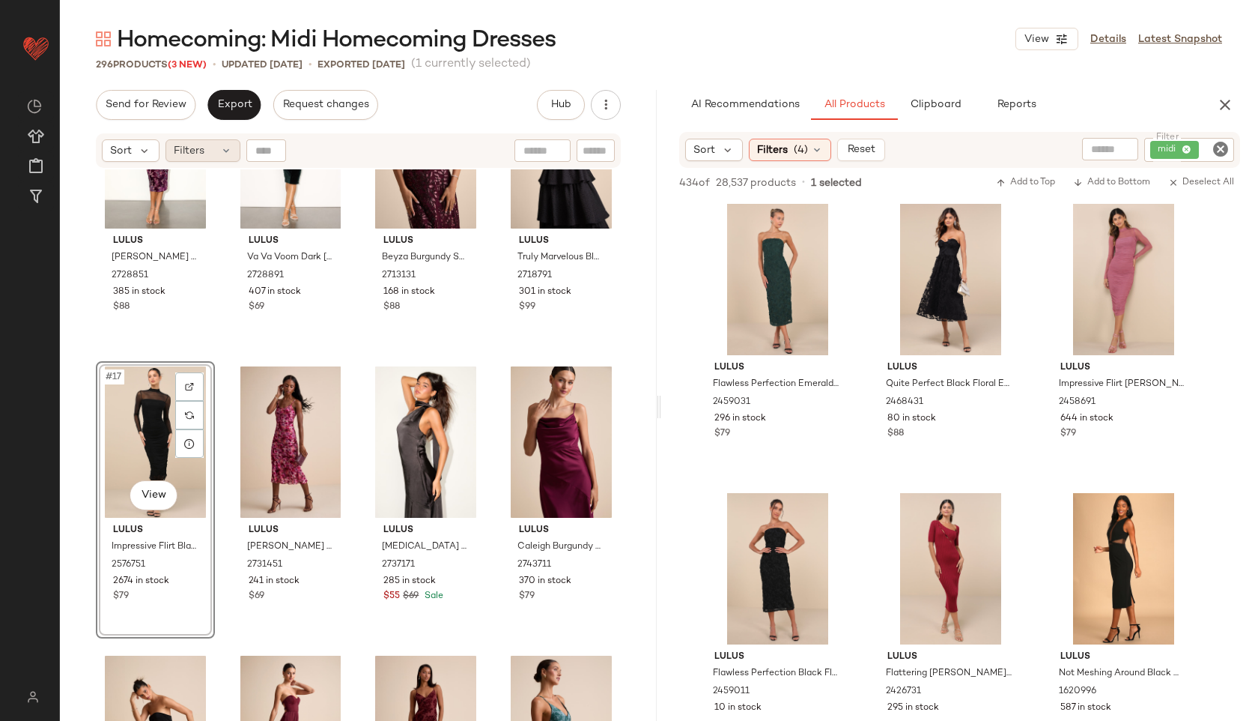
click at [196, 147] on span "Filters" at bounding box center [189, 151] width 31 height 16
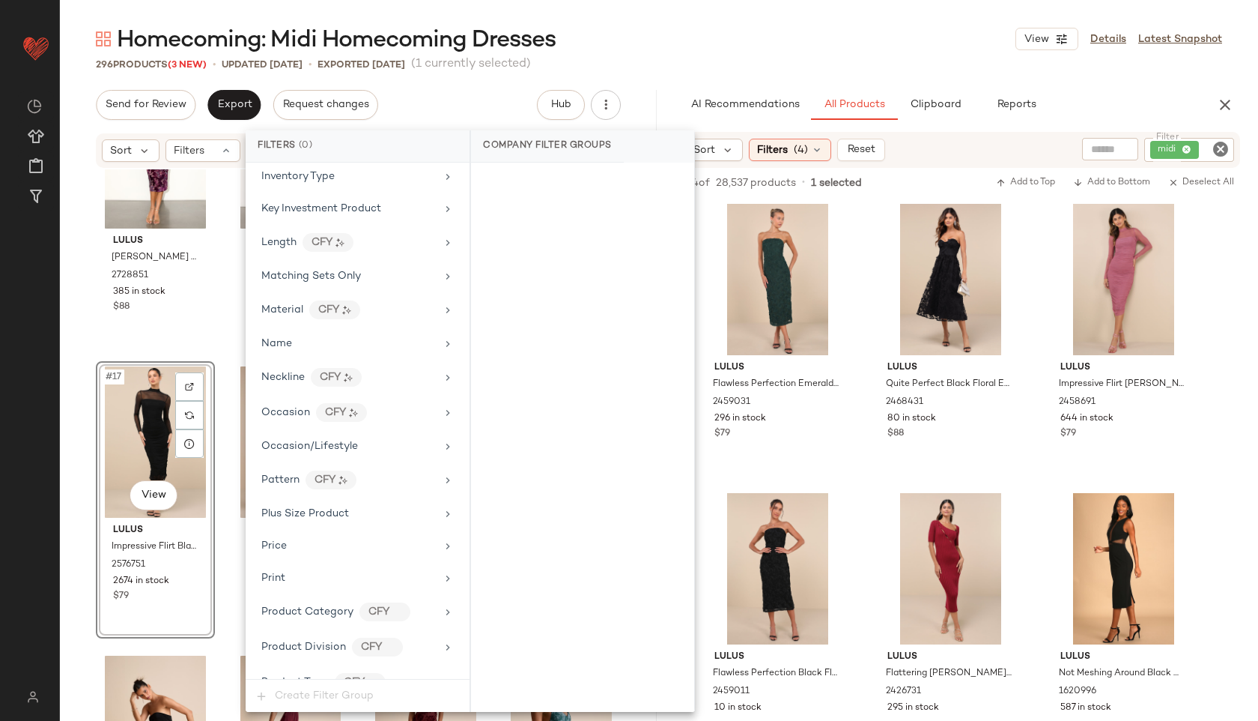
scroll to position [1019, 0]
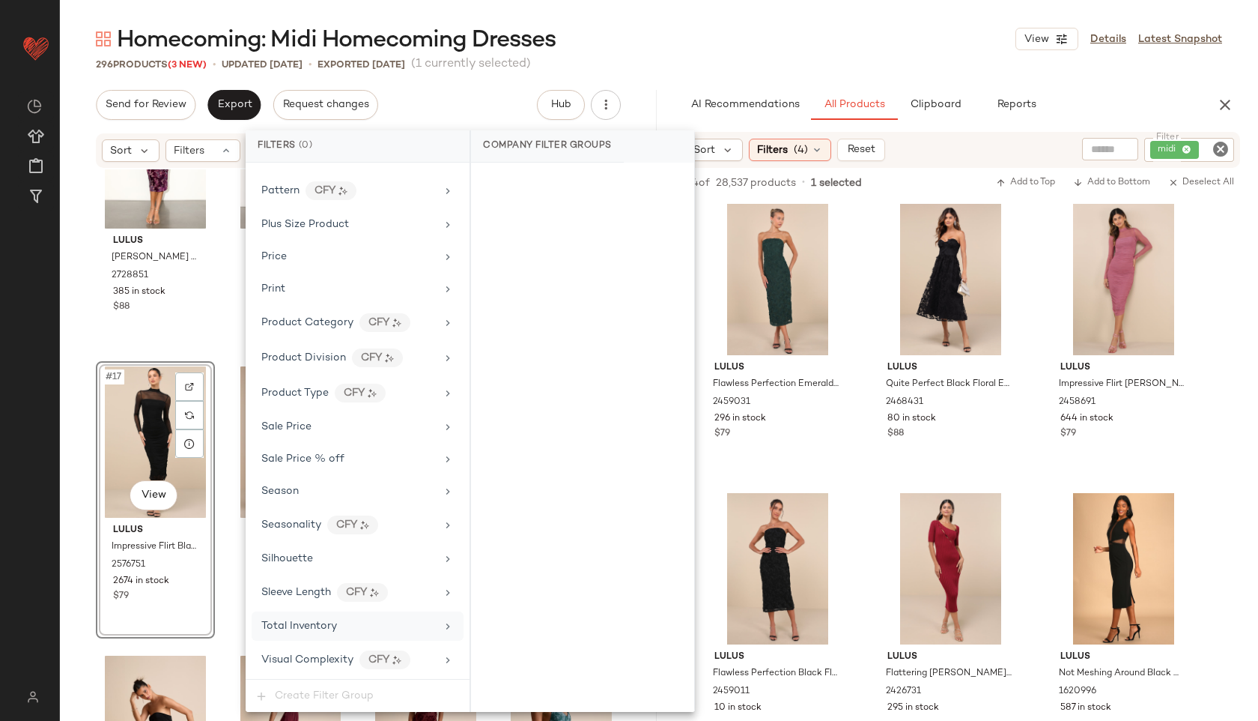
click at [312, 620] on span "Total Inventory" at bounding box center [299, 625] width 76 height 11
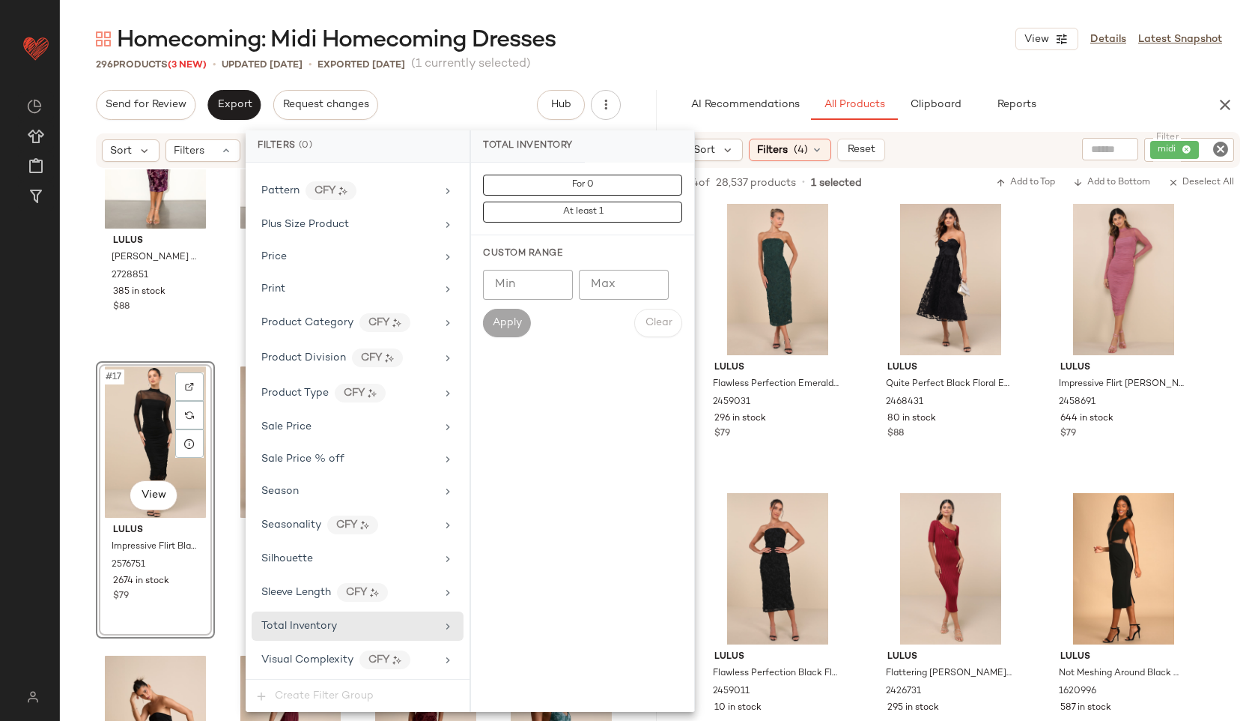
click at [618, 291] on input "Max" at bounding box center [624, 285] width 90 height 30
type input "**"
click at [498, 321] on span "Apply" at bounding box center [507, 323] width 30 height 12
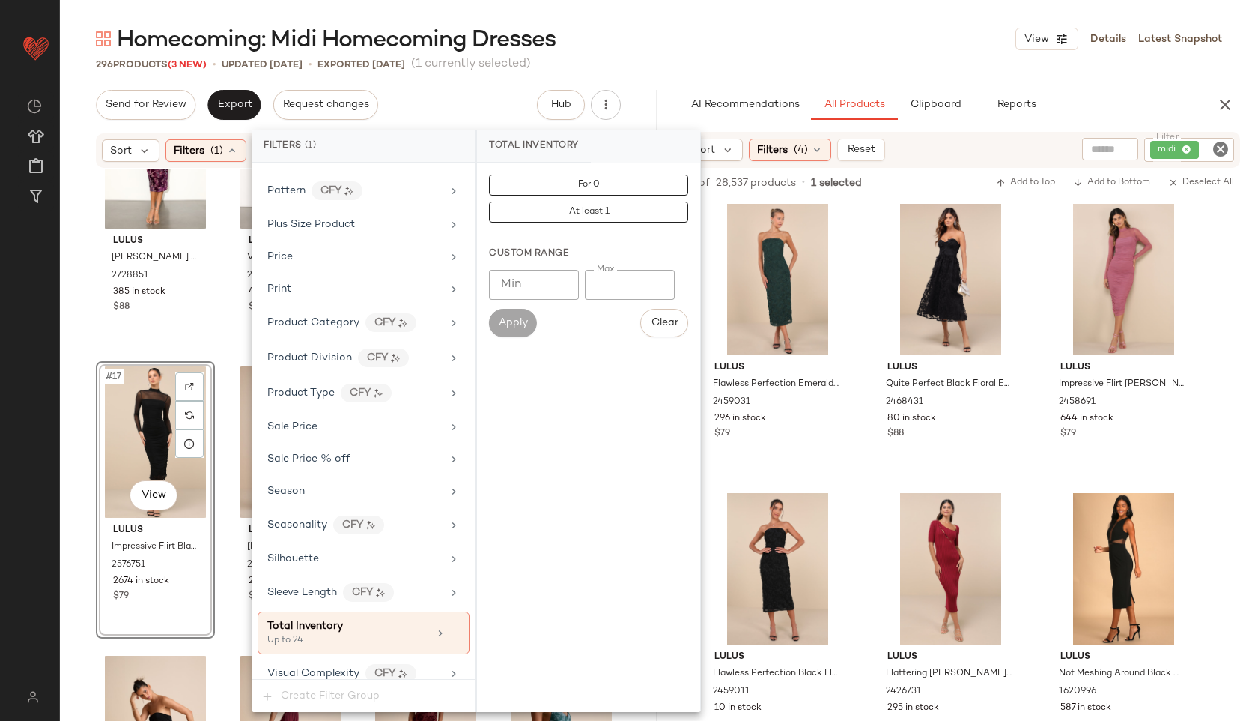
click at [667, 18] on main "Homecoming: Midi Homecoming Dresses View Details Latest Snapshot 296 Products (…" at bounding box center [629, 360] width 1258 height 721
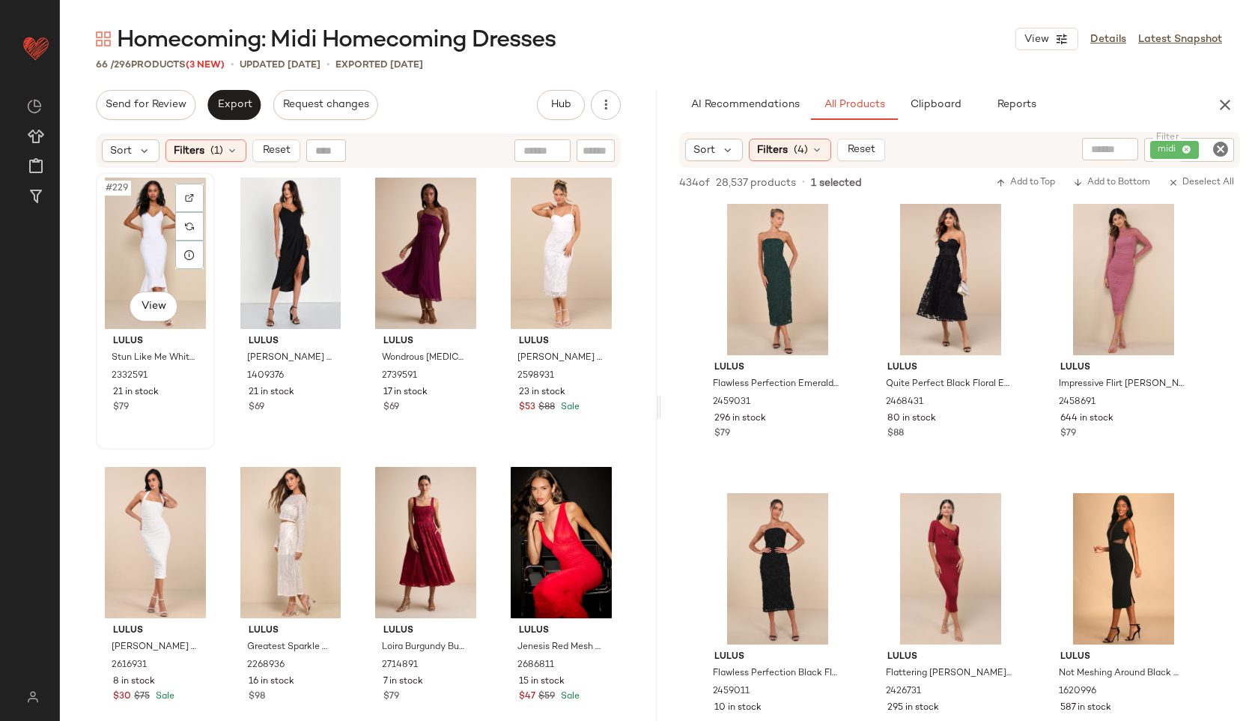
click at [118, 245] on div "#229 View" at bounding box center [155, 253] width 109 height 151
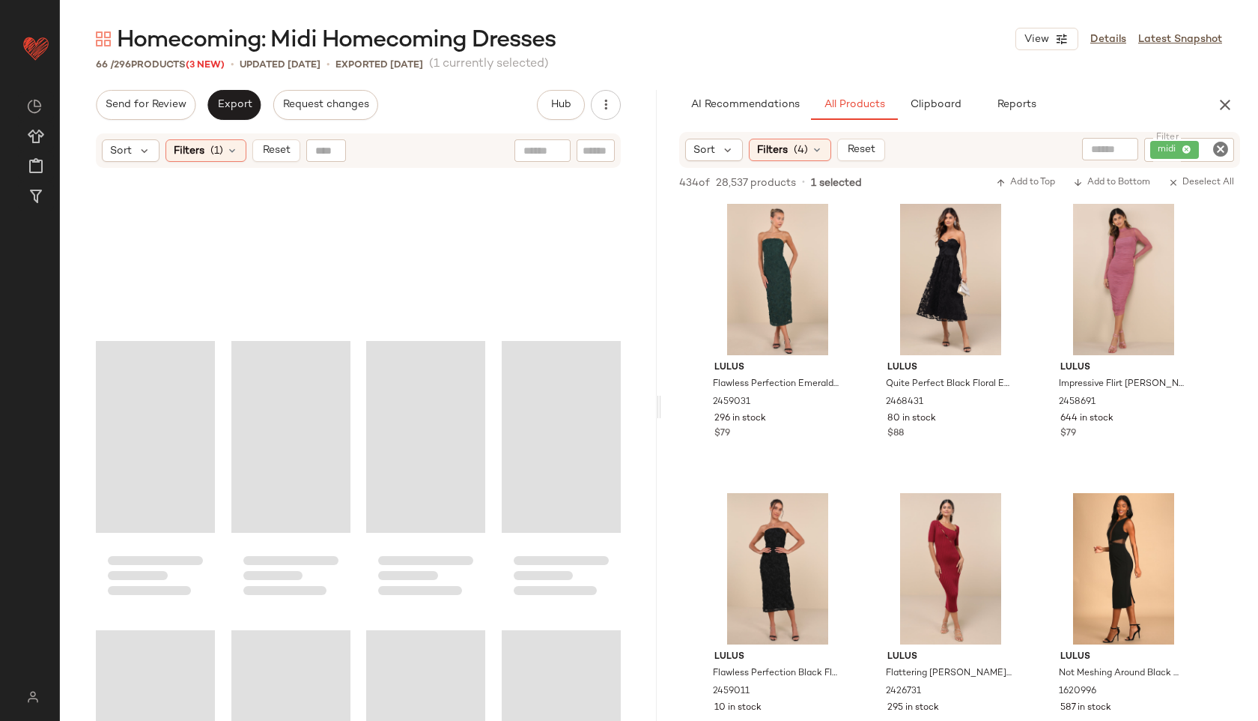
scroll to position [4326, 0]
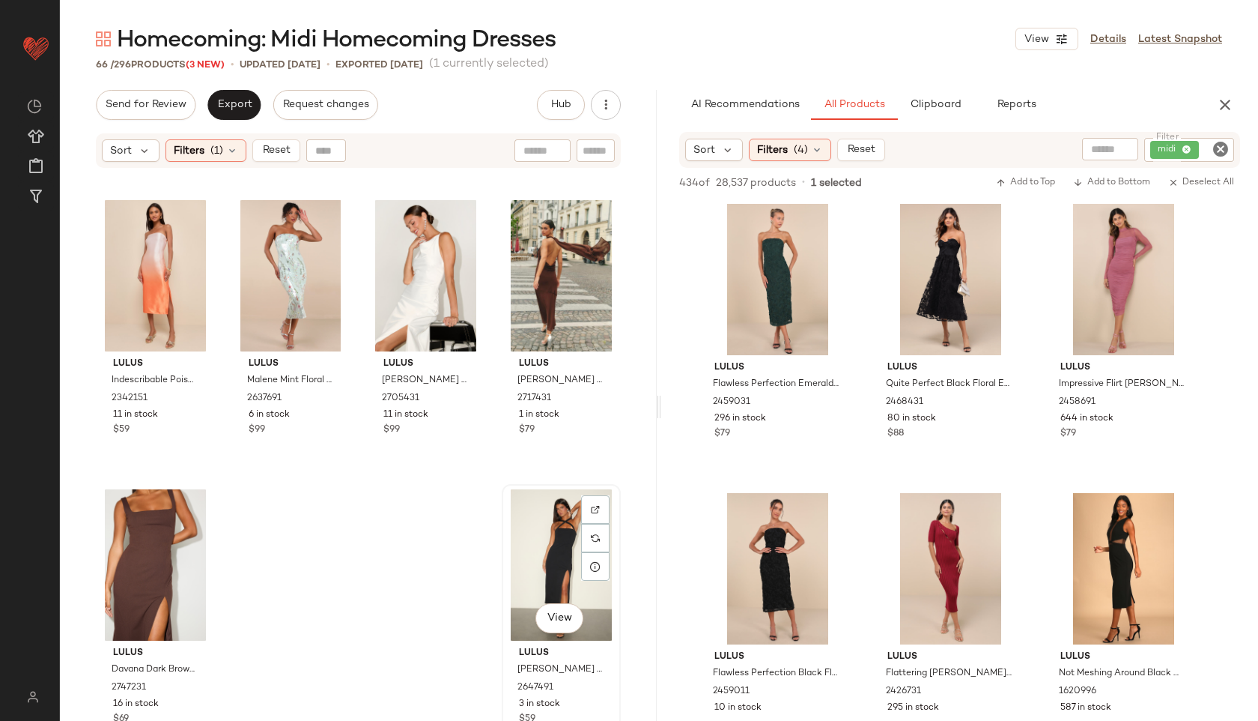
click at [521, 524] on div "View" at bounding box center [561, 564] width 109 height 151
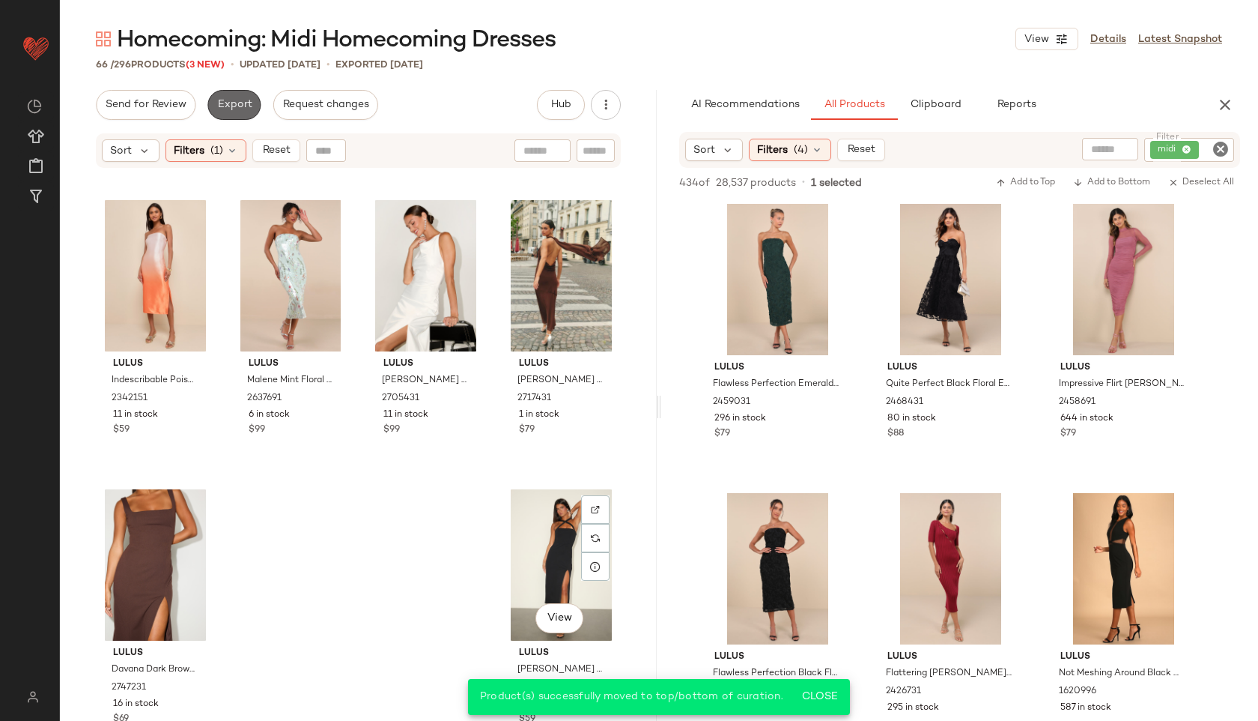
click at [242, 97] on button "Export" at bounding box center [233, 105] width 53 height 30
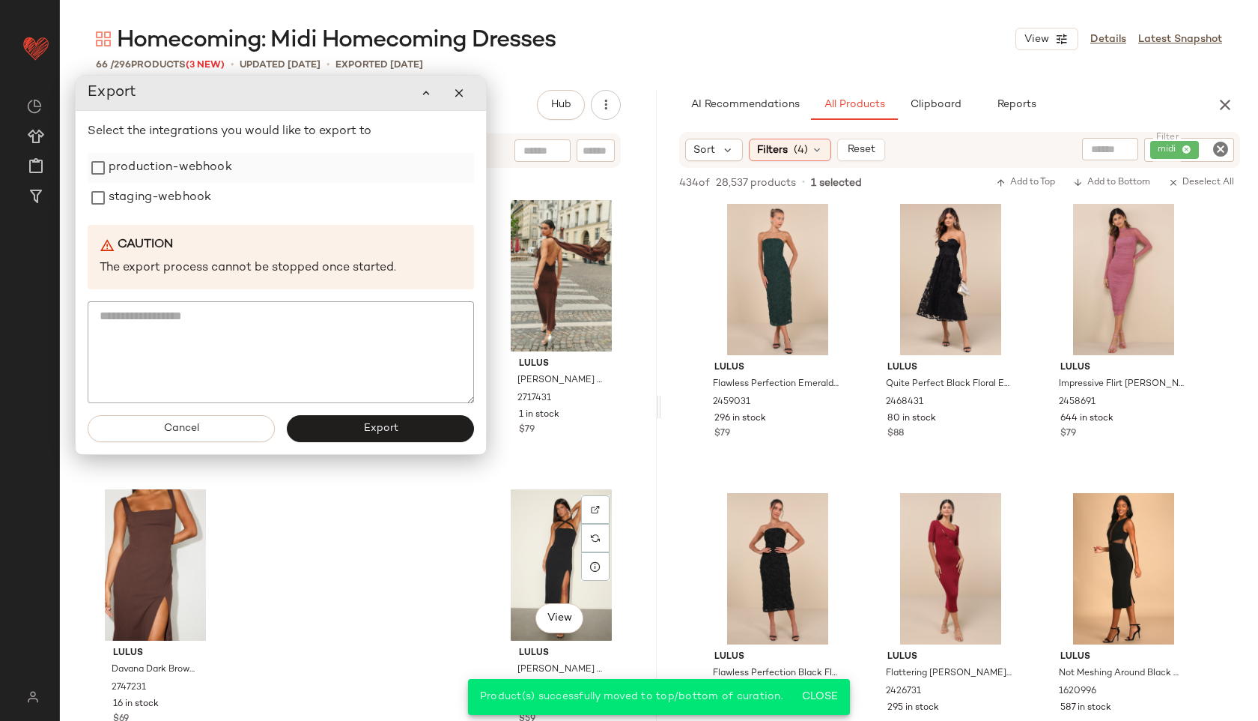
click at [160, 166] on label "production-webhook" at bounding box center [171, 168] width 124 height 30
click at [155, 198] on label "staging-webhook" at bounding box center [160, 198] width 103 height 30
click at [363, 427] on span "Export" at bounding box center [380, 428] width 35 height 12
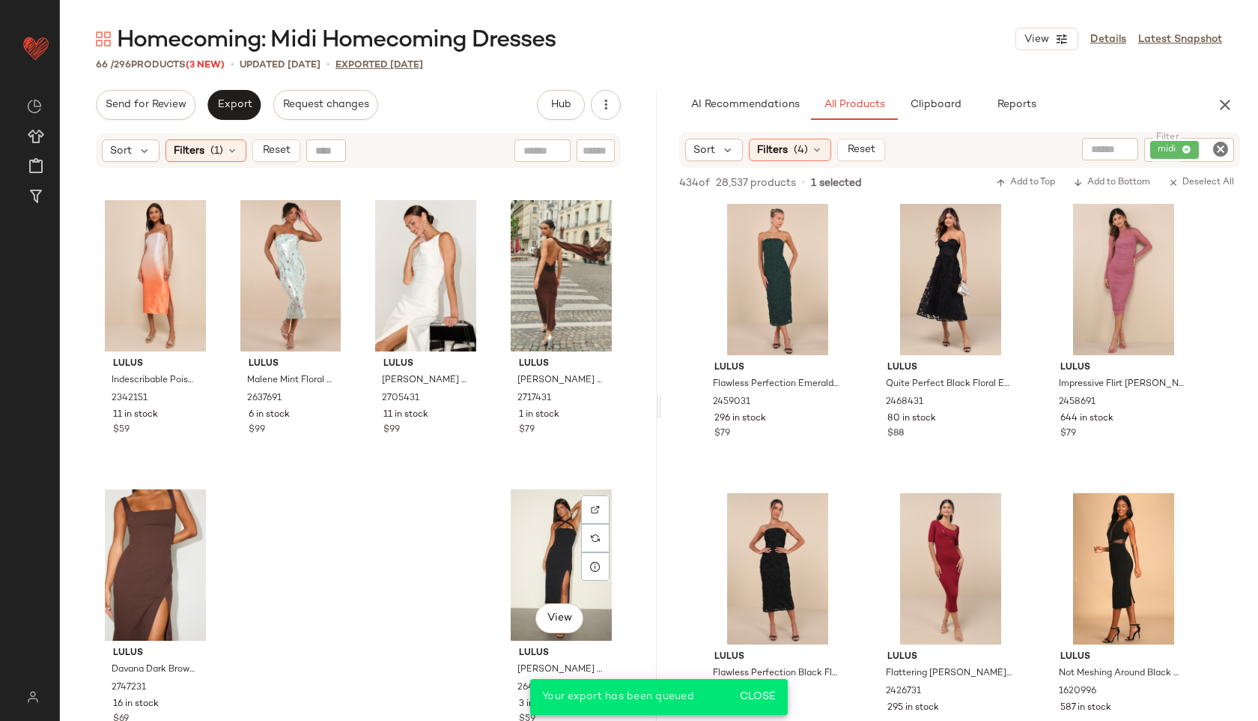
scroll to position [18505, 0]
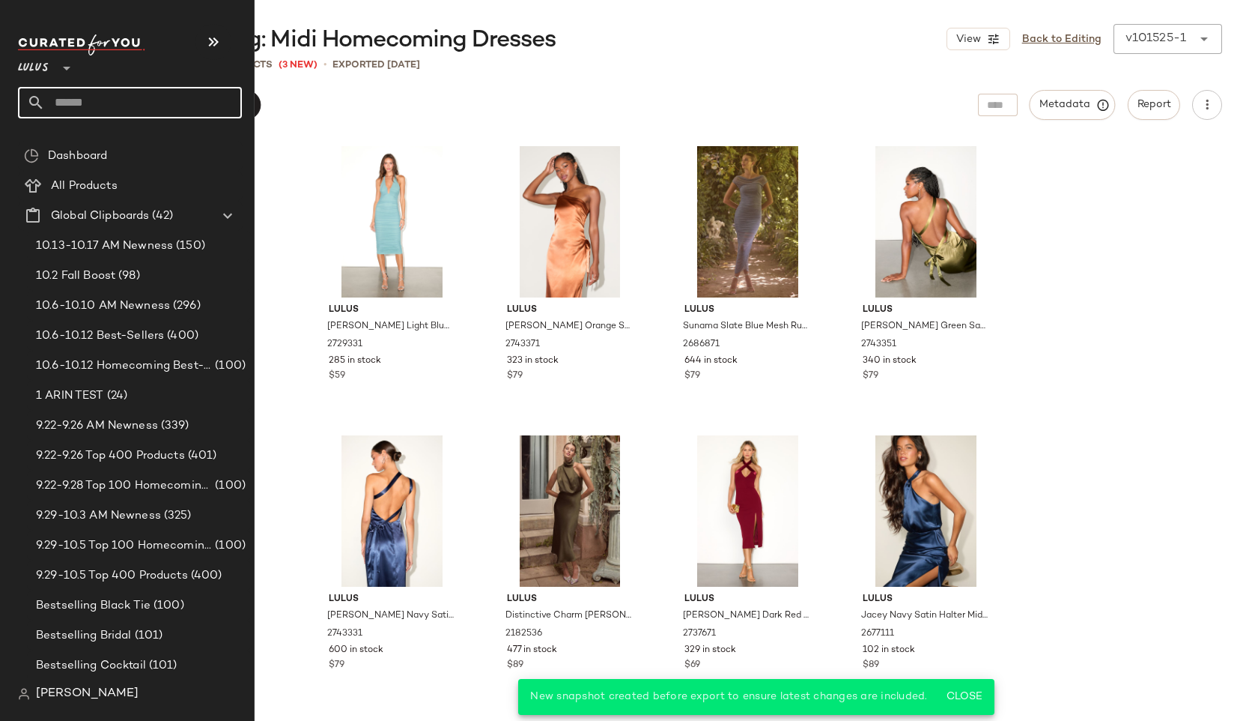
click at [89, 101] on input "text" at bounding box center [143, 102] width 197 height 31
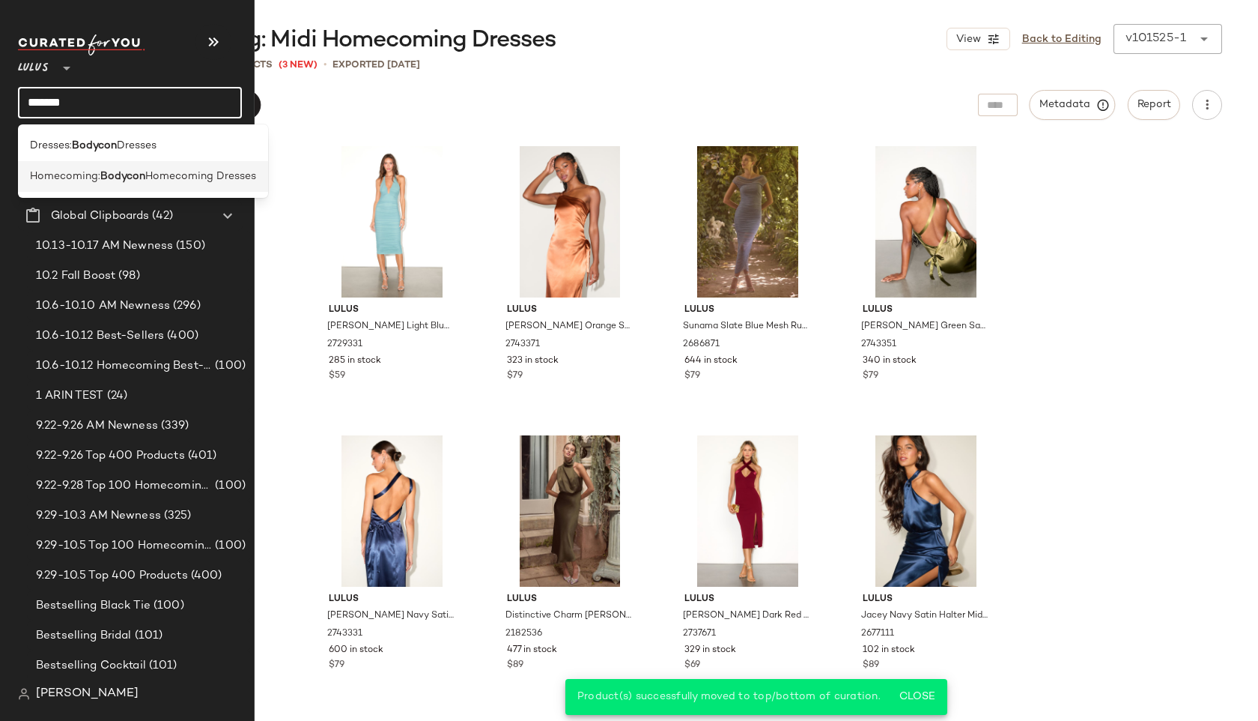
type input "*******"
click at [87, 178] on span "Homecoming:" at bounding box center [65, 177] width 70 height 16
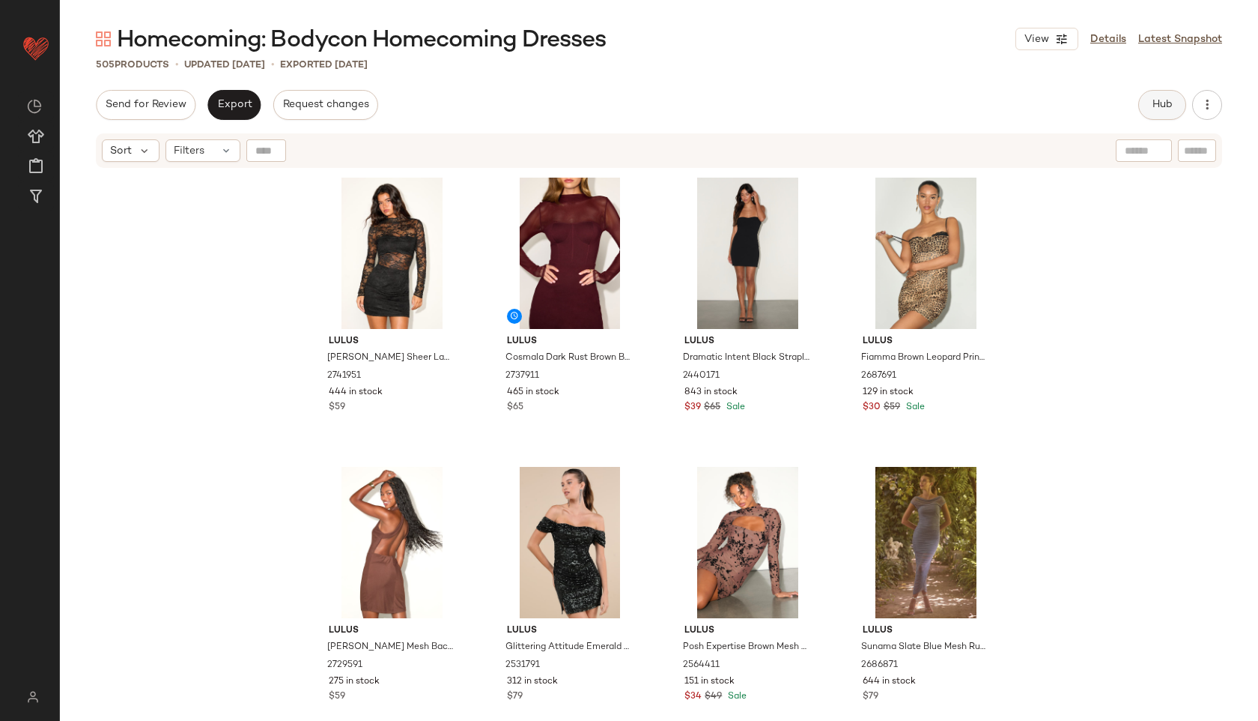
click at [1153, 100] on span "Hub" at bounding box center [1162, 105] width 21 height 12
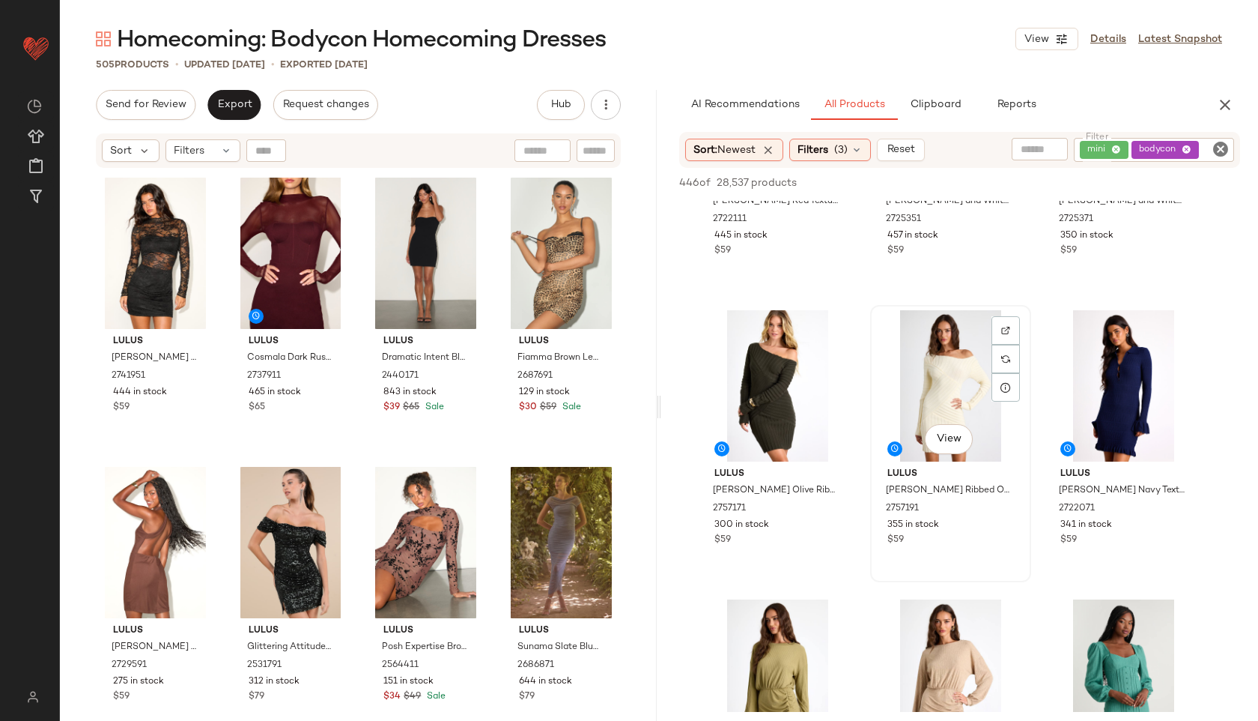
scroll to position [188, 0]
